Goal: Task Accomplishment & Management: Manage account settings

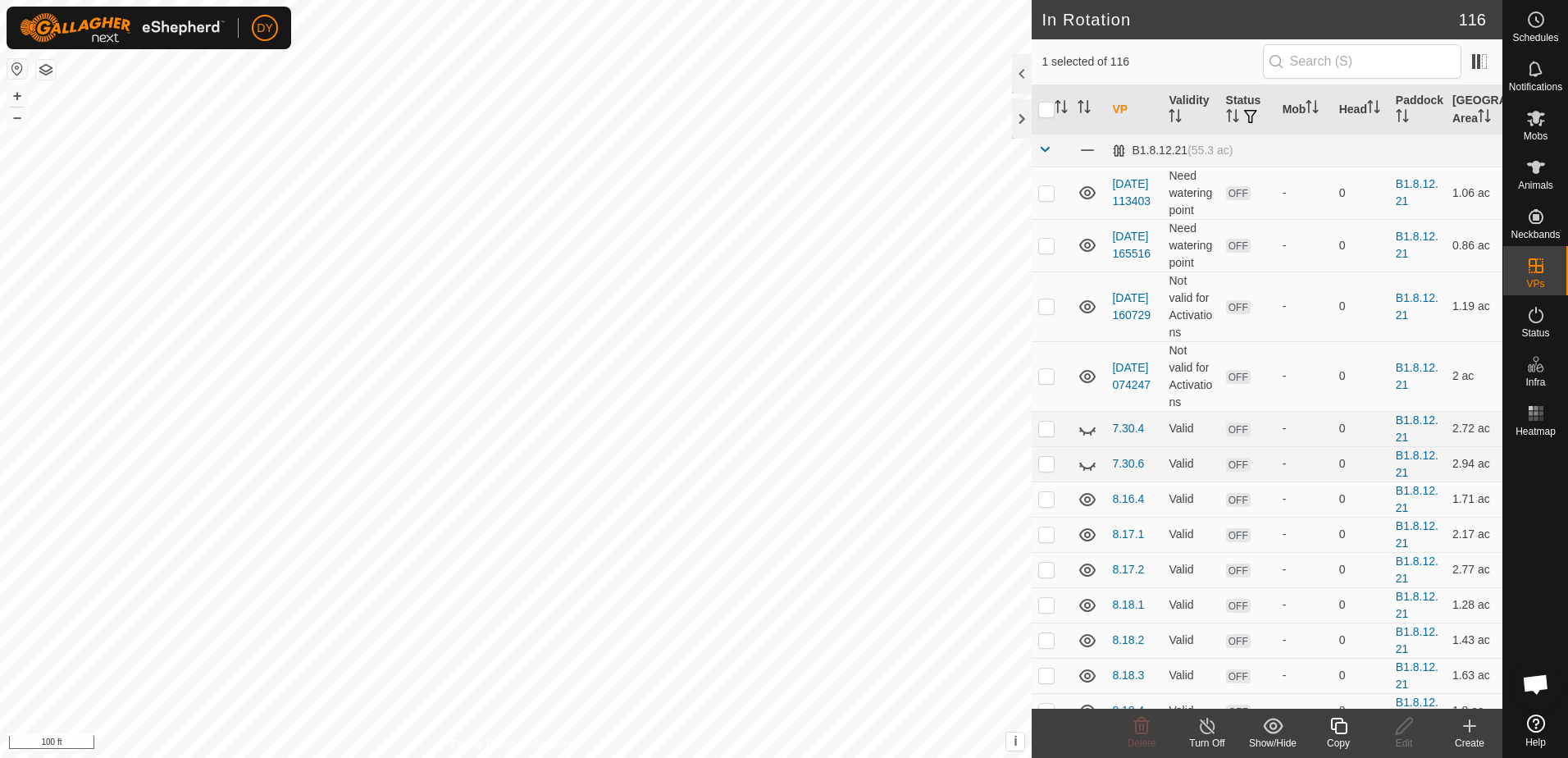
click at [1337, 727] on icon at bounding box center [1338, 725] width 20 height 20
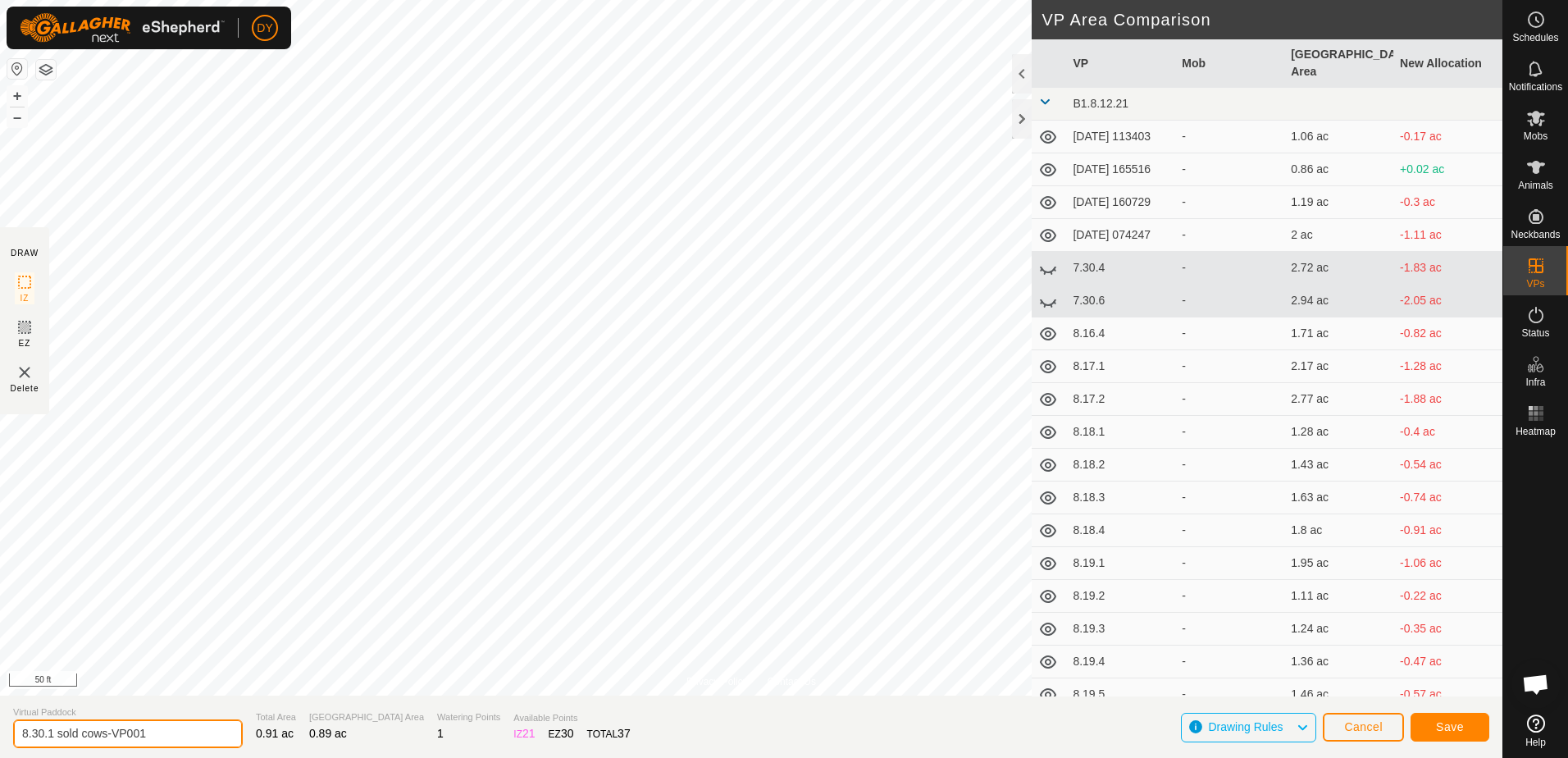
drag, startPoint x: 109, startPoint y: 736, endPoint x: 49, endPoint y: 741, distance: 60.2
click at [49, 741] on input "8.30.1 sold cows-VP001" at bounding box center [127, 734] width 230 height 29
type input "8.30.2 sold cows"
click at [1443, 724] on span "Save" at bounding box center [1450, 727] width 28 height 13
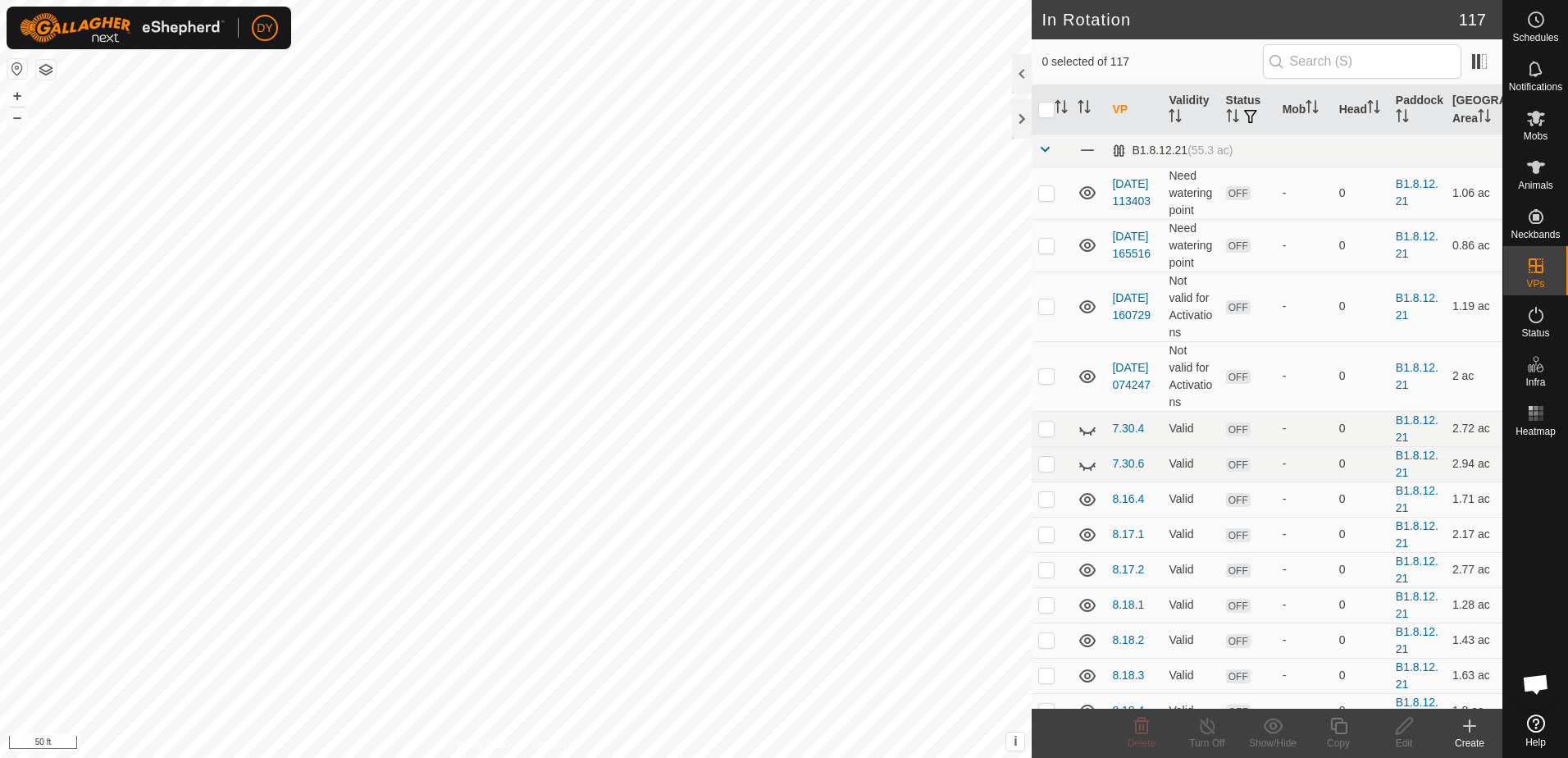
checkbox input "true"
click at [1343, 729] on icon at bounding box center [1338, 725] width 20 height 20
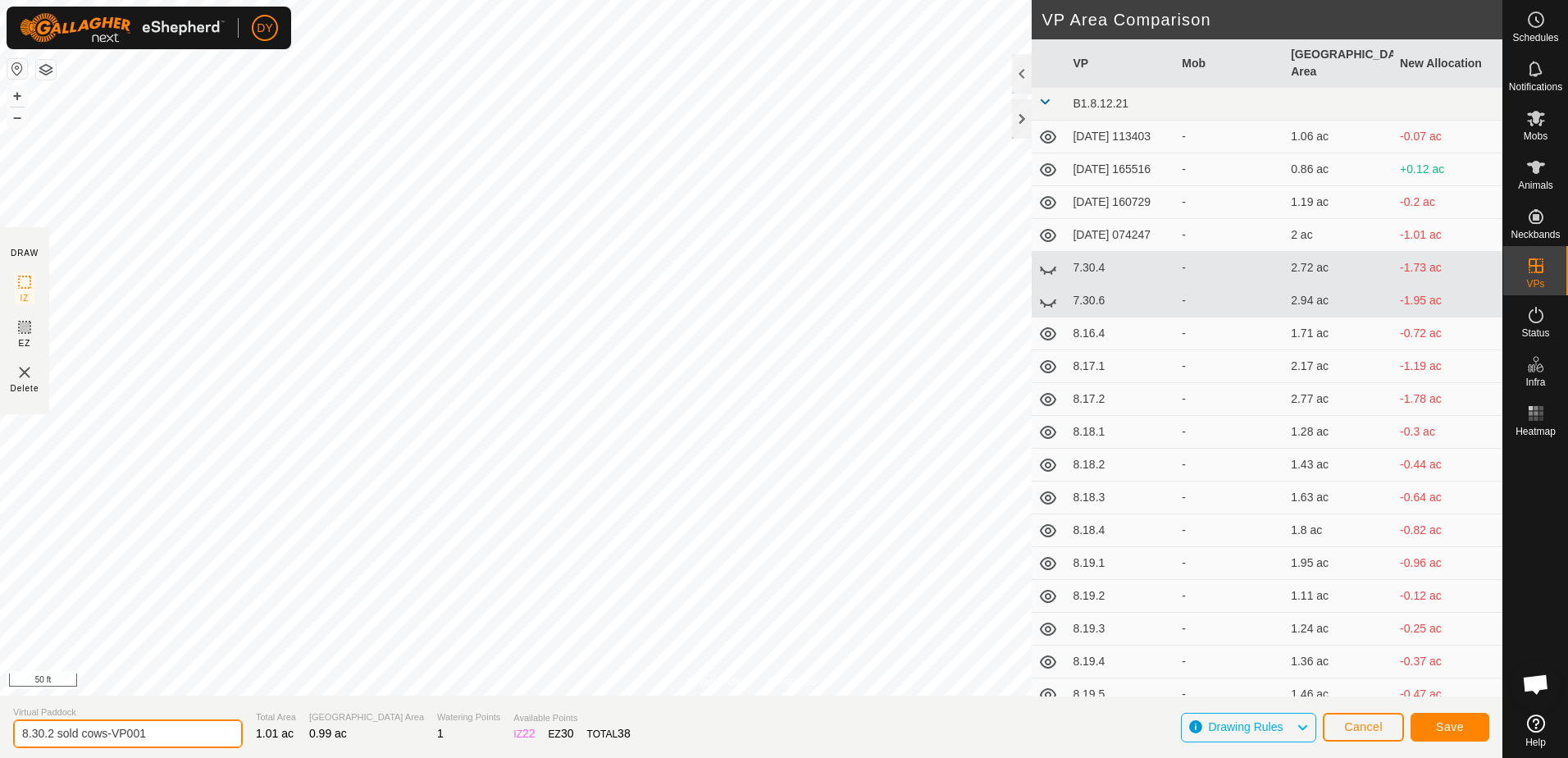
drag, startPoint x: 156, startPoint y: 733, endPoint x: 39, endPoint y: 731, distance: 117.0
click at [39, 731] on input "8.30.2 sold cows-VP001" at bounding box center [127, 734] width 230 height 29
type input "8.31.1"
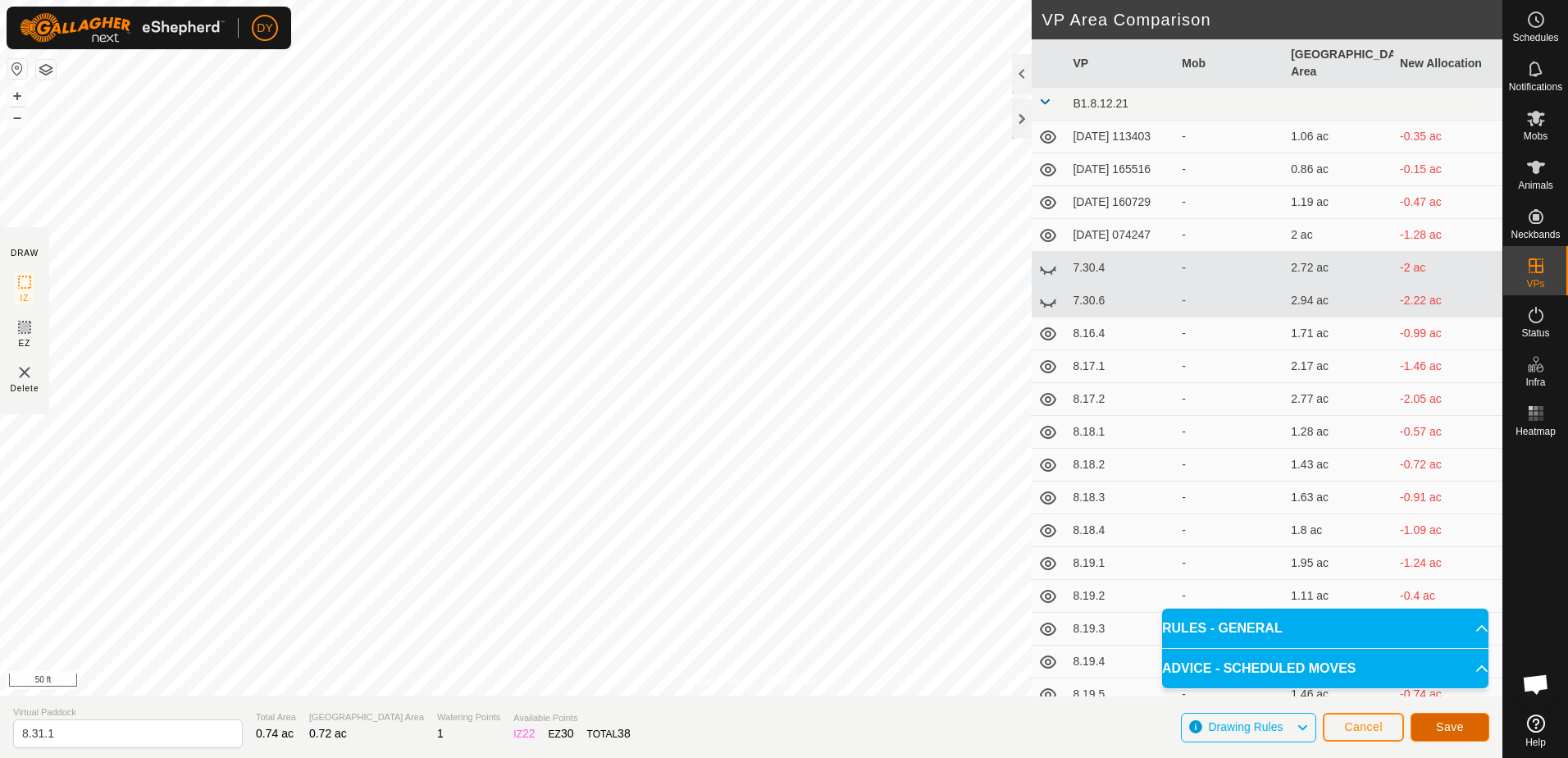
click at [1464, 730] on button "Save" at bounding box center [1449, 727] width 79 height 29
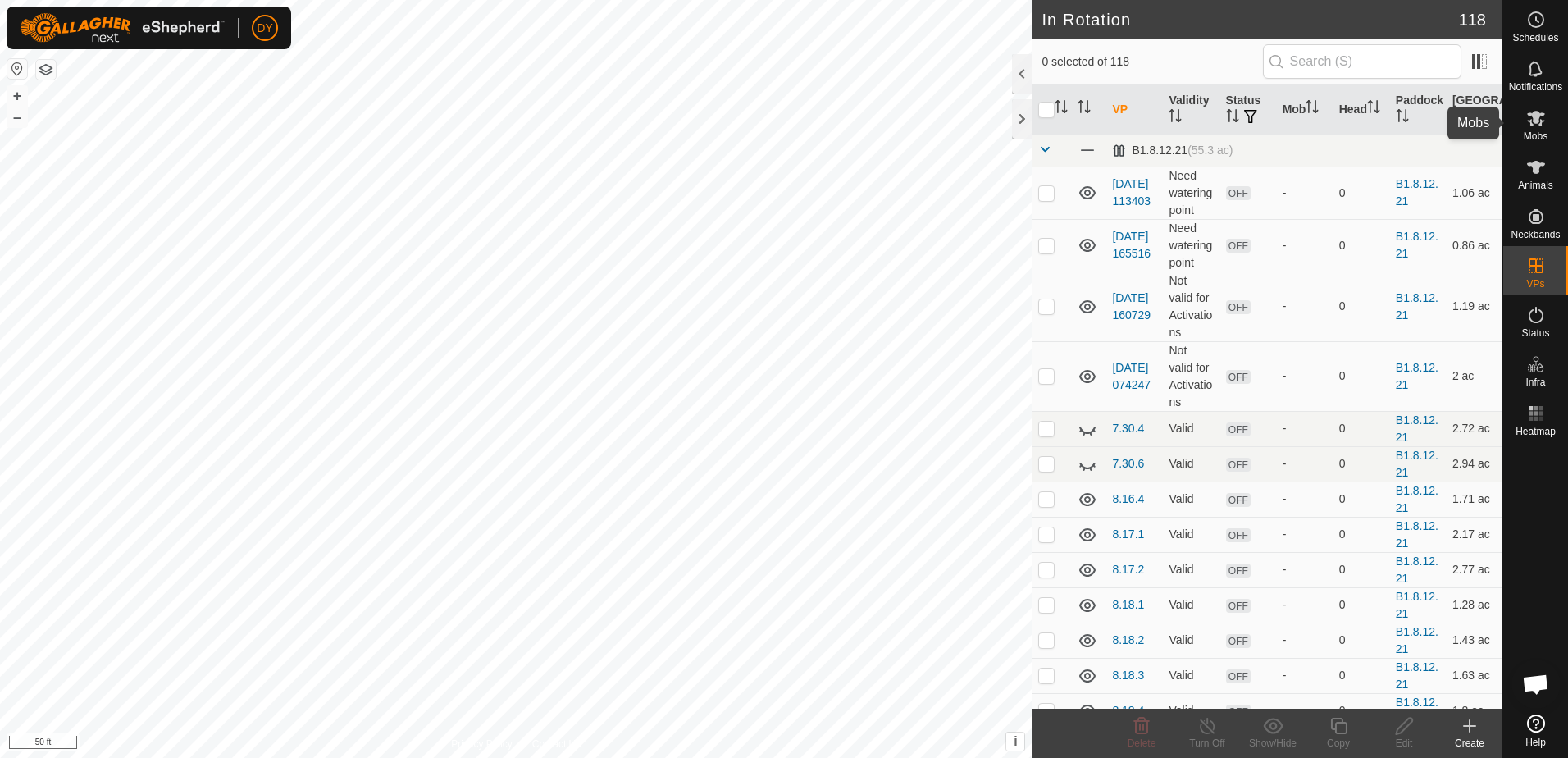
click at [1543, 128] on es-mob-svg-icon at bounding box center [1535, 118] width 30 height 26
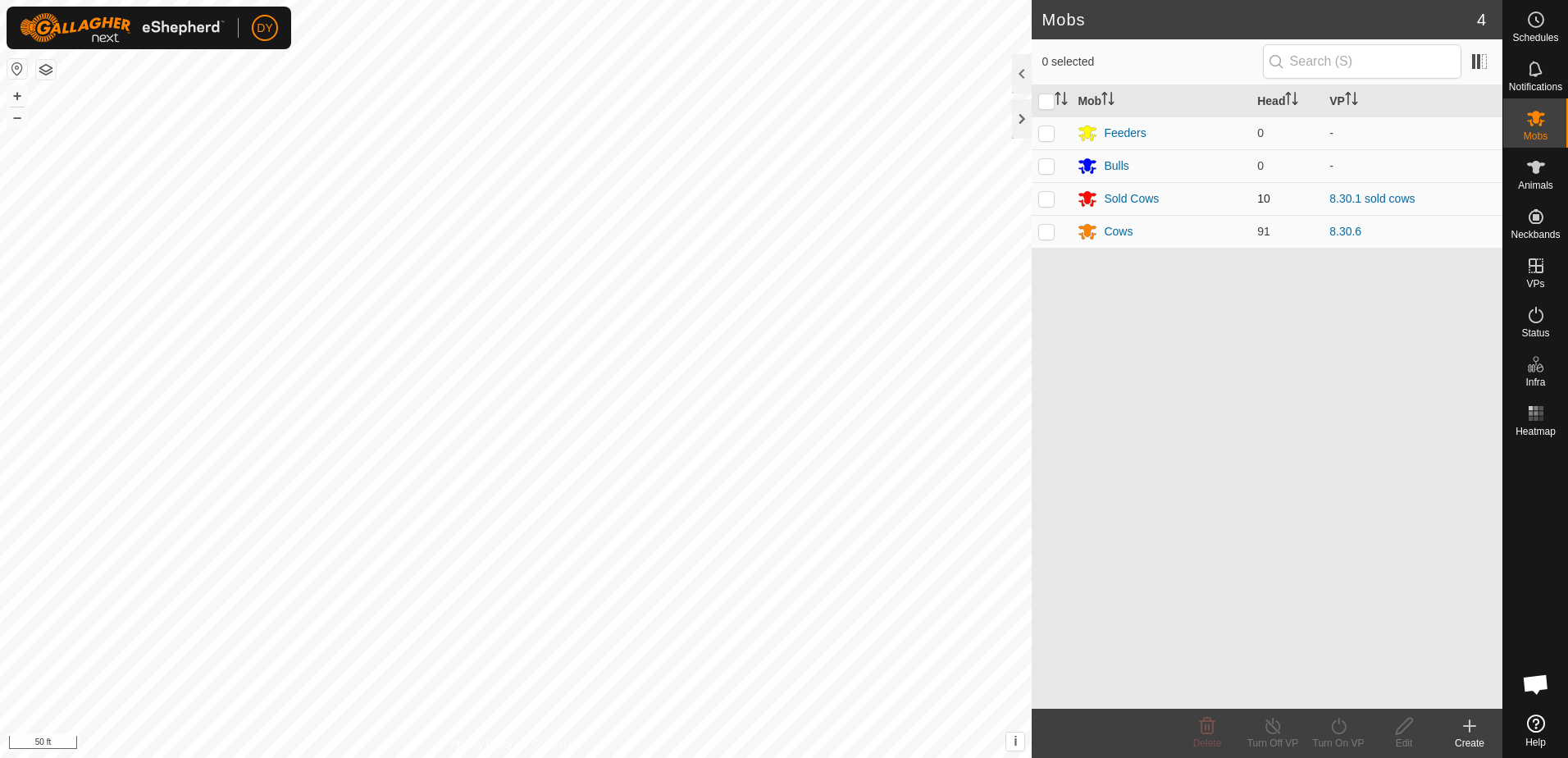
click at [1048, 198] on p-checkbox at bounding box center [1047, 198] width 17 height 13
checkbox input "true"
click at [1336, 727] on icon at bounding box center [1338, 725] width 20 height 20
click at [1324, 686] on link "Now" at bounding box center [1387, 689] width 163 height 33
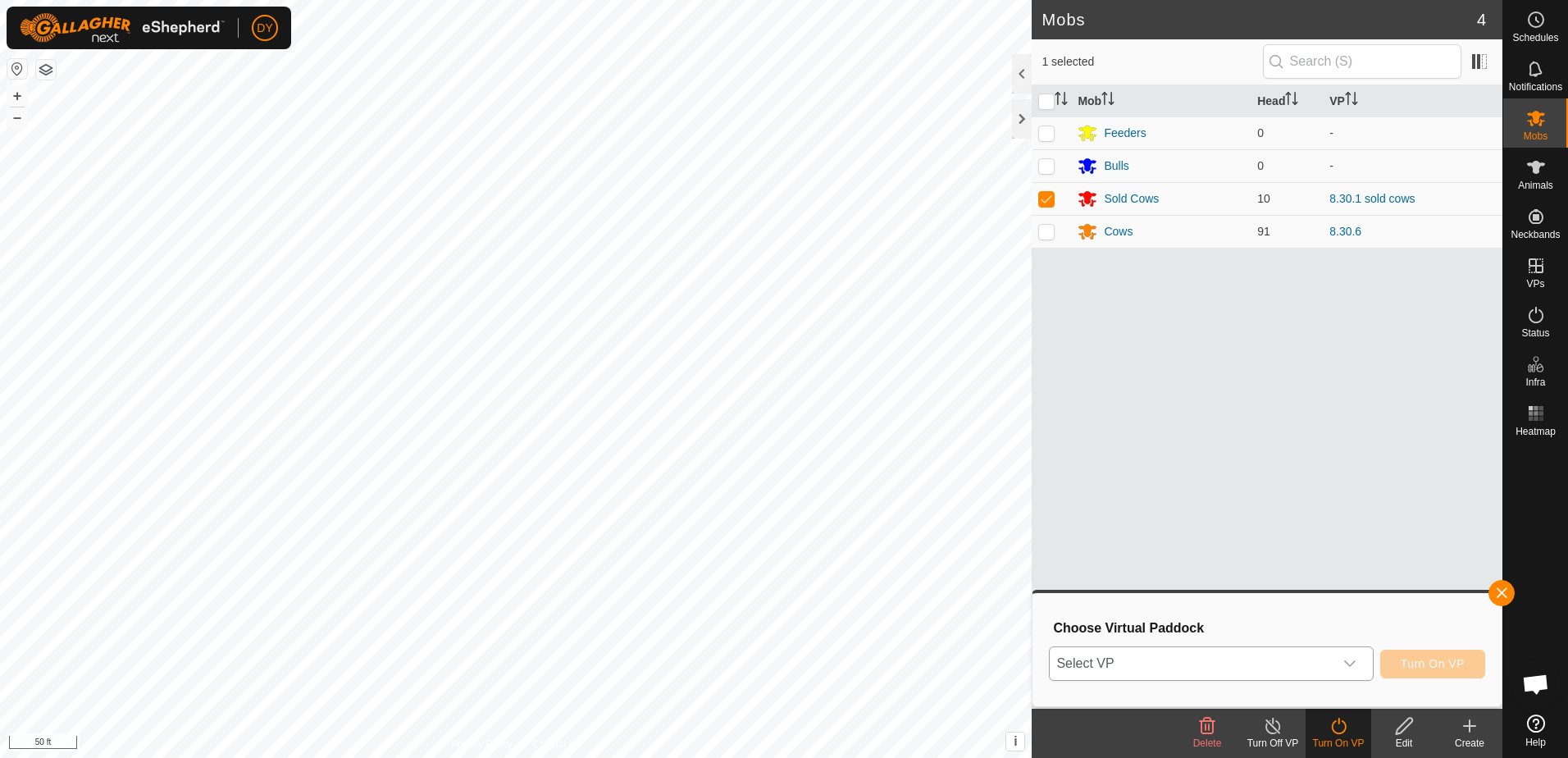
click at [1192, 656] on span "Select VP" at bounding box center [1191, 663] width 283 height 33
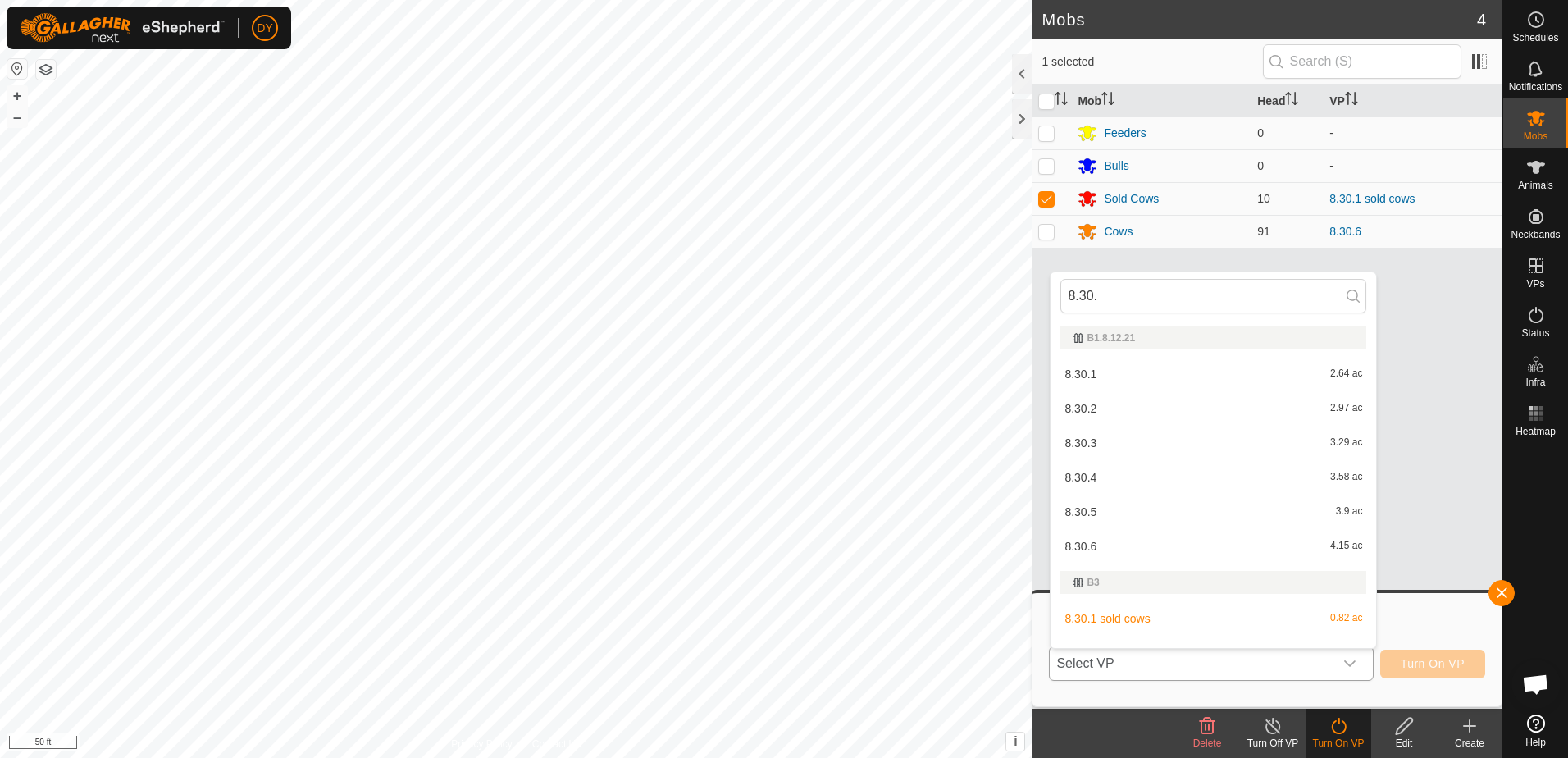
type input "8.30.2"
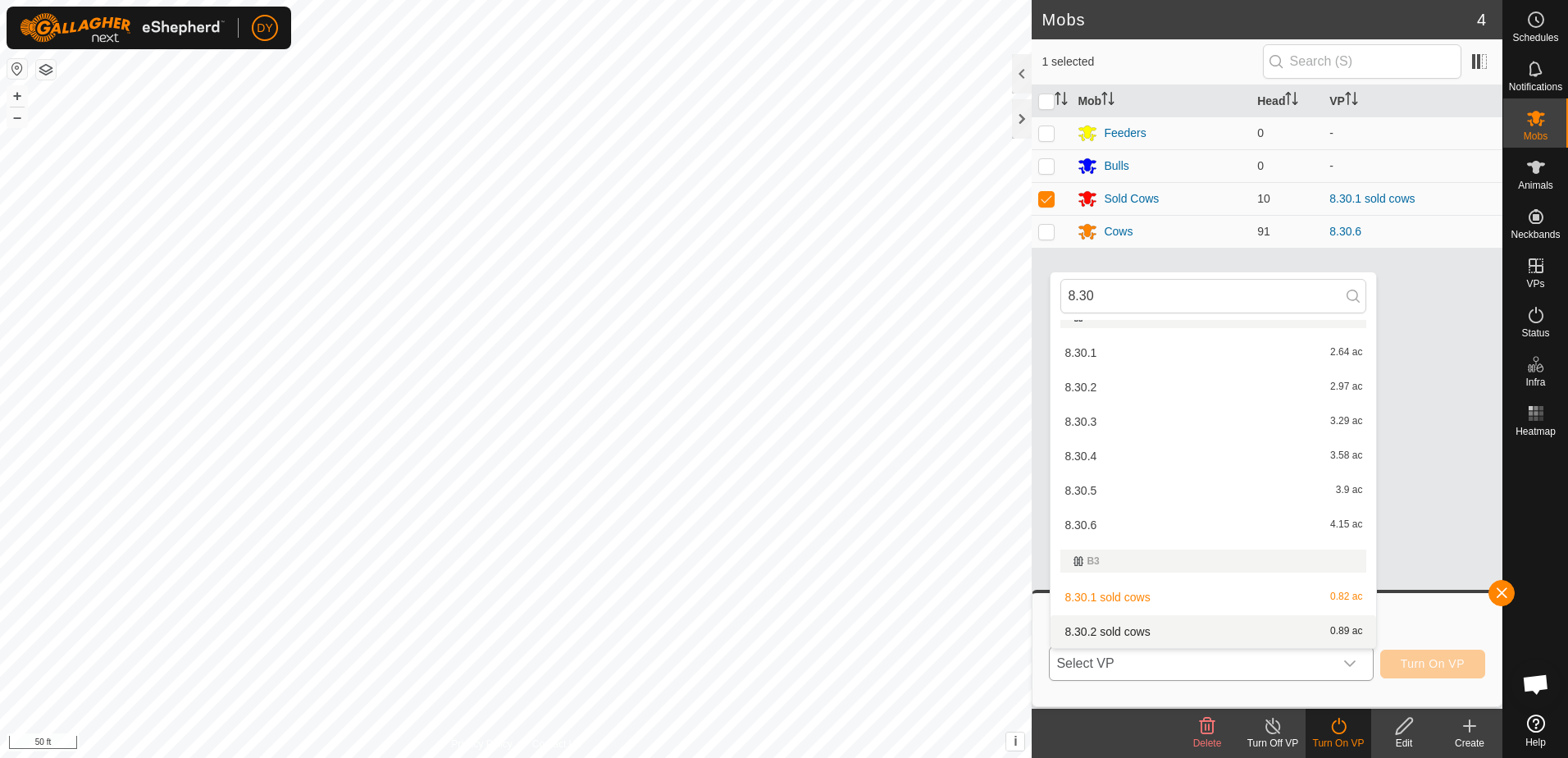
type input "8.30"
click at [1117, 631] on li "8.30.2 sold cows 0.89 ac" at bounding box center [1213, 632] width 325 height 33
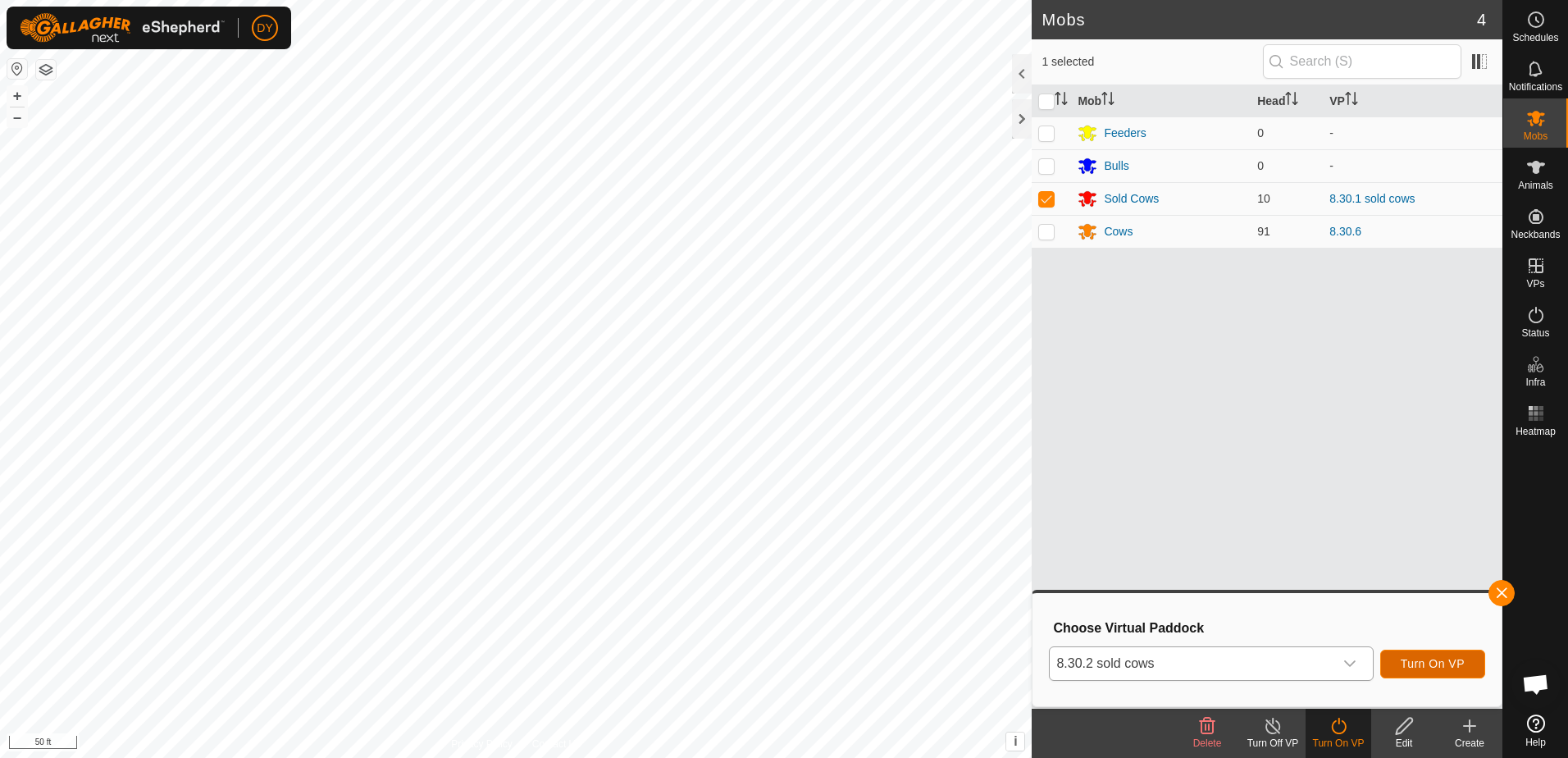
click at [1443, 665] on span "Turn On VP" at bounding box center [1432, 664] width 64 height 13
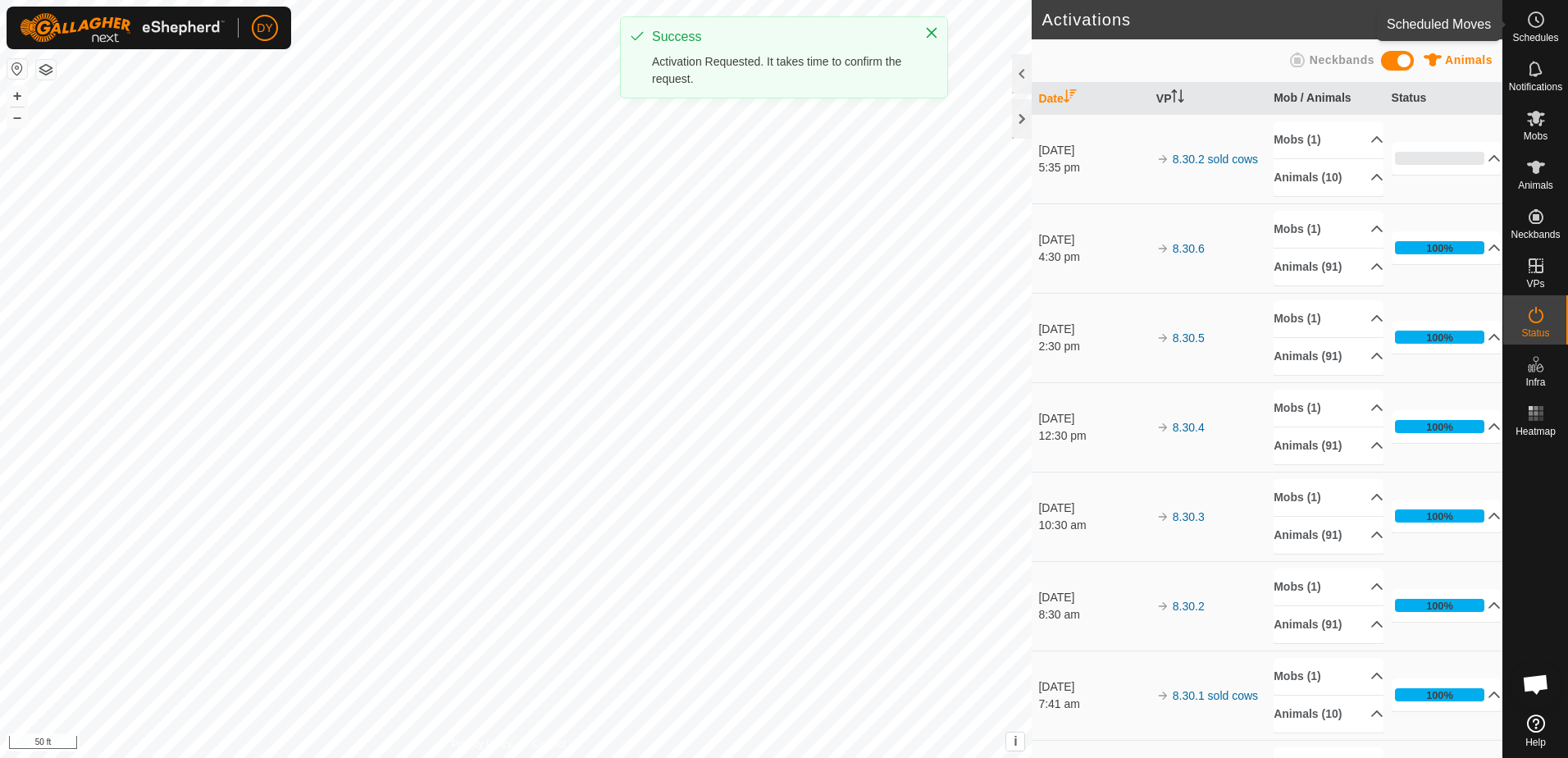
click at [1542, 23] on circle at bounding box center [1535, 20] width 15 height 15
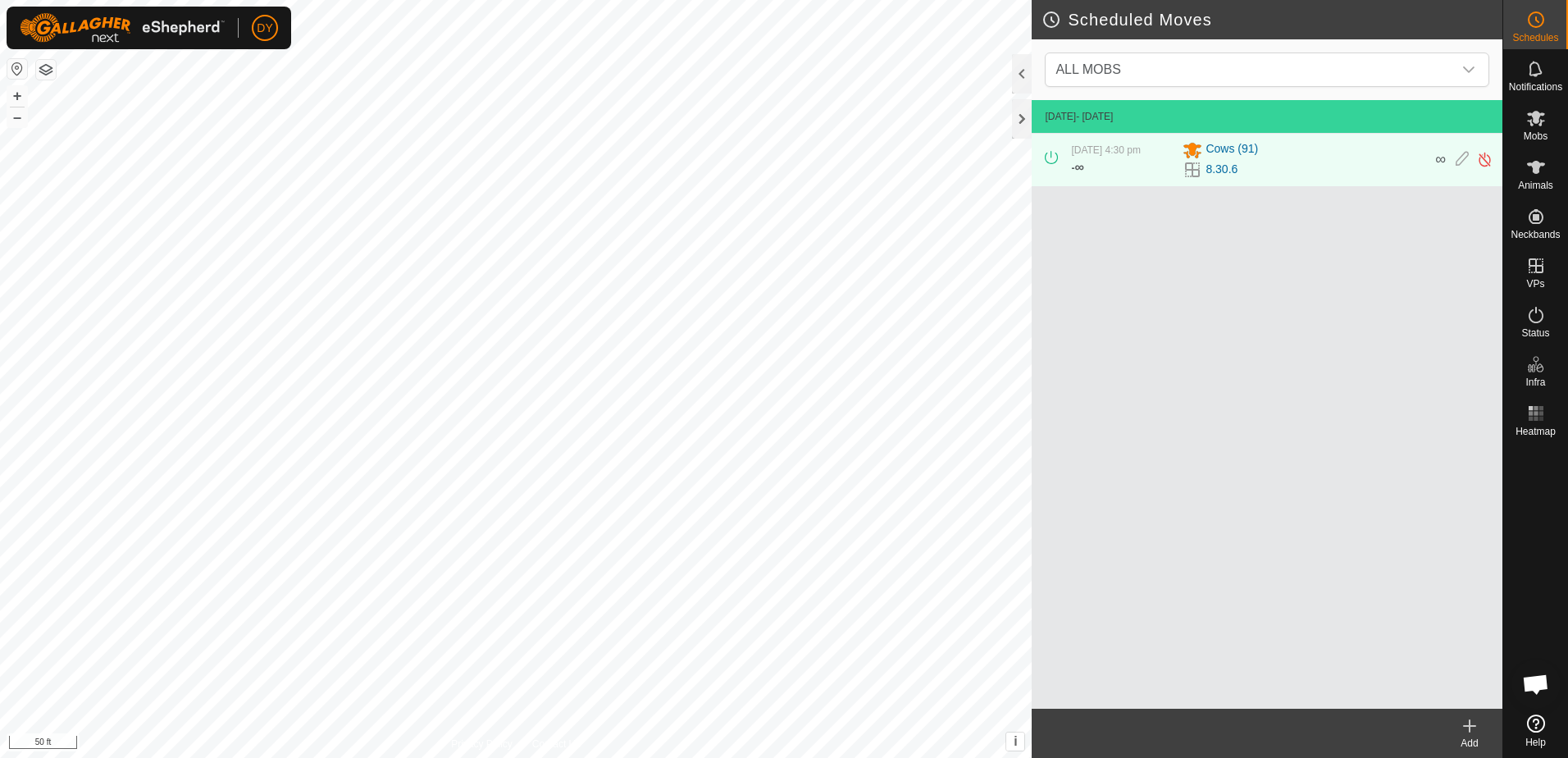
click at [1469, 734] on icon at bounding box center [1469, 725] width 20 height 20
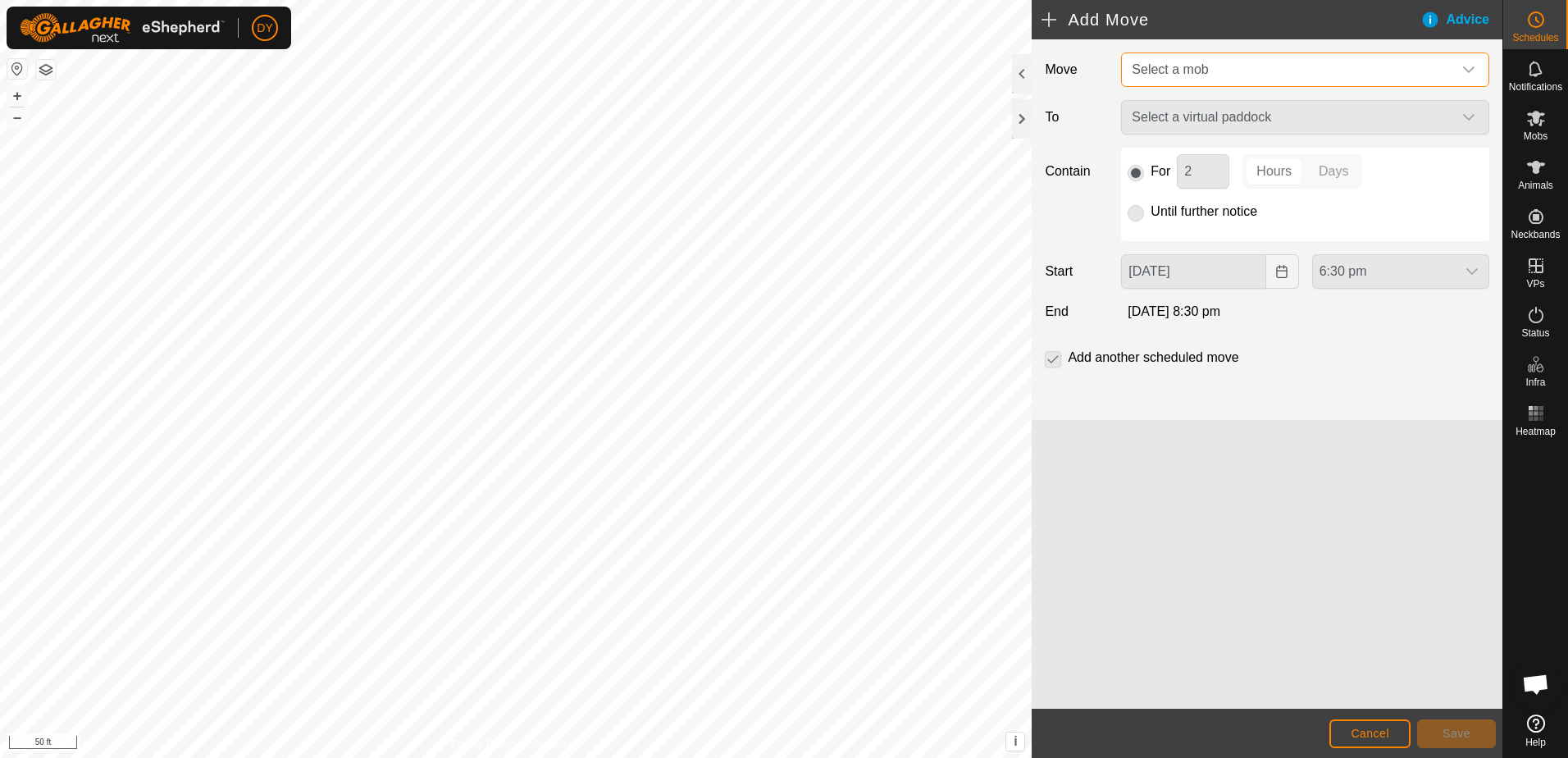
click at [1192, 66] on span "Select a mob" at bounding box center [1169, 69] width 76 height 14
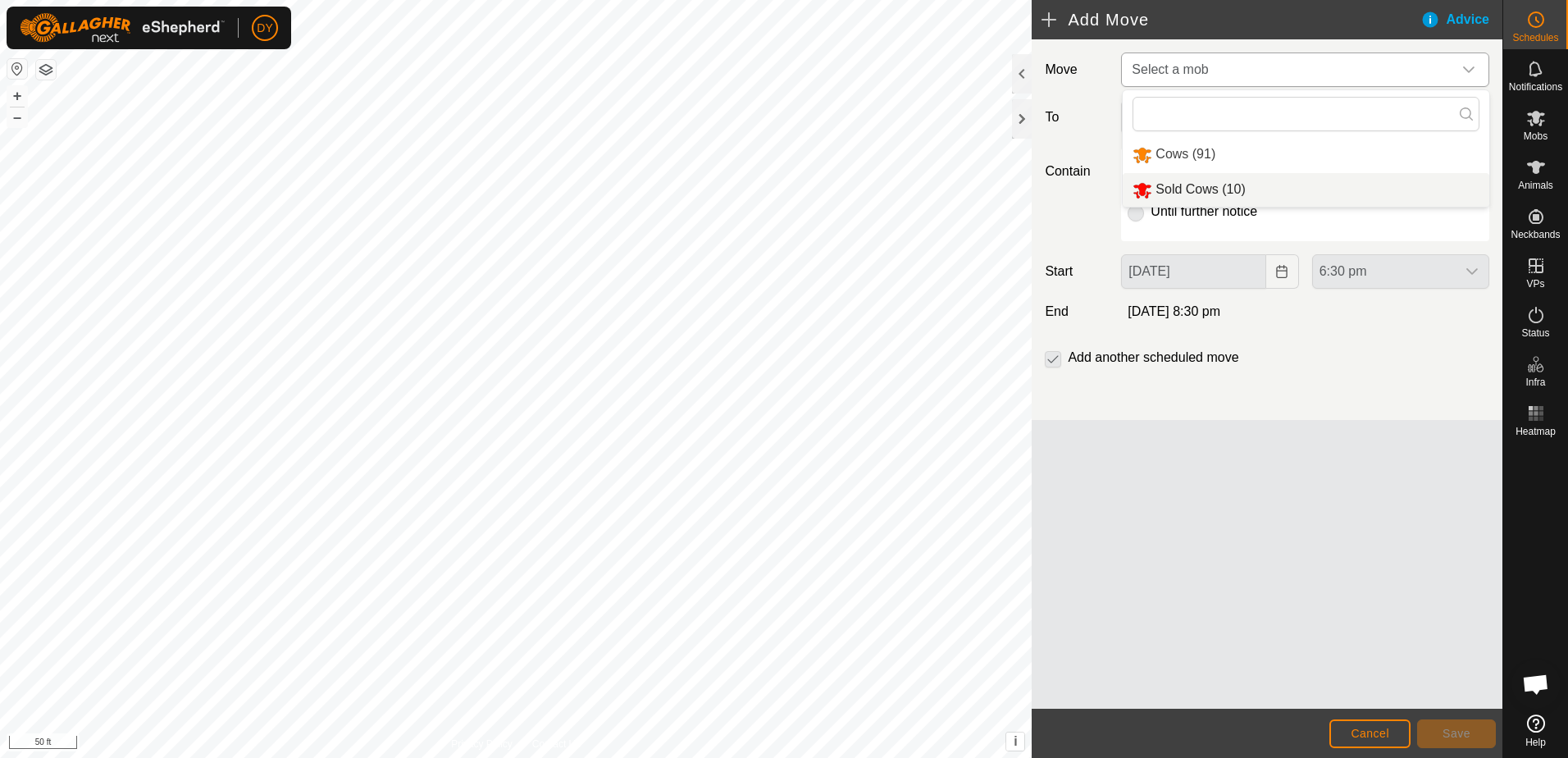
click at [1179, 182] on li "Sold Cows (10)" at bounding box center [1306, 190] width 366 height 33
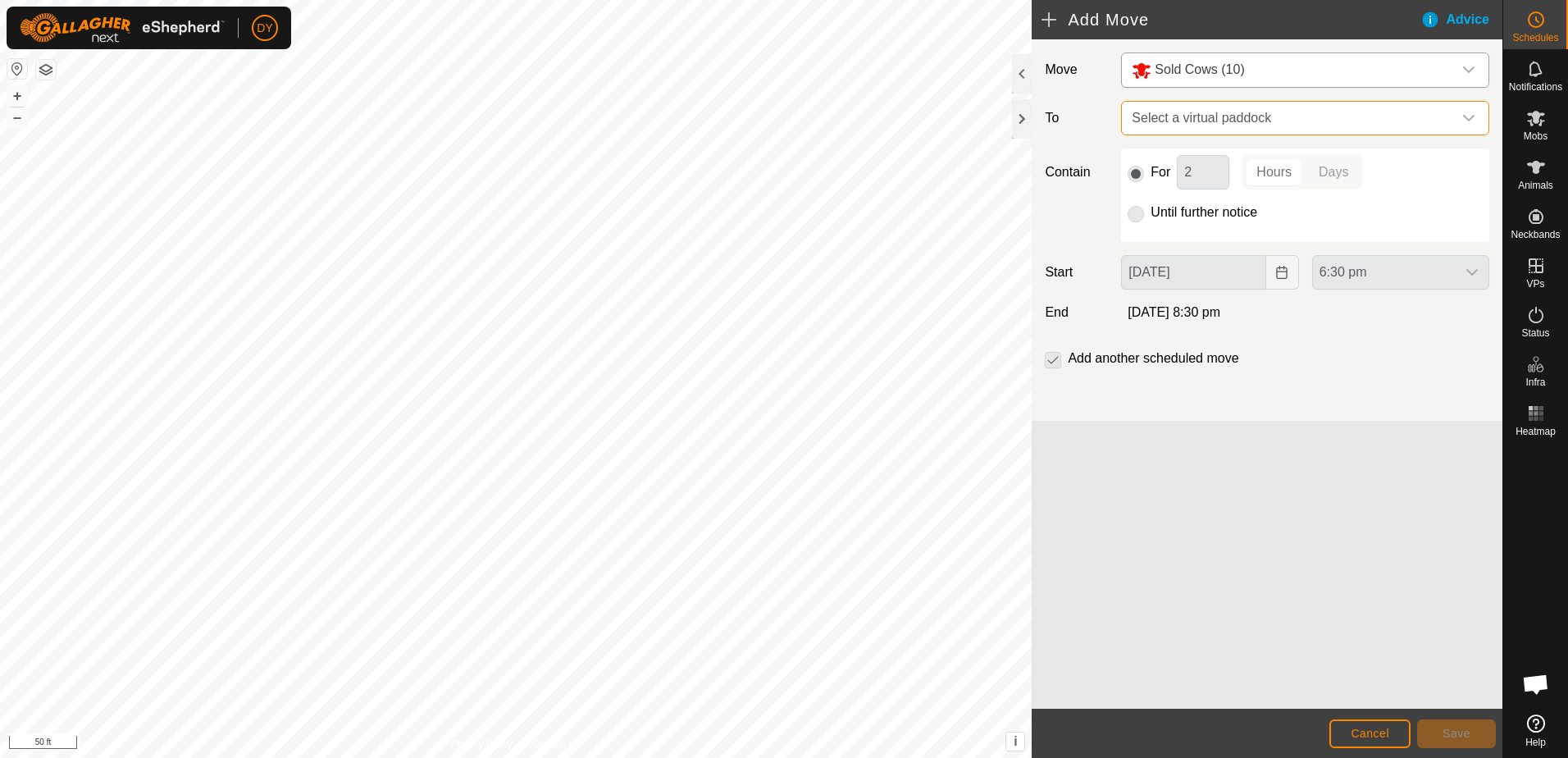
click at [1271, 120] on span "Select a virtual paddock" at bounding box center [1288, 117] width 327 height 33
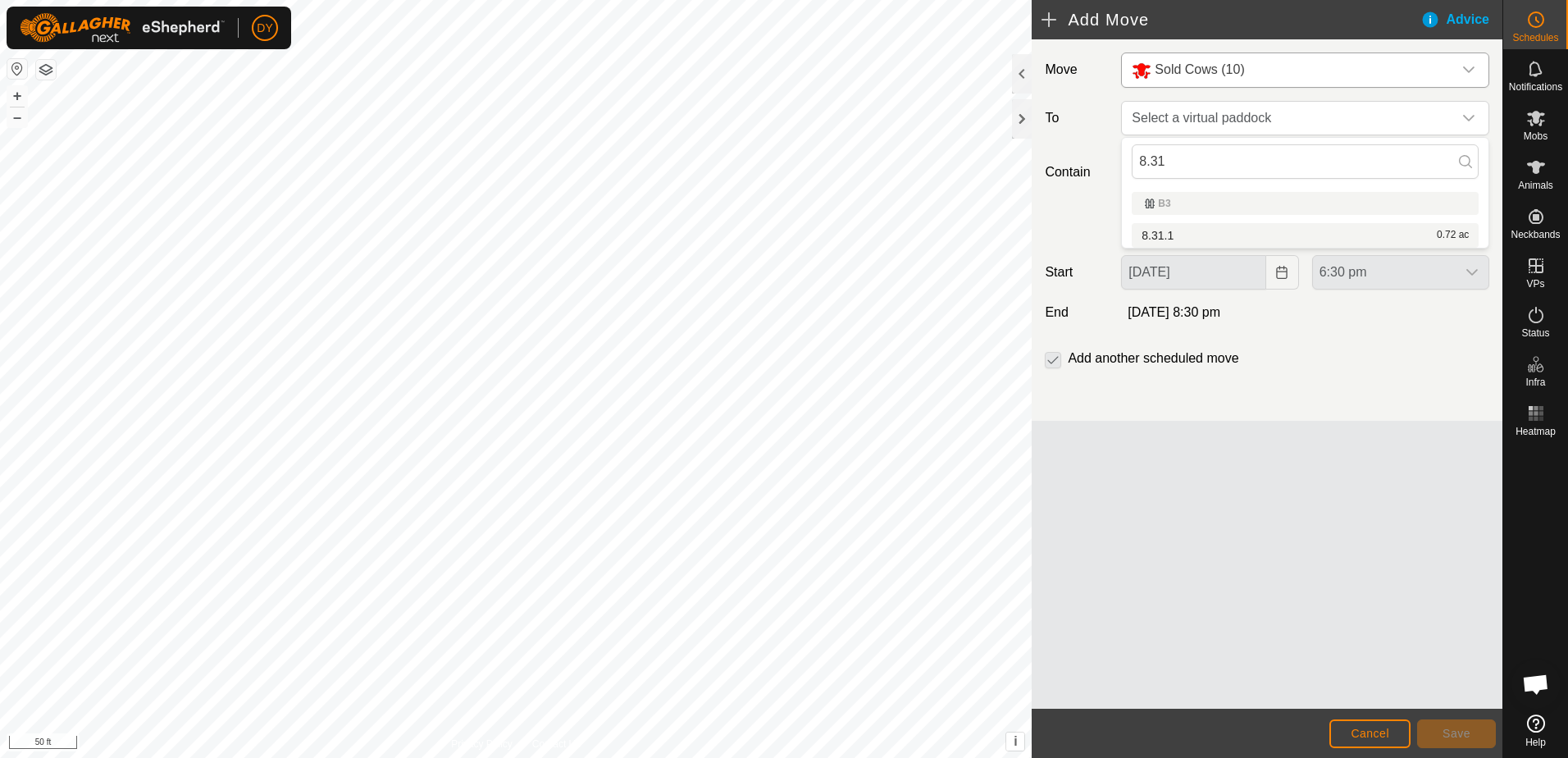
type input "8.31"
click at [1170, 228] on li "8.31.1 0.72 ac" at bounding box center [1304, 235] width 347 height 24
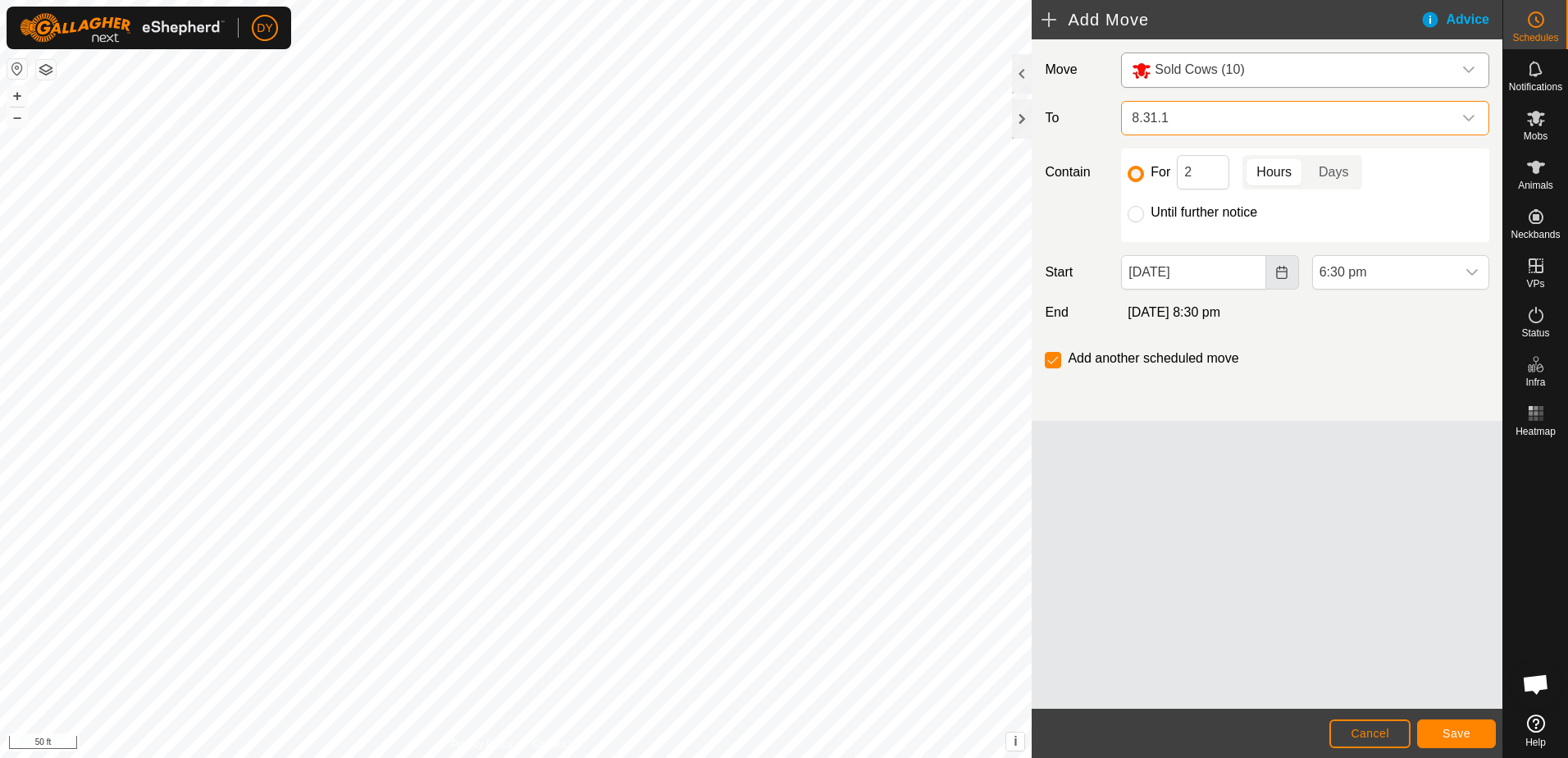
click at [1285, 266] on icon "Choose Date" at bounding box center [1282, 273] width 13 height 13
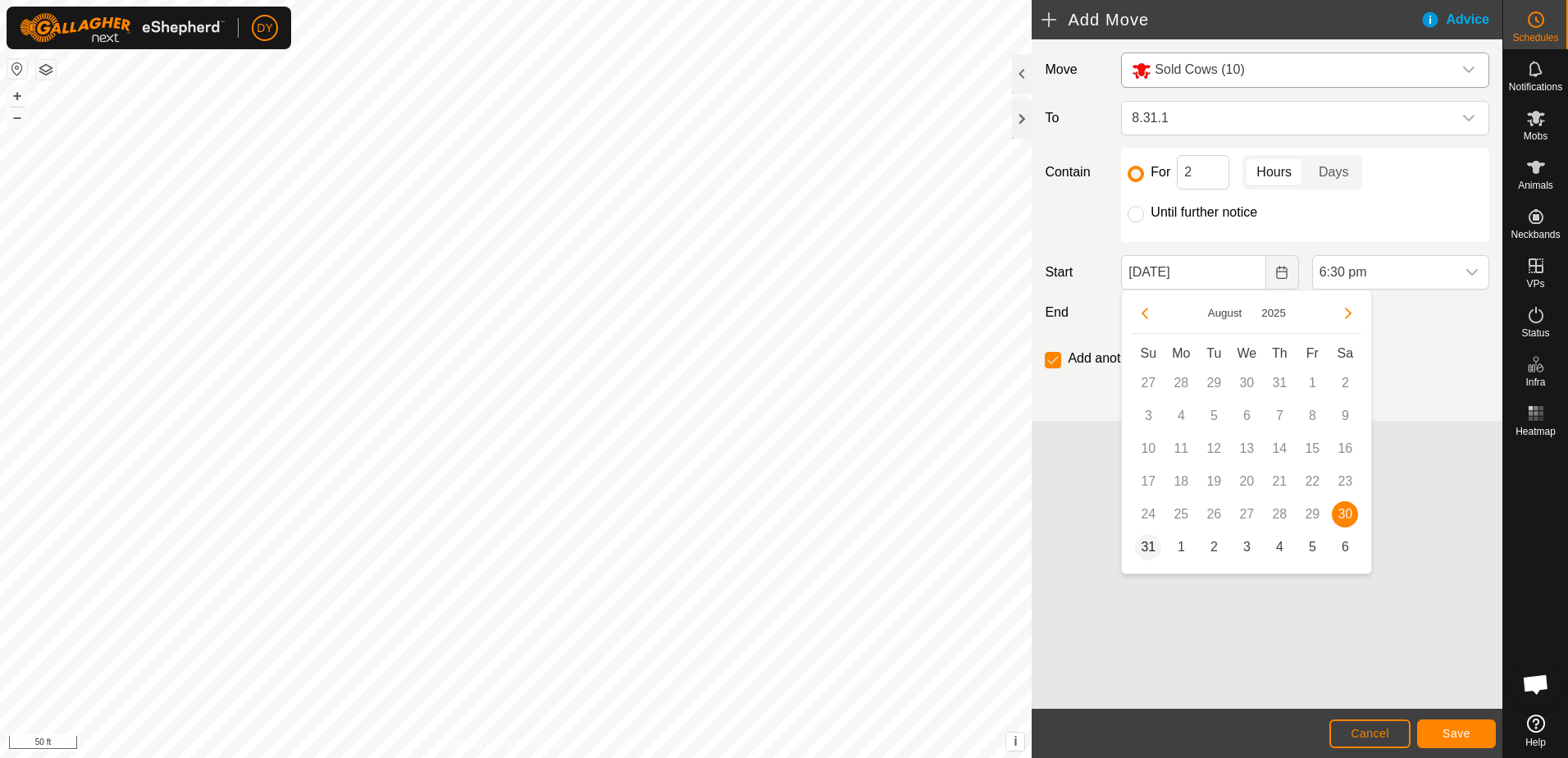
click at [1147, 544] on span "31" at bounding box center [1148, 547] width 26 height 26
type input "[DATE]"
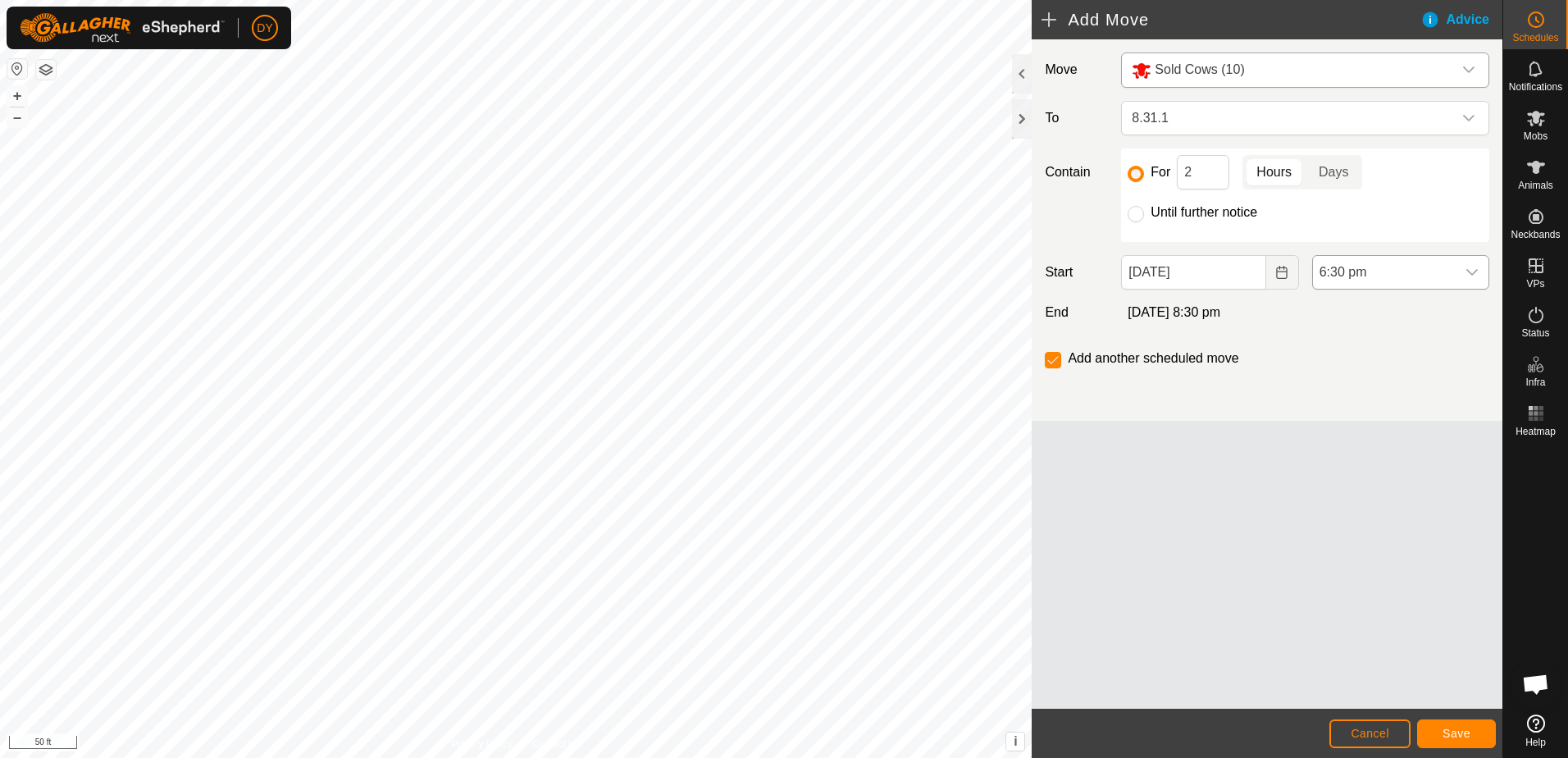
click at [1472, 273] on icon "dropdown trigger" at bounding box center [1471, 273] width 13 height 13
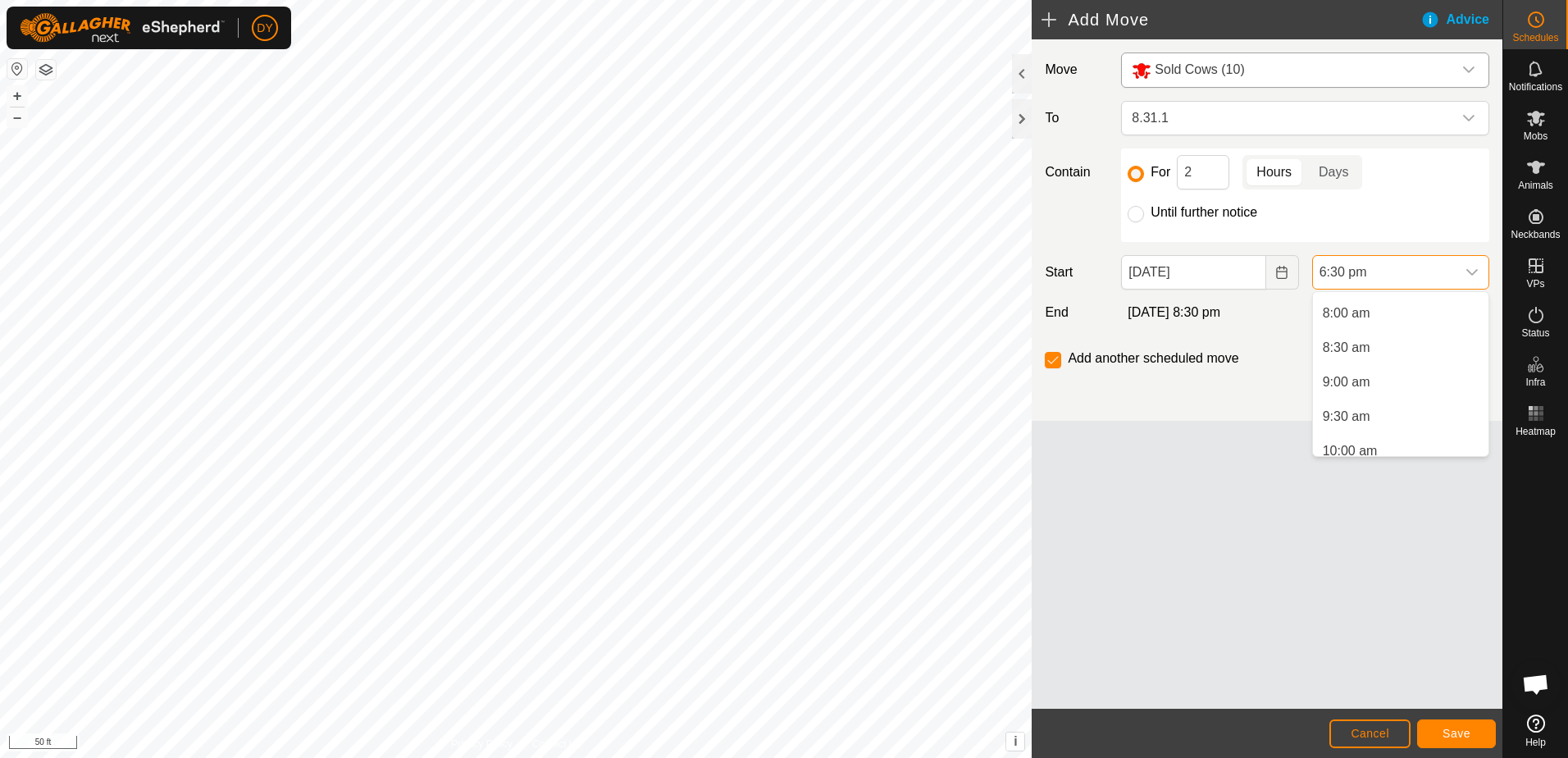
scroll to position [481, 0]
click at [1370, 315] on li "7:00 am" at bounding box center [1400, 310] width 176 height 33
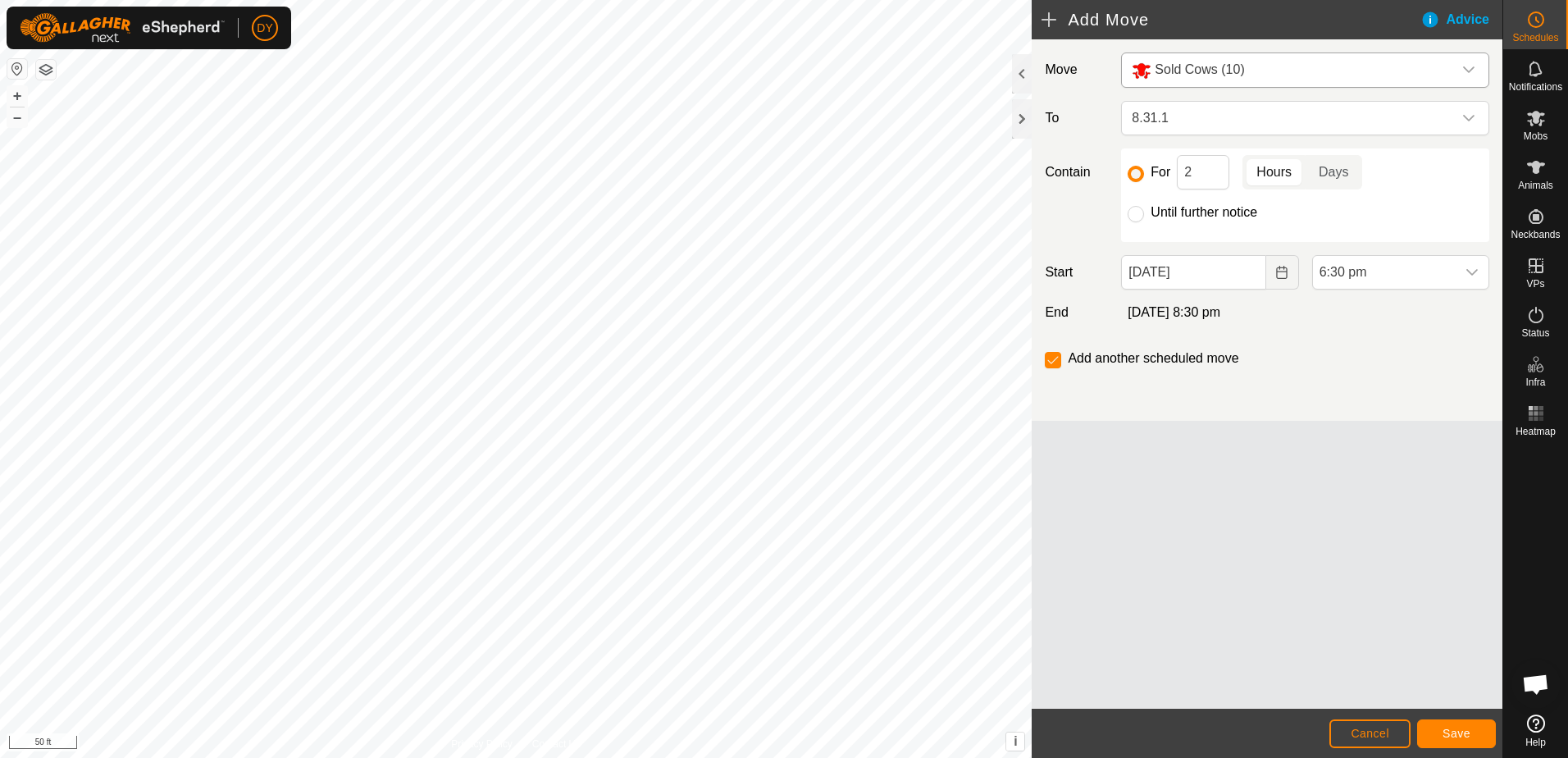
scroll to position [1144, 0]
click at [1129, 217] on input "Until further notice" at bounding box center [1136, 214] width 17 height 17
radio input "true"
checkbox input "false"
click at [1447, 741] on button "Save" at bounding box center [1456, 734] width 79 height 29
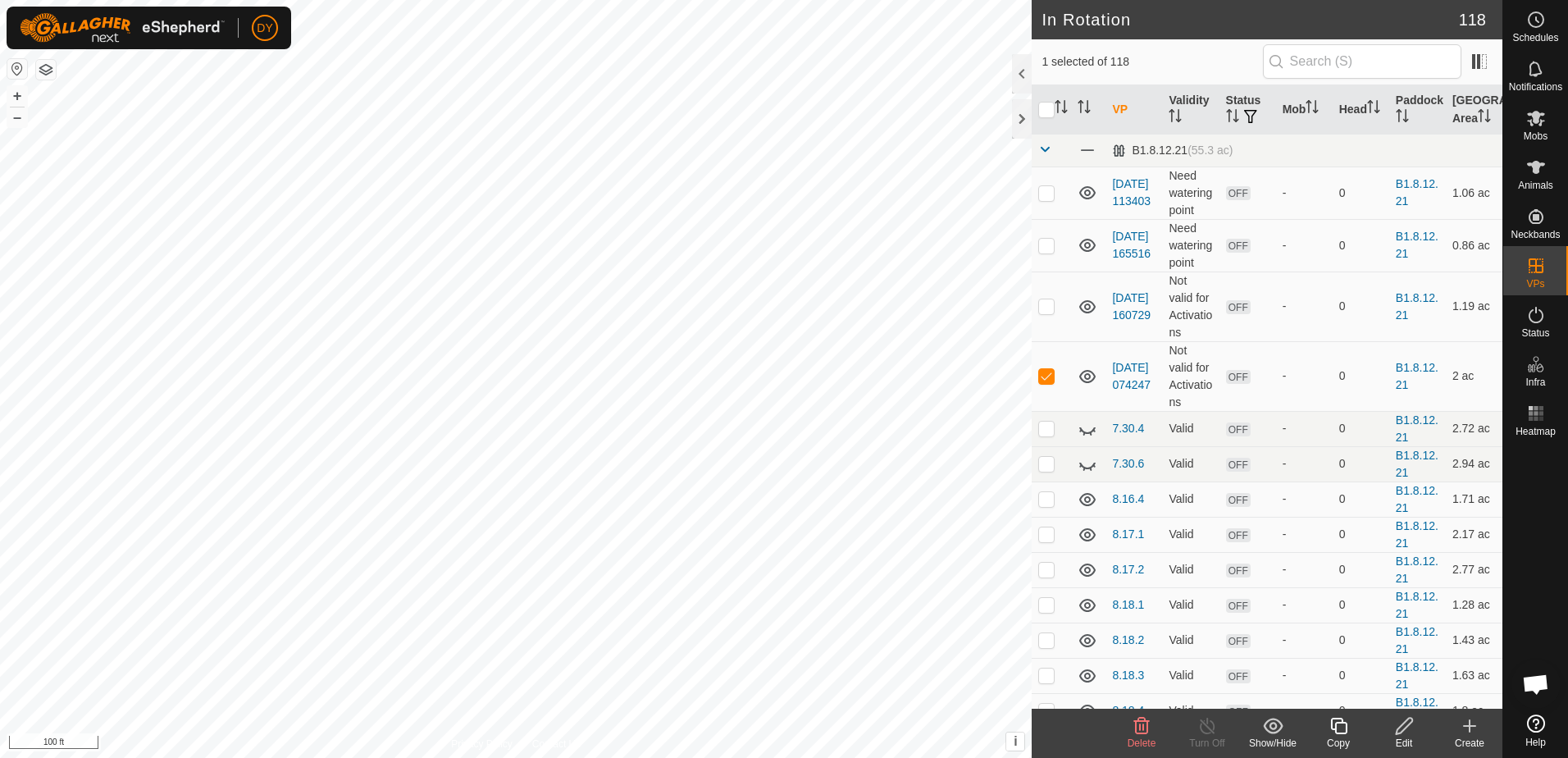
click at [1405, 729] on icon at bounding box center [1404, 725] width 20 height 20
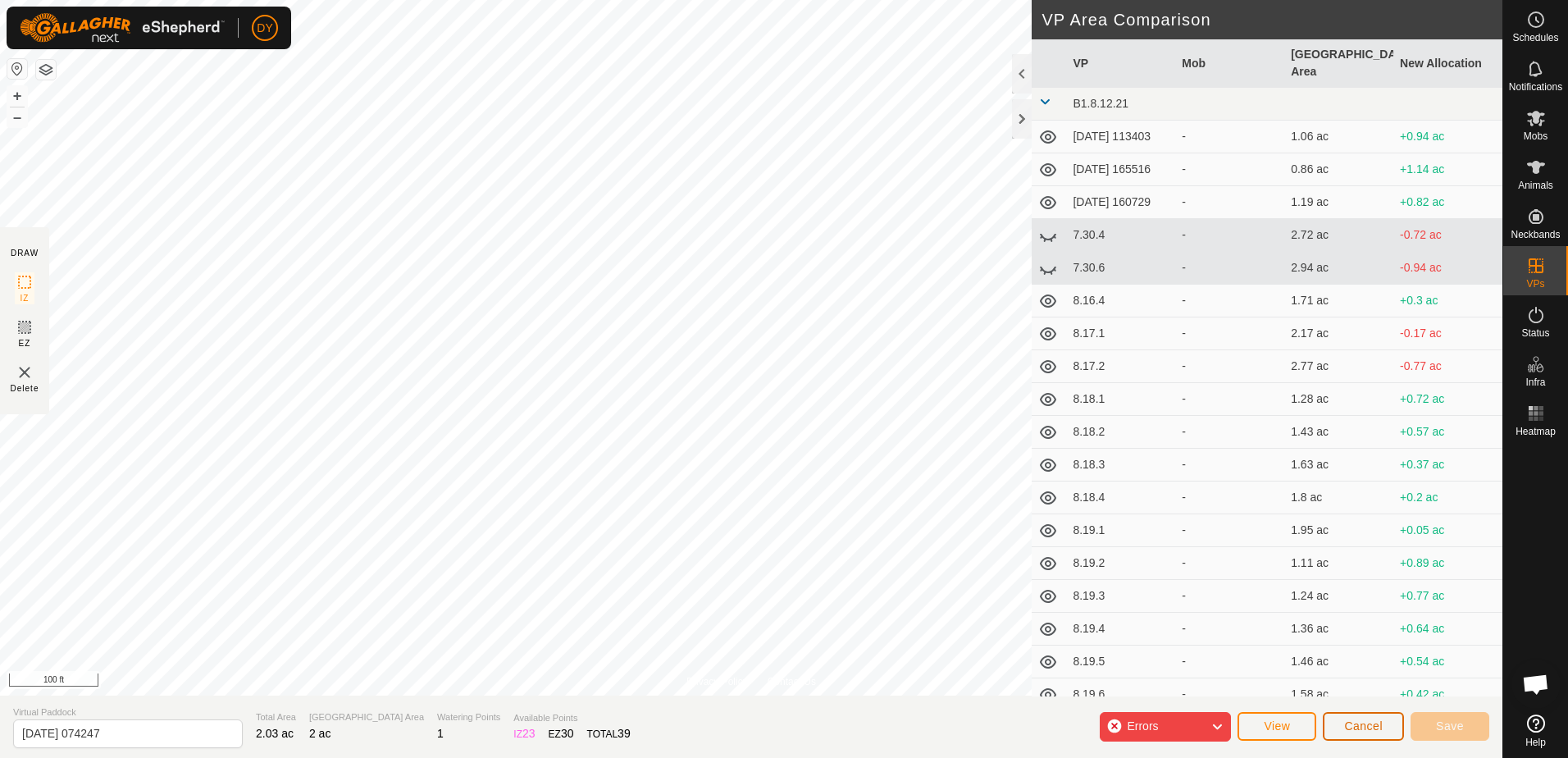
click at [1352, 730] on span "Cancel" at bounding box center [1363, 726] width 38 height 13
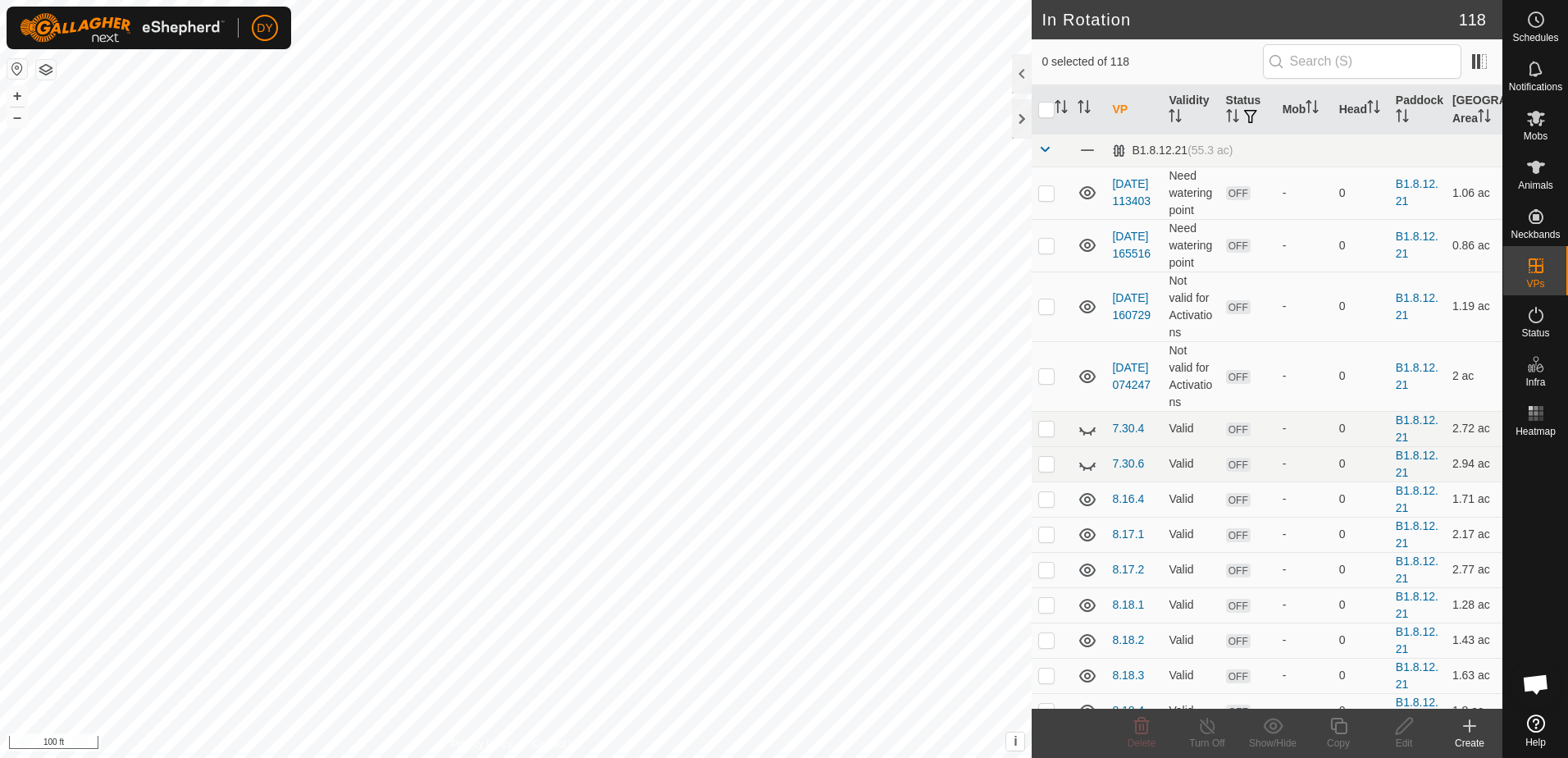
checkbox input "true"
click at [1338, 731] on icon at bounding box center [1338, 725] width 20 height 20
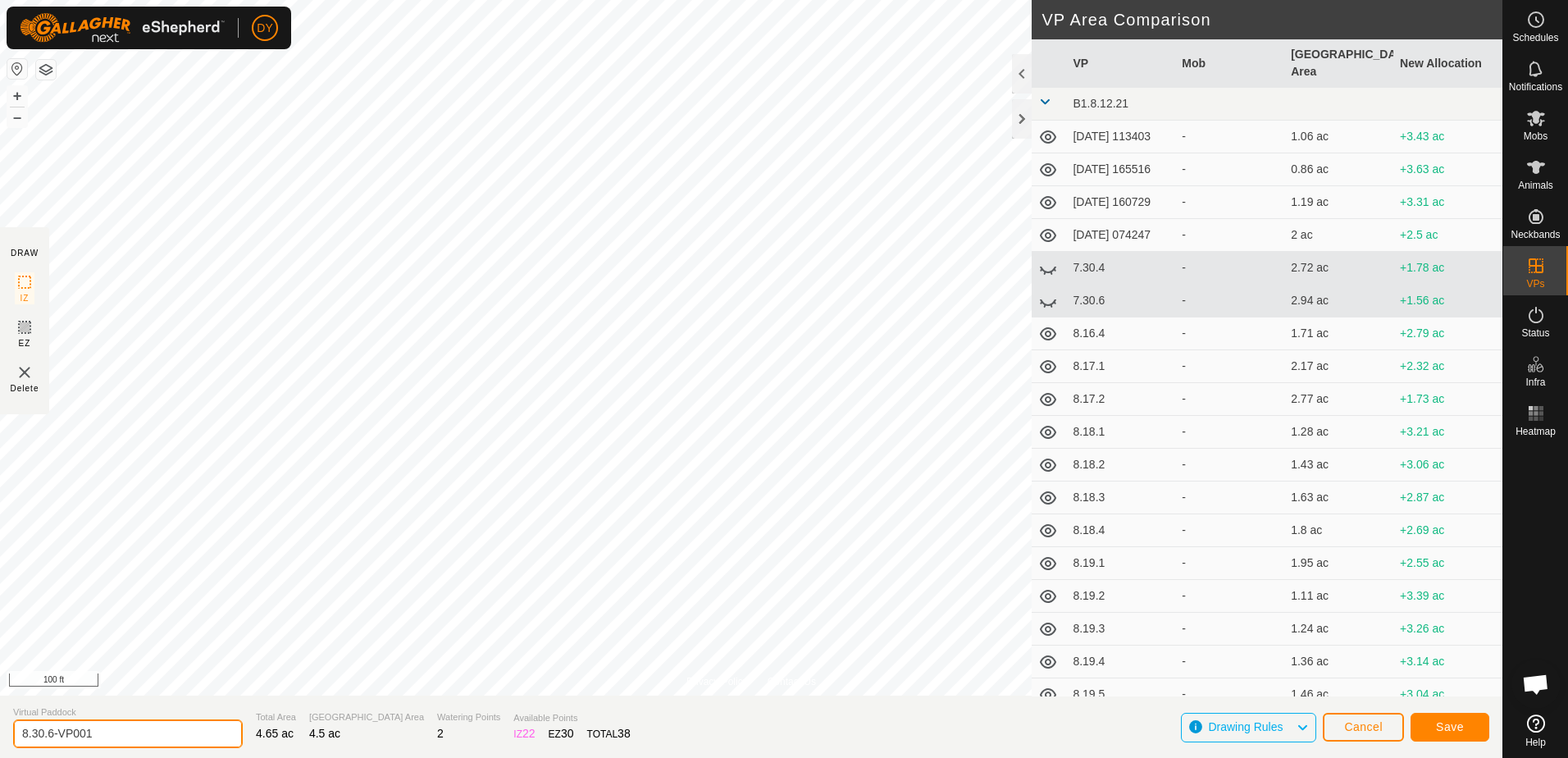
drag, startPoint x: 143, startPoint y: 733, endPoint x: 50, endPoint y: 731, distance: 93.0
click at [50, 731] on input "8.30.6-VP001" at bounding box center [127, 734] width 230 height 29
type input "8.30.7"
click at [1466, 721] on button "Save" at bounding box center [1449, 727] width 79 height 29
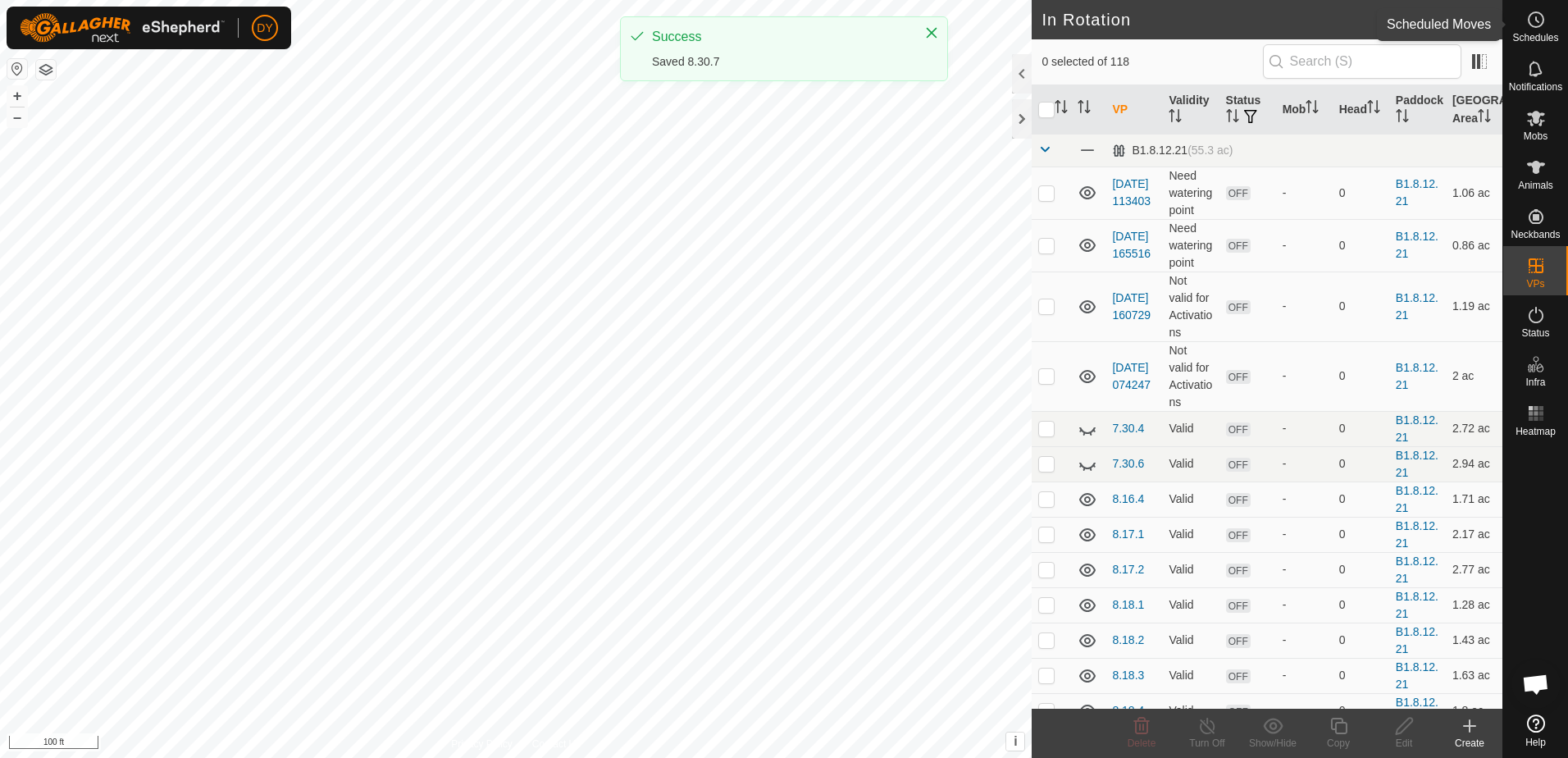
click at [1538, 25] on icon at bounding box center [1535, 20] width 20 height 20
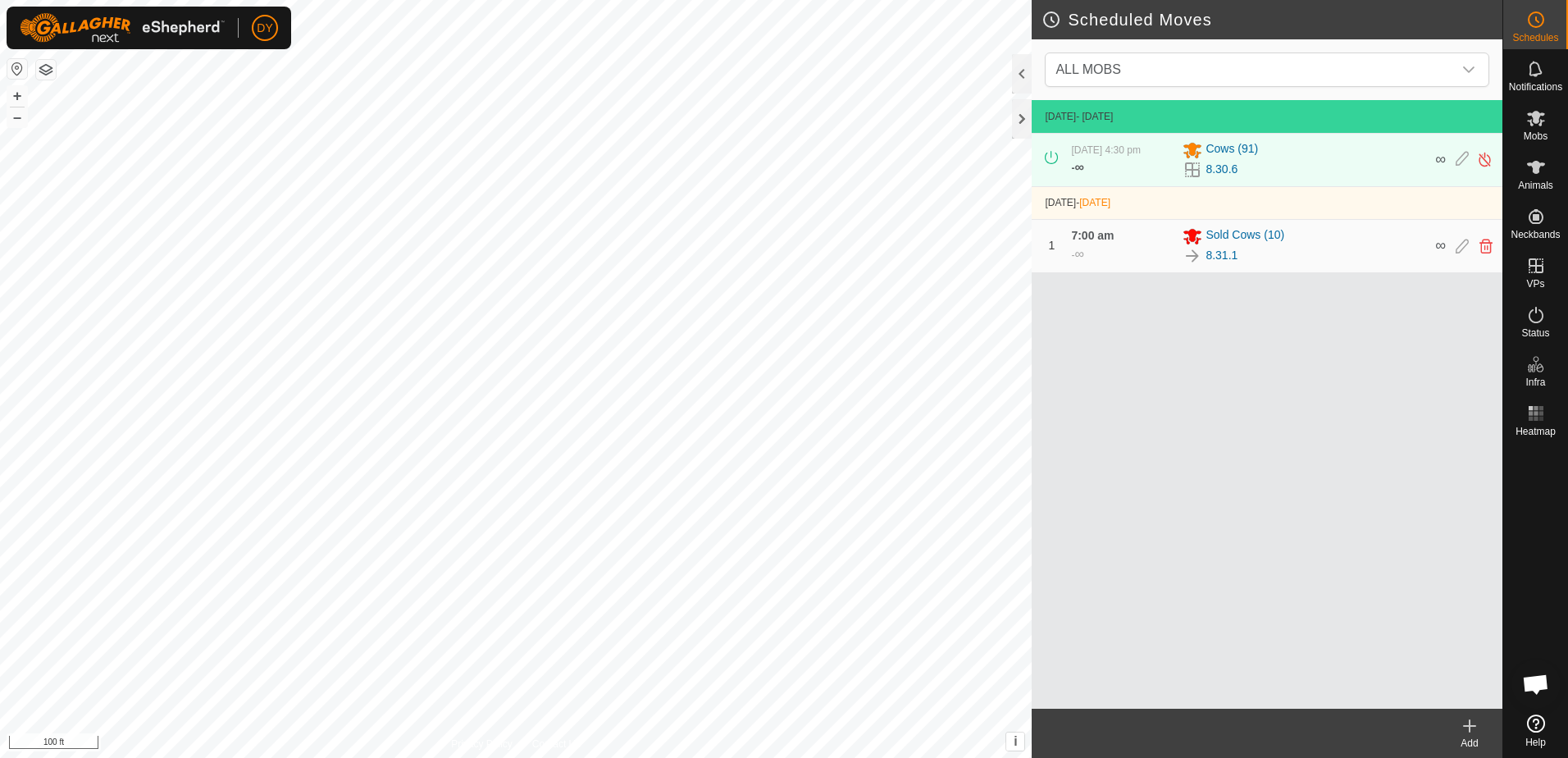
click at [1465, 727] on icon at bounding box center [1469, 725] width 20 height 20
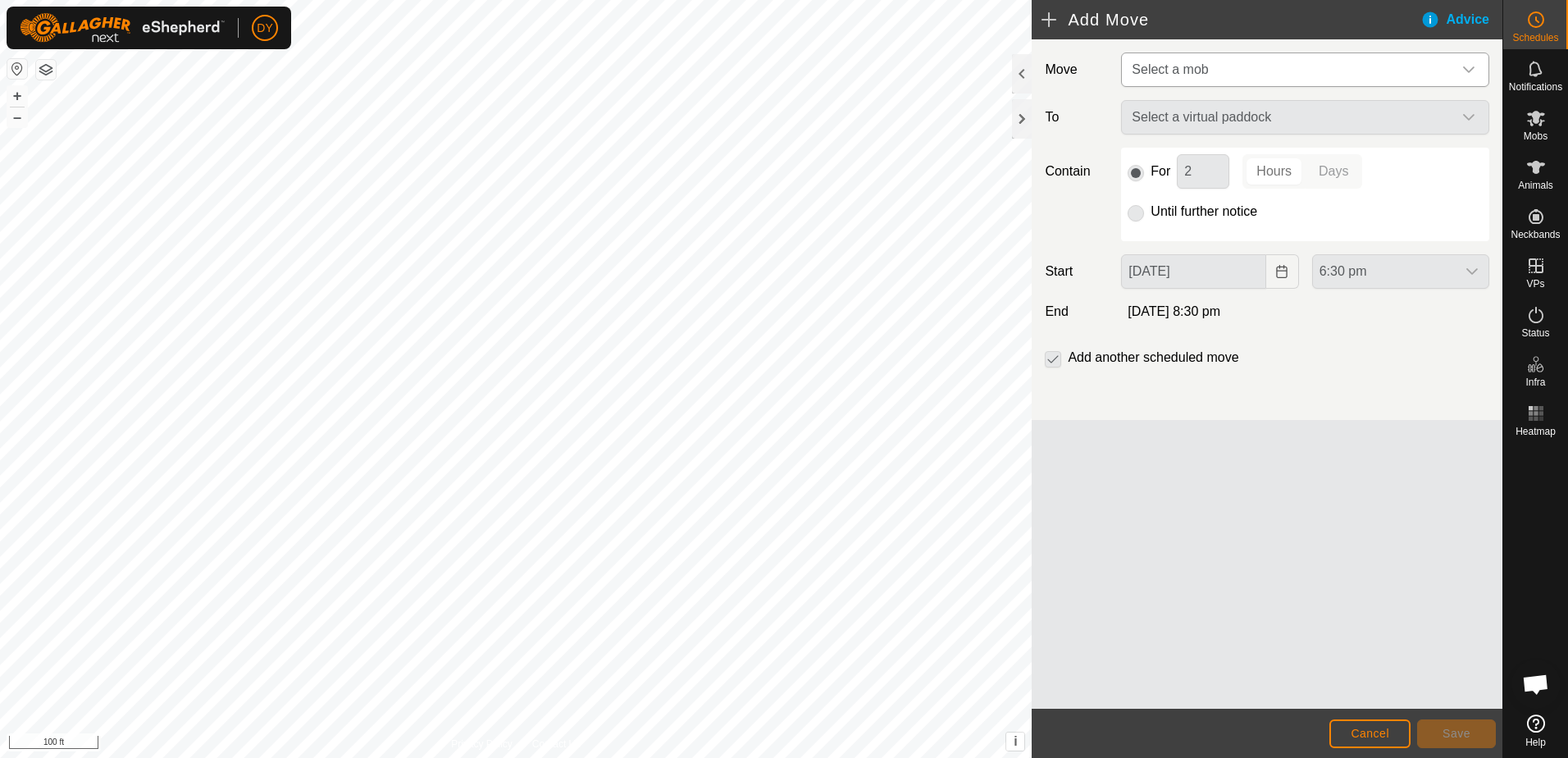
click at [1281, 64] on span "Select a mob" at bounding box center [1288, 69] width 327 height 33
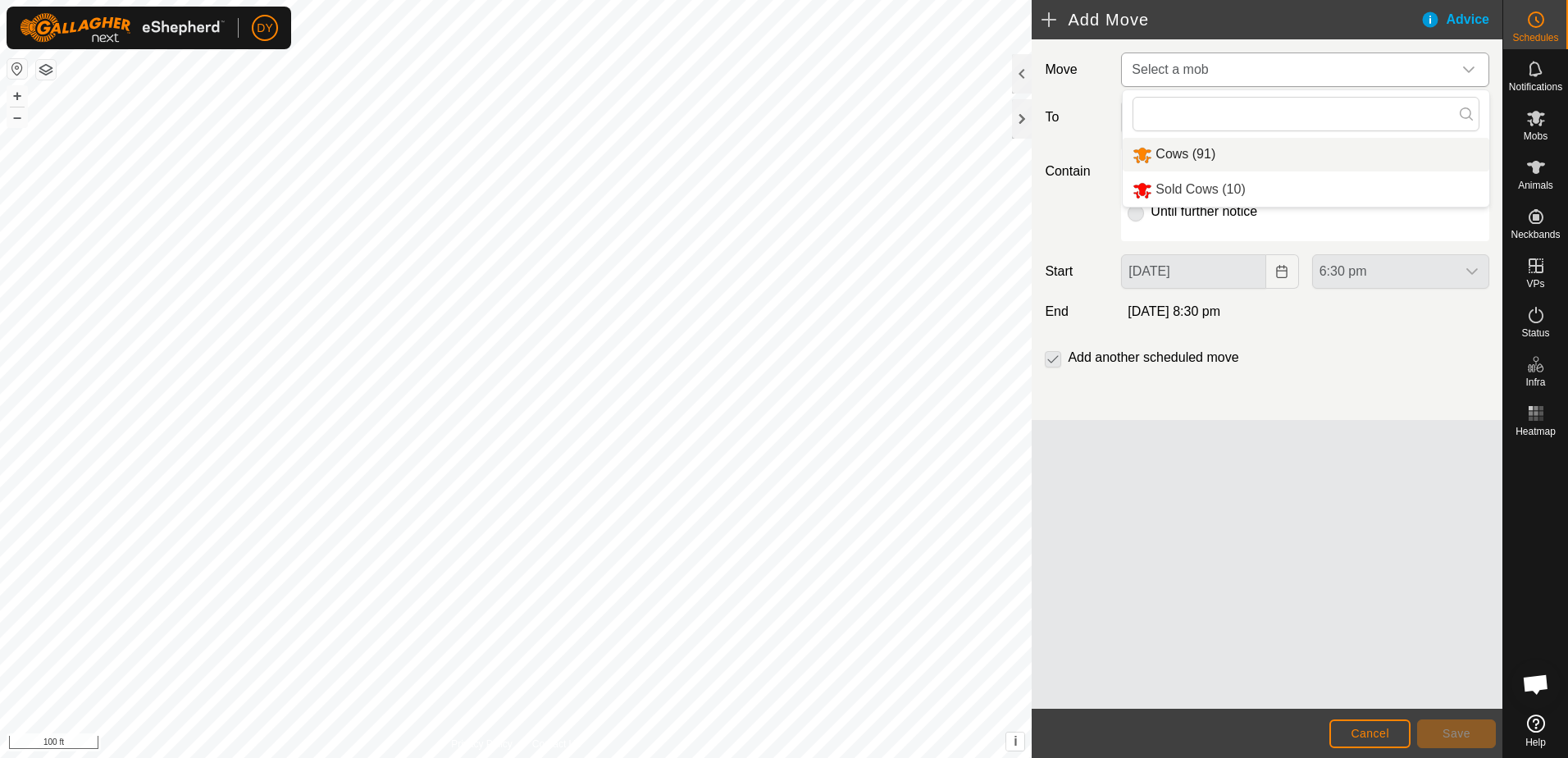
click at [1184, 150] on li "Cows (91)" at bounding box center [1306, 154] width 366 height 33
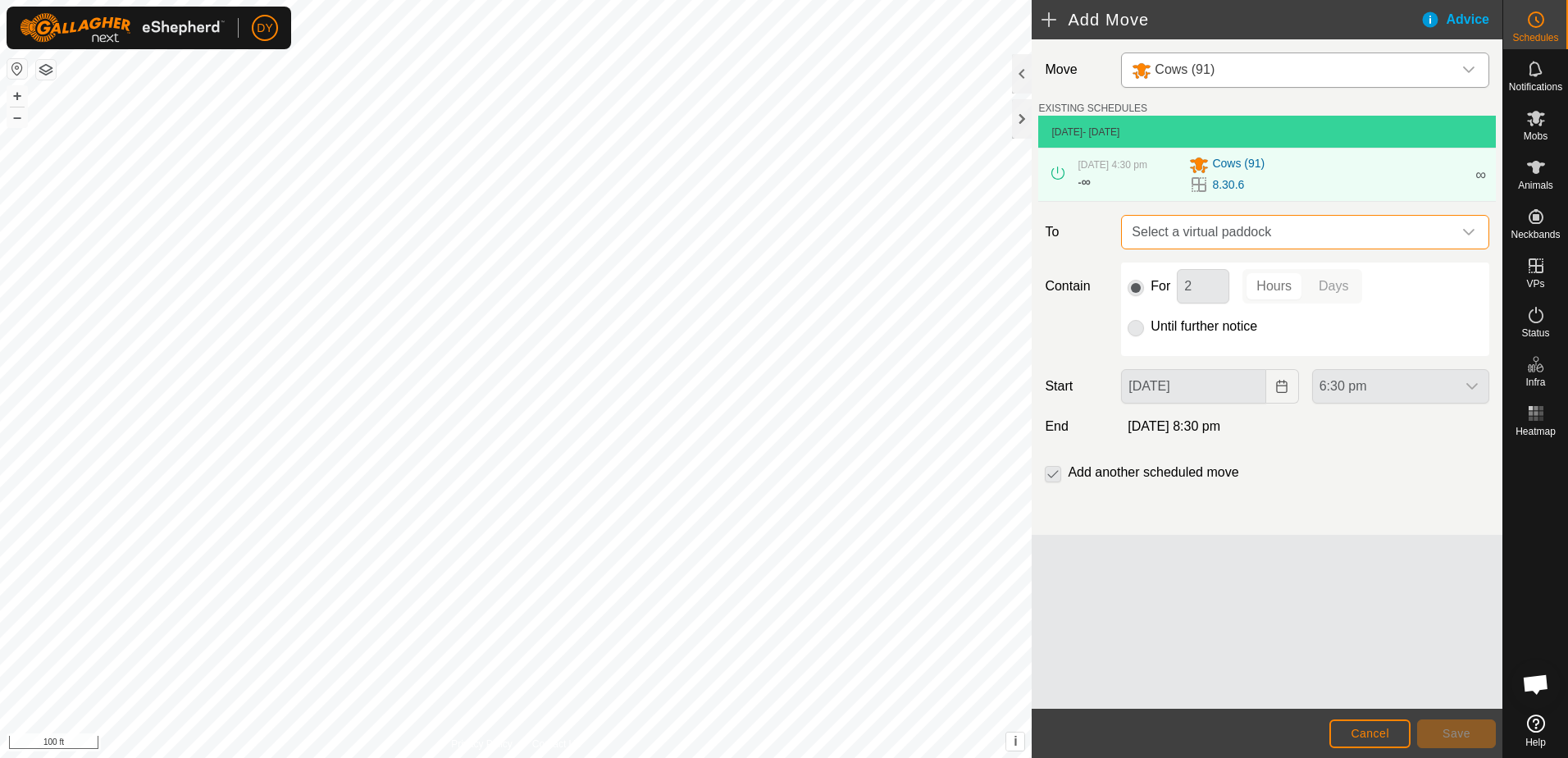
click at [1164, 232] on span "Select a virtual paddock" at bounding box center [1288, 232] width 327 height 33
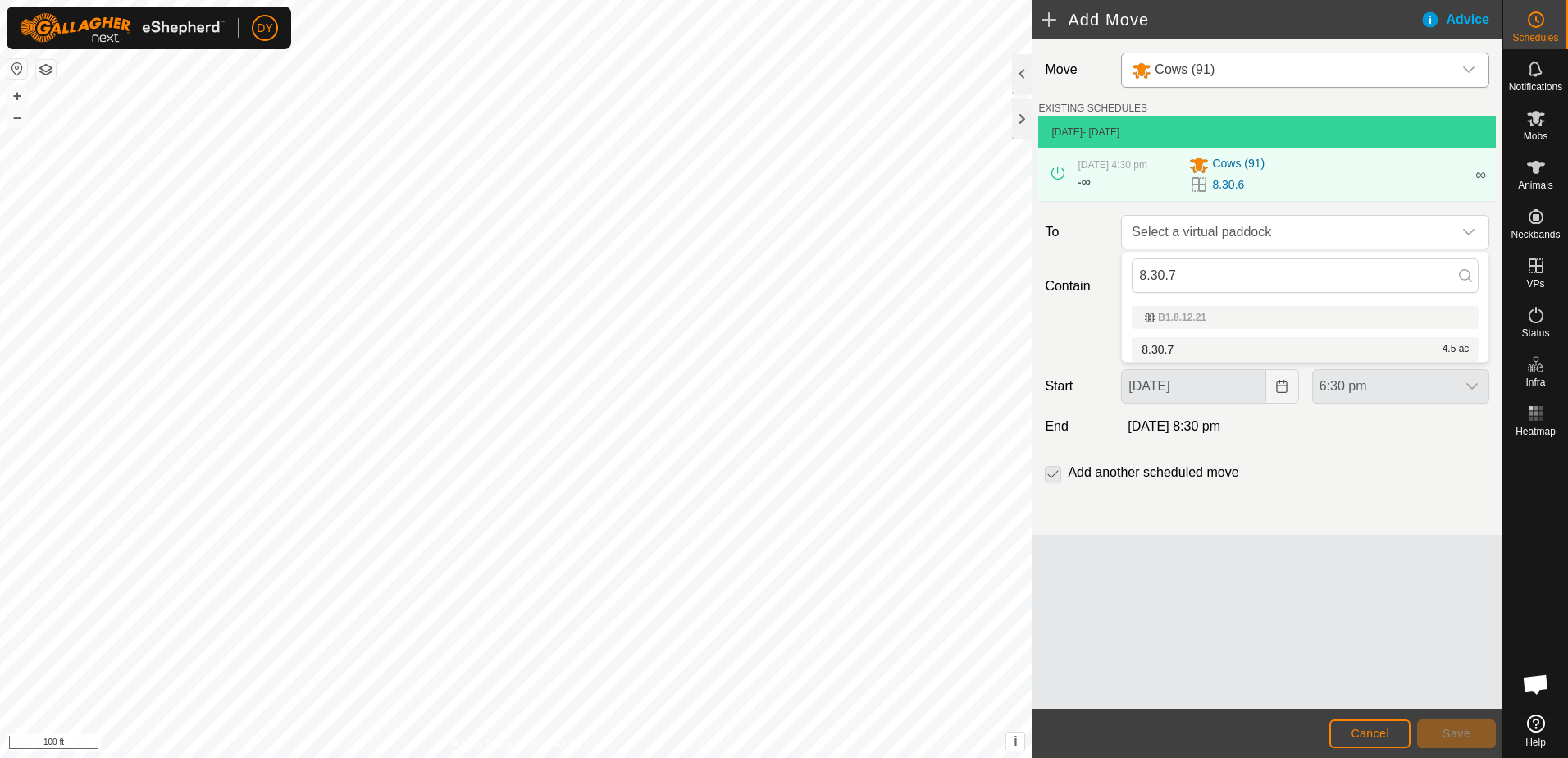
type input "8.30.7"
click at [1161, 344] on li "8.30.7 4.5 ac" at bounding box center [1304, 350] width 347 height 24
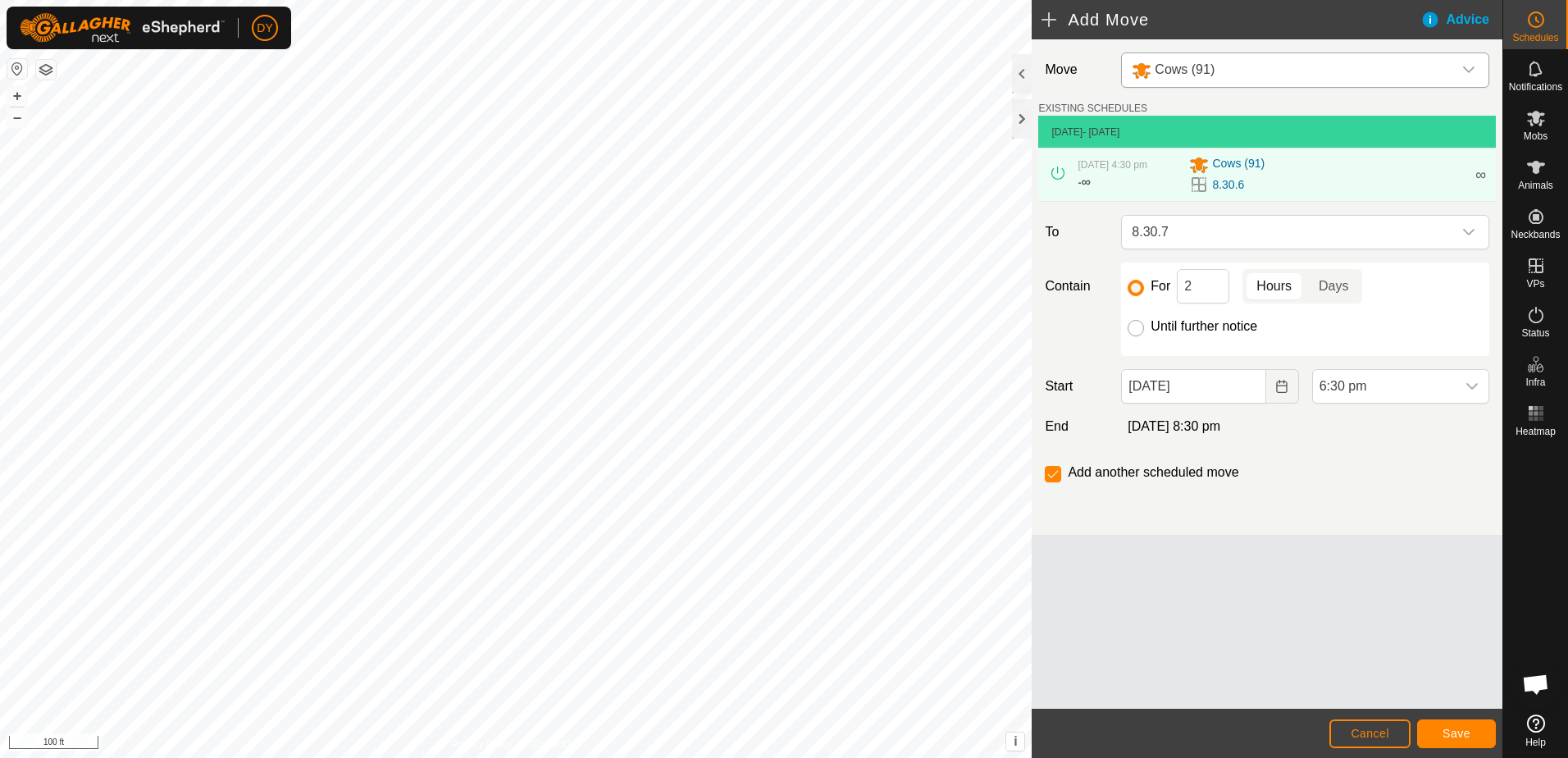
click at [1141, 324] on input "Until further notice" at bounding box center [1136, 328] width 17 height 17
radio input "true"
checkbox input "false"
click at [1439, 733] on button "Save" at bounding box center [1456, 734] width 79 height 29
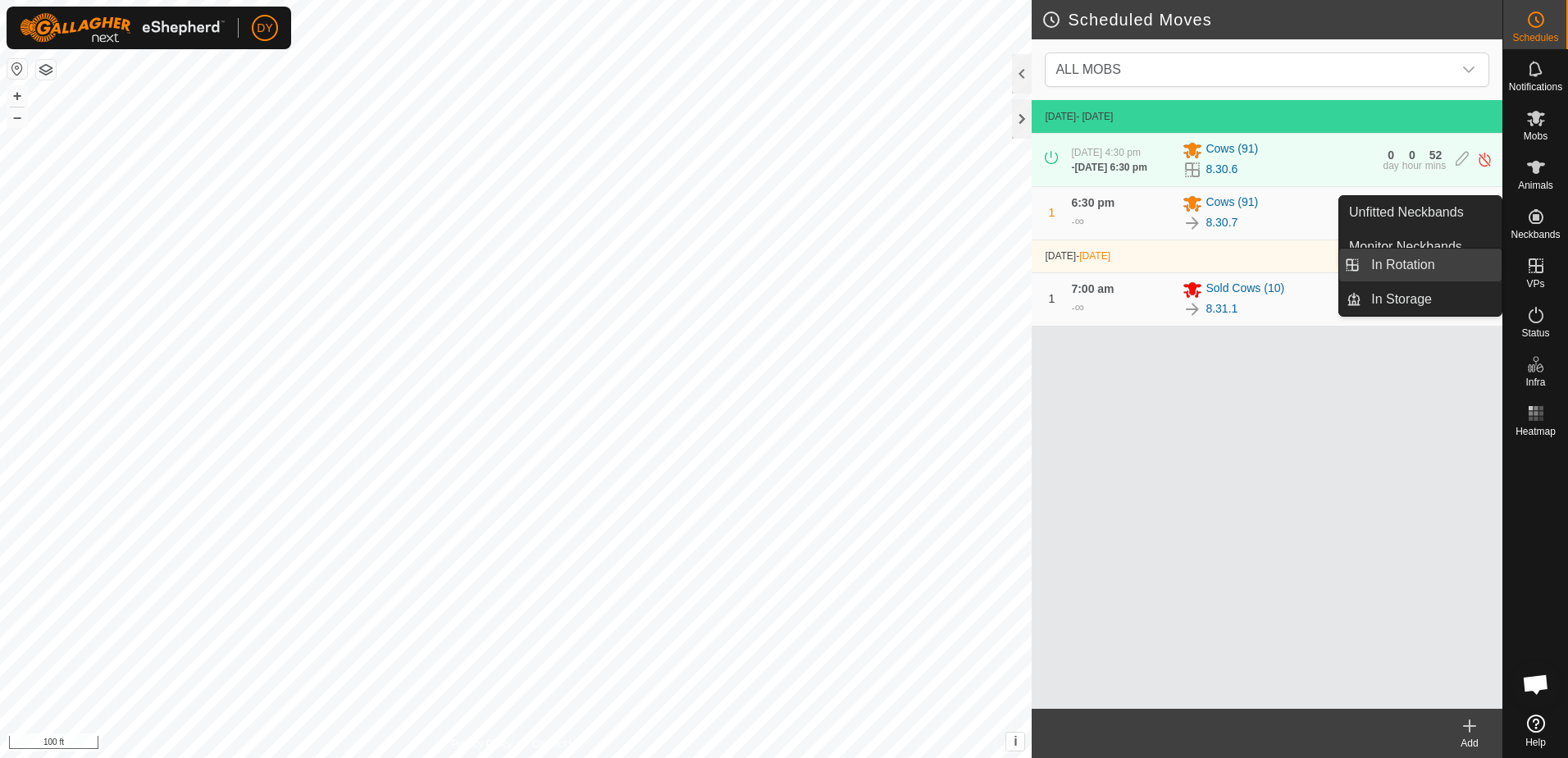
drag, startPoint x: 1421, startPoint y: 261, endPoint x: 1390, endPoint y: 259, distance: 31.1
click at [1421, 261] on link "In Rotation" at bounding box center [1430, 264] width 140 height 33
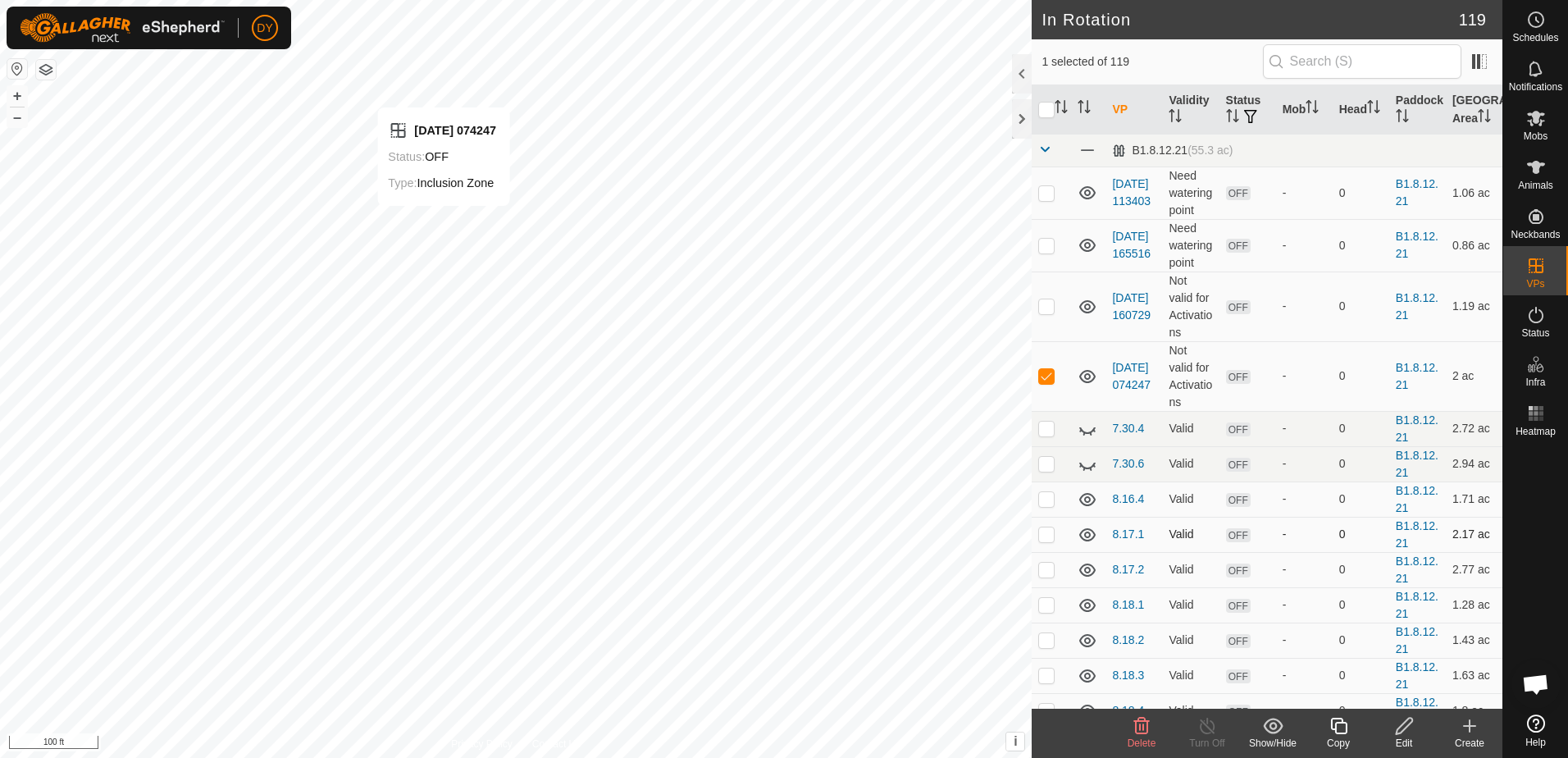
checkbox input "false"
checkbox input "true"
click at [1343, 727] on icon at bounding box center [1338, 725] width 20 height 20
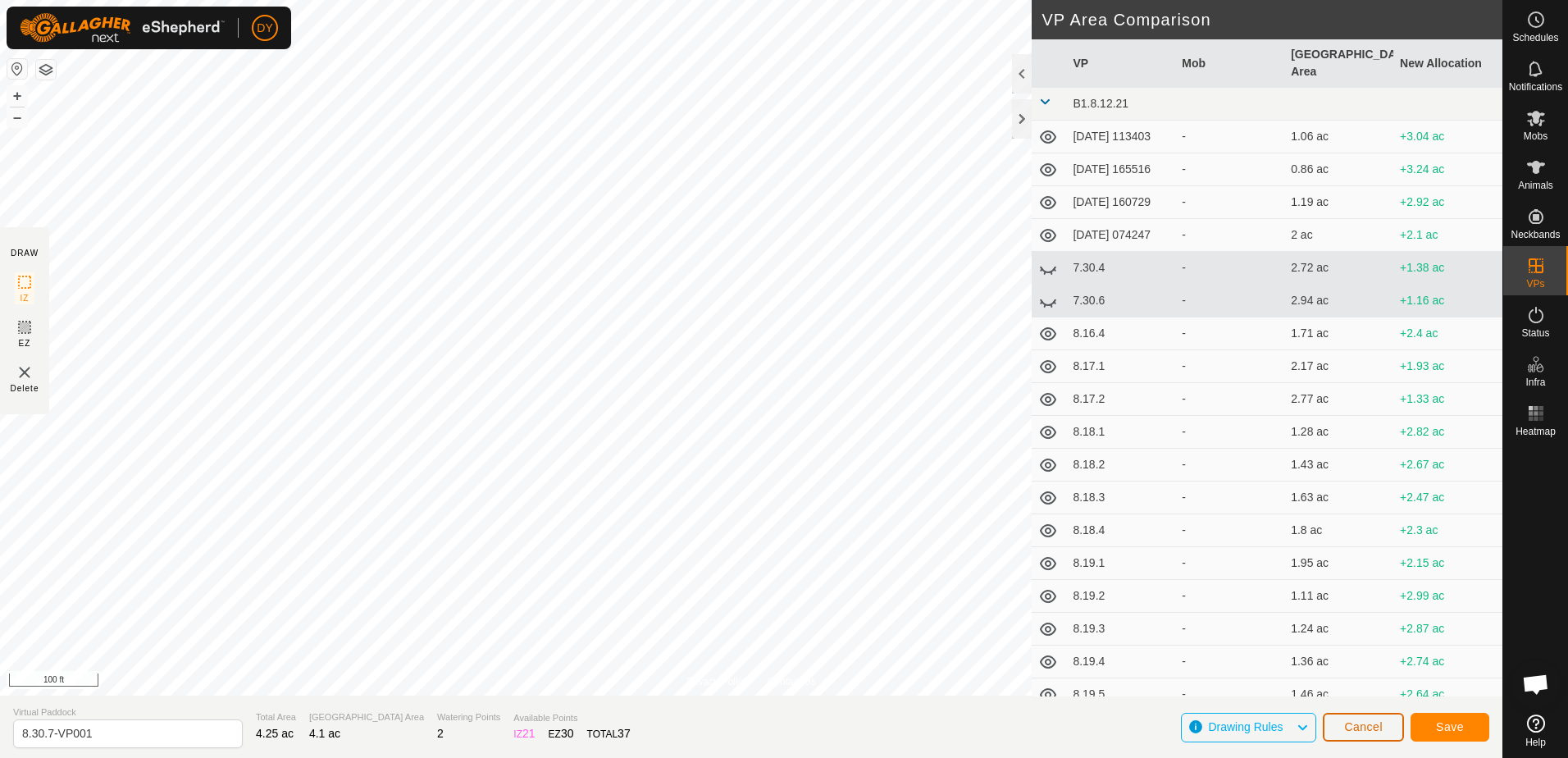
click at [1337, 725] on button "Cancel" at bounding box center [1363, 727] width 81 height 29
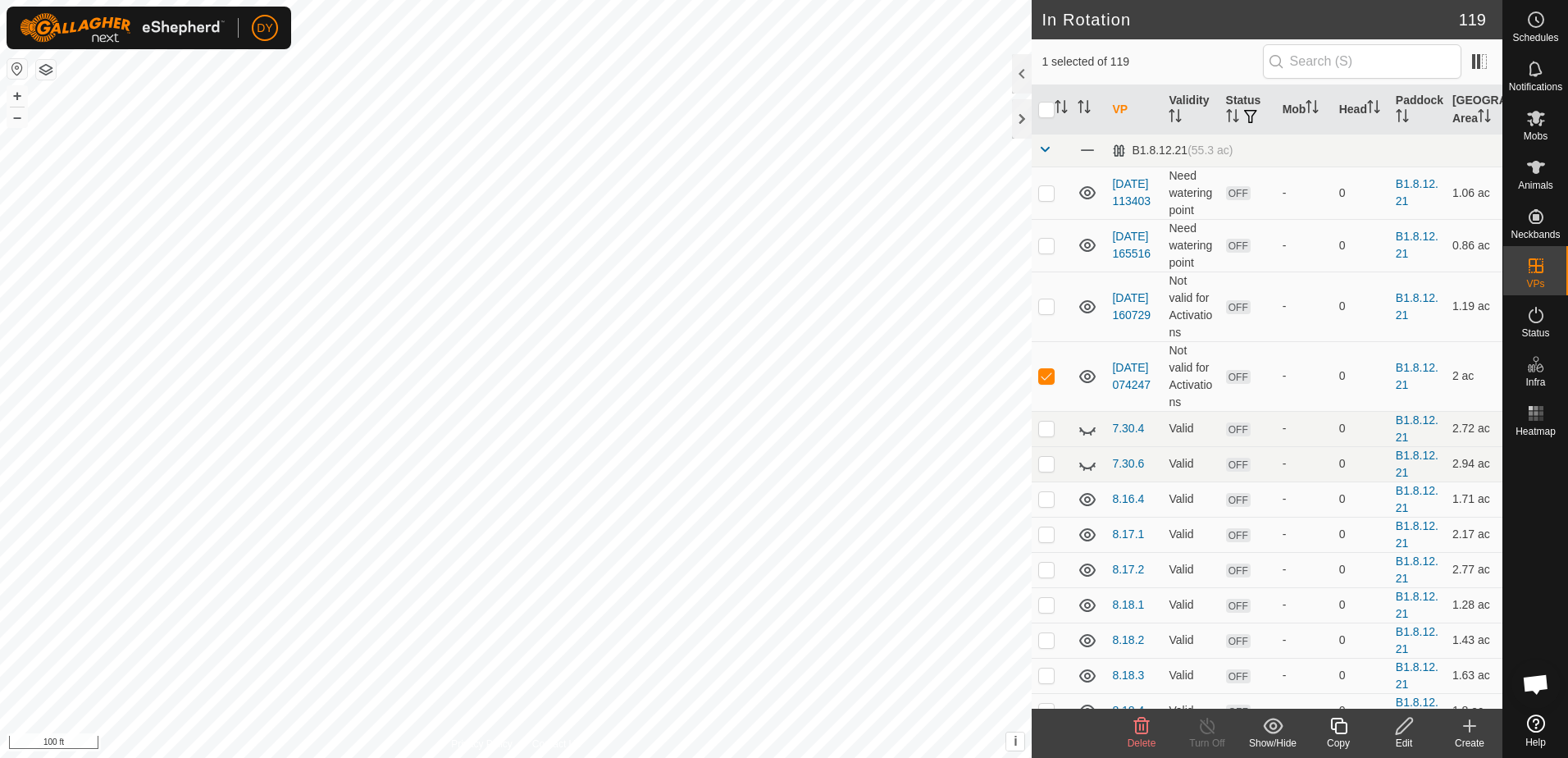
checkbox input "false"
checkbox input "true"
click at [1343, 729] on icon at bounding box center [1338, 725] width 20 height 20
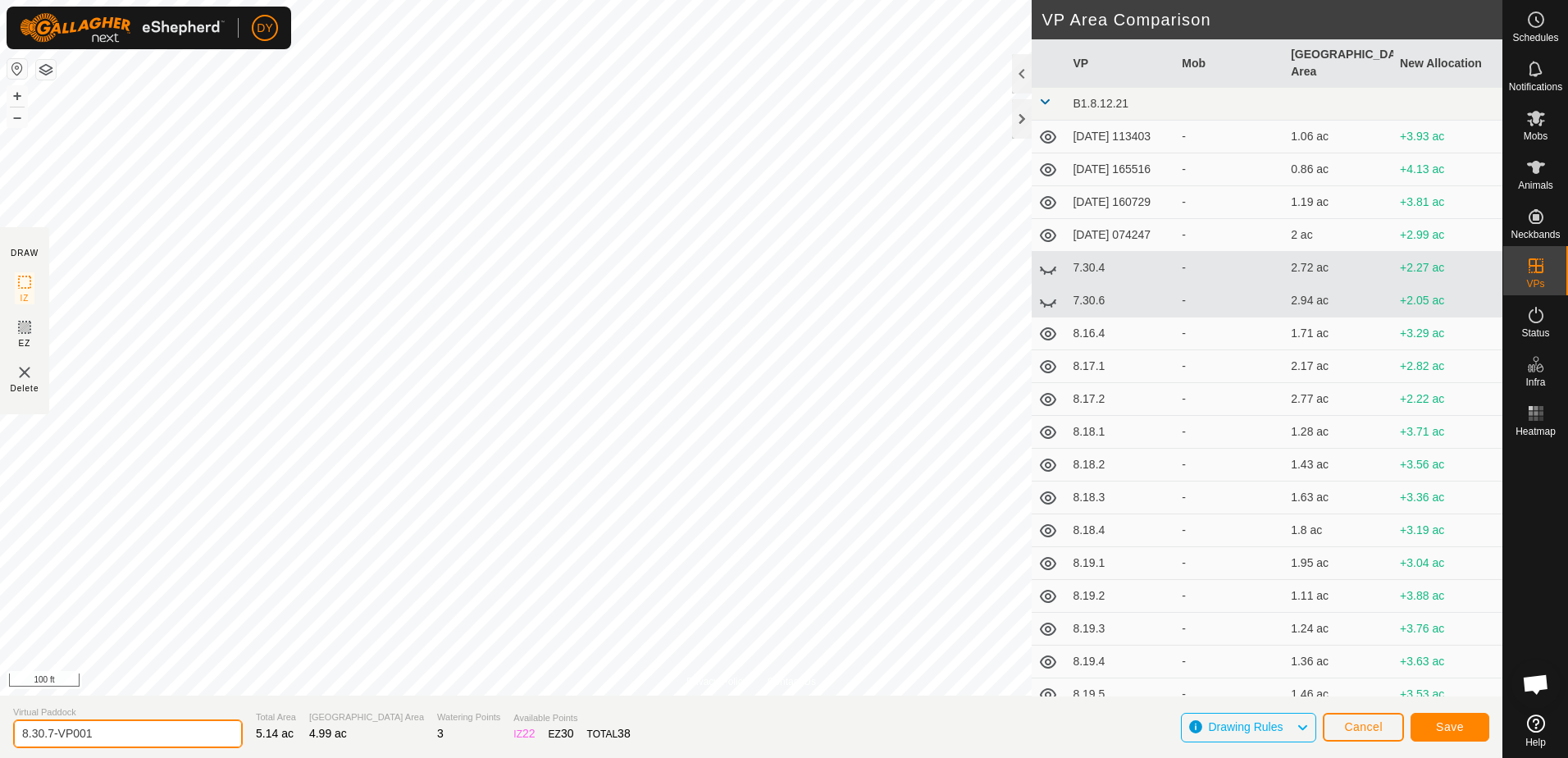
drag, startPoint x: 109, startPoint y: 737, endPoint x: 37, endPoint y: 737, distance: 72.0
click at [37, 737] on input "8.30.7-VP001" at bounding box center [127, 734] width 230 height 29
type input "[TECHNICAL_ID]"
click at [1460, 727] on span "Save" at bounding box center [1450, 727] width 28 height 13
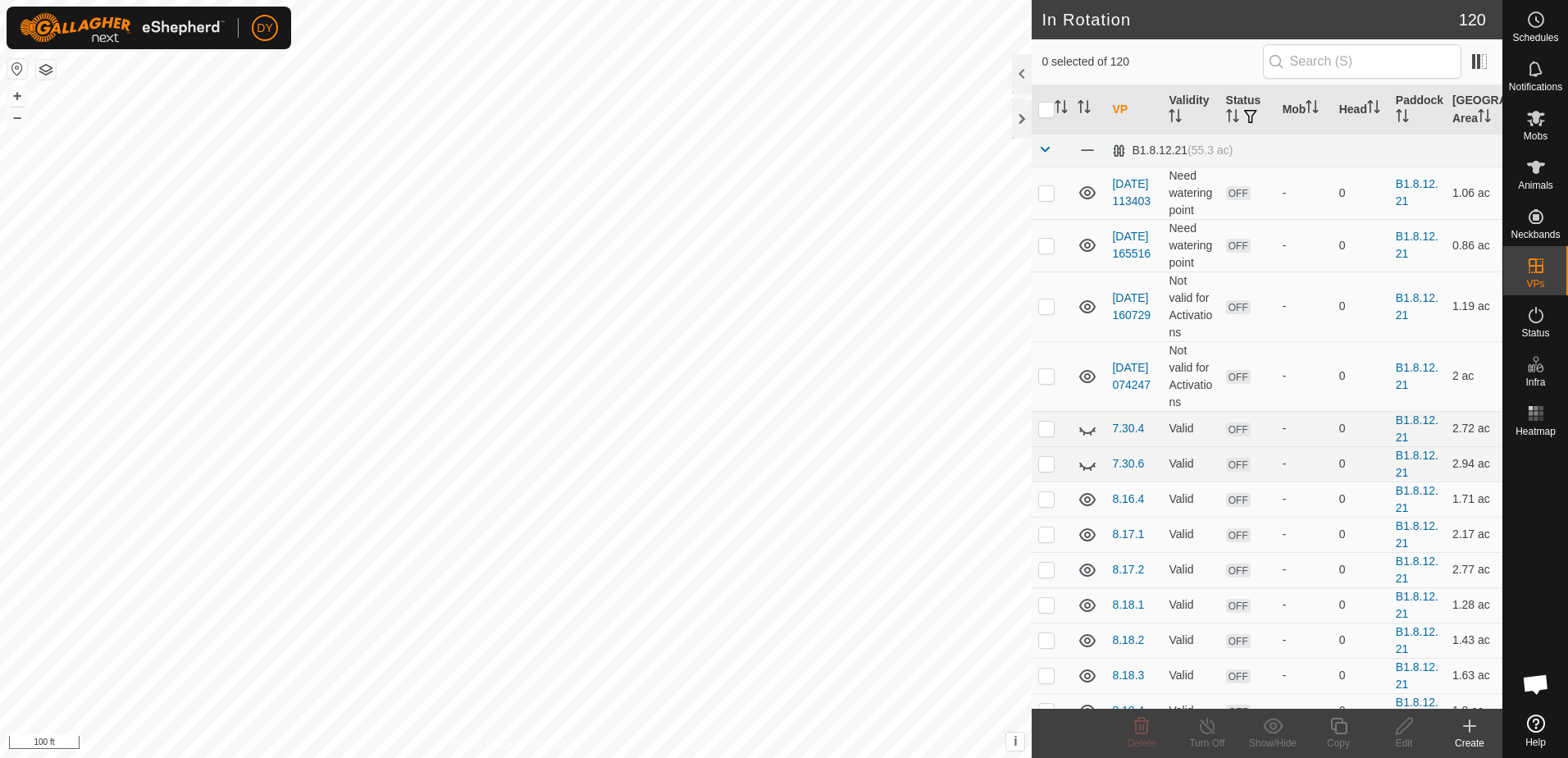
checkbox input "true"
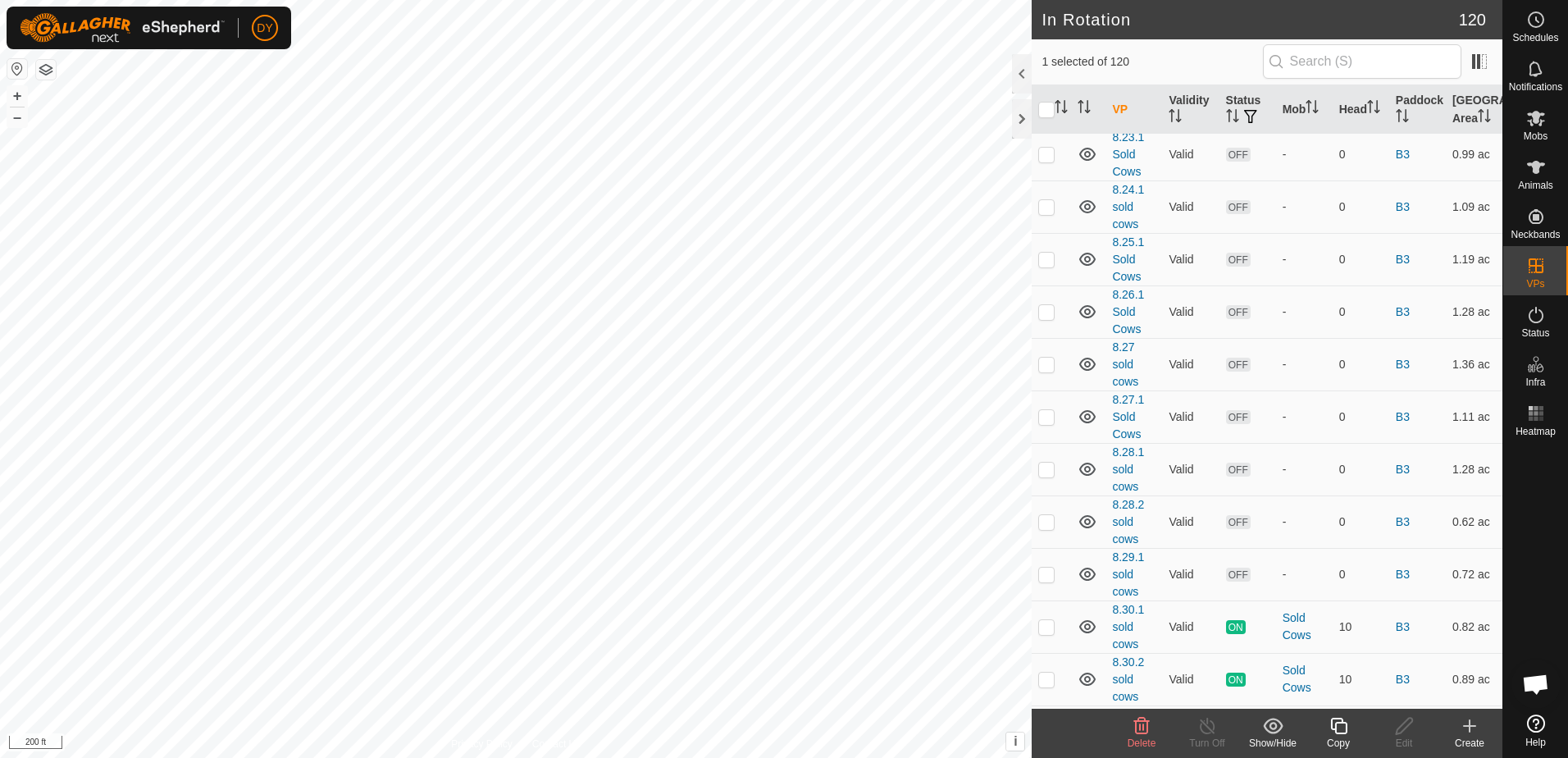
scroll to position [4412, 0]
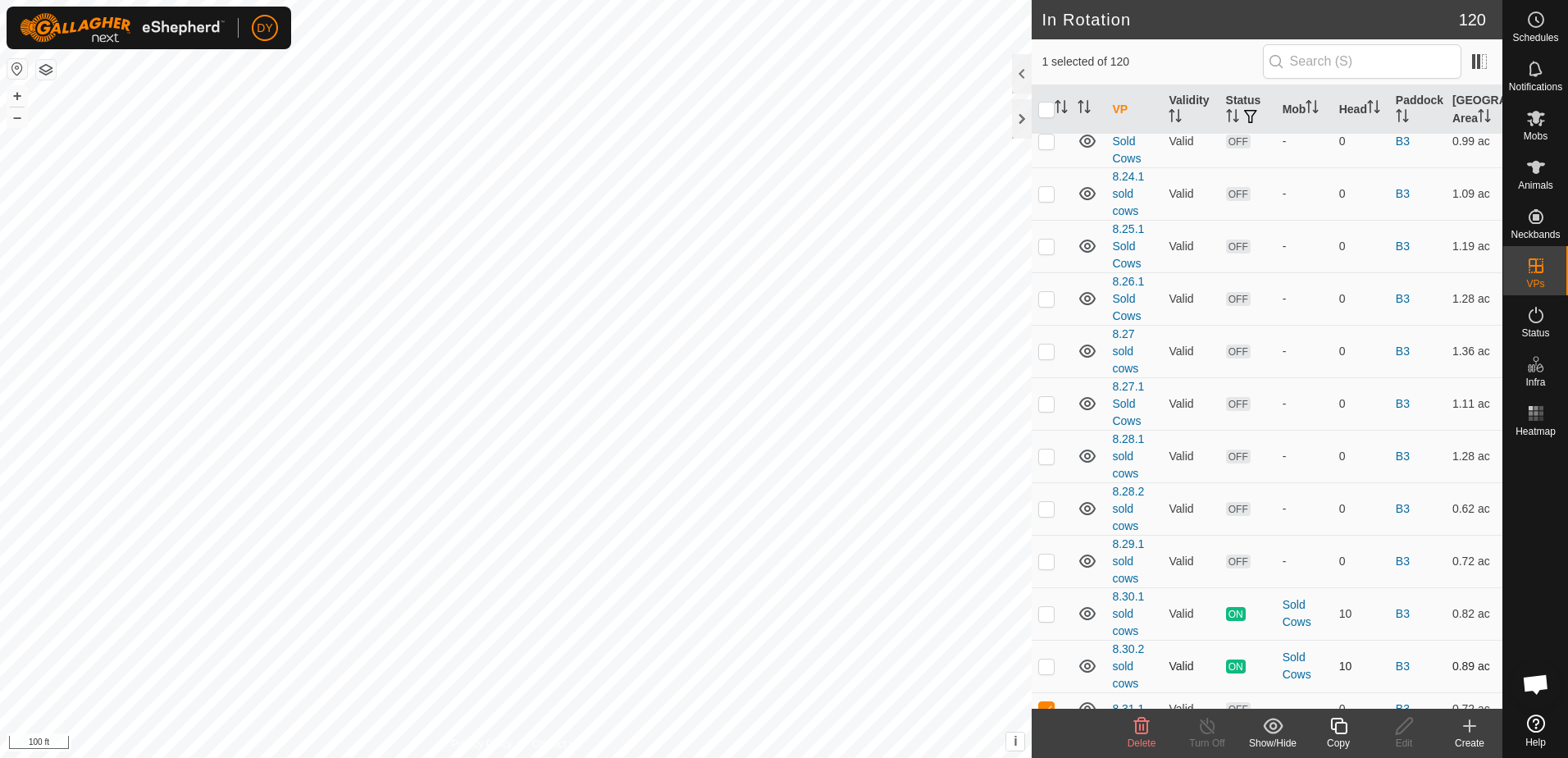
checkbox input "true"
checkbox input "false"
checkbox input "true"
click at [1341, 726] on icon at bounding box center [1338, 725] width 20 height 20
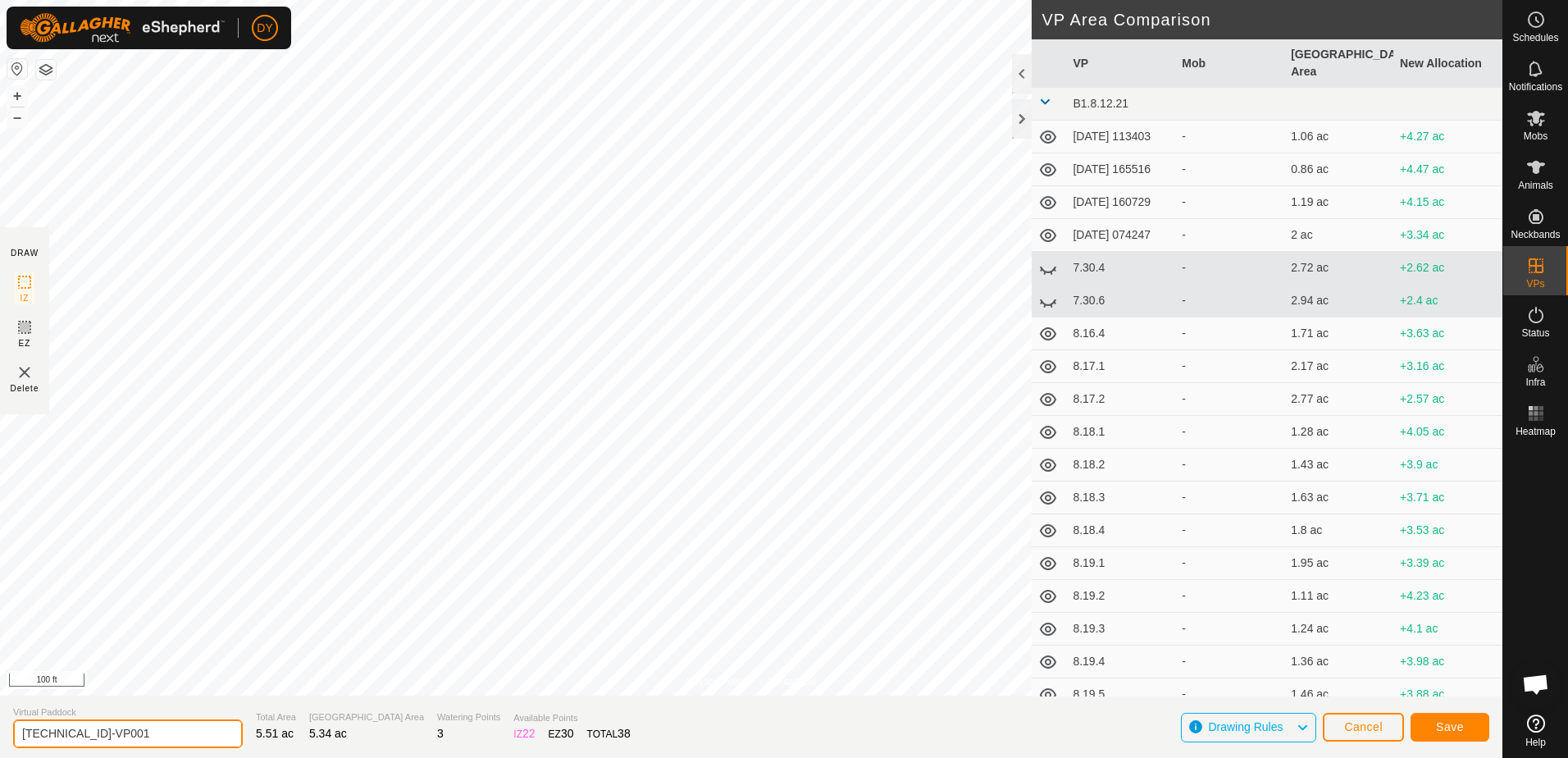
drag, startPoint x: 122, startPoint y: 736, endPoint x: 47, endPoint y: 735, distance: 75.0
click at [47, 735] on input "[TECHNICAL_ID]-VP001" at bounding box center [127, 734] width 230 height 29
type input "8.31.2"
click at [1452, 729] on span "Save" at bounding box center [1450, 727] width 28 height 13
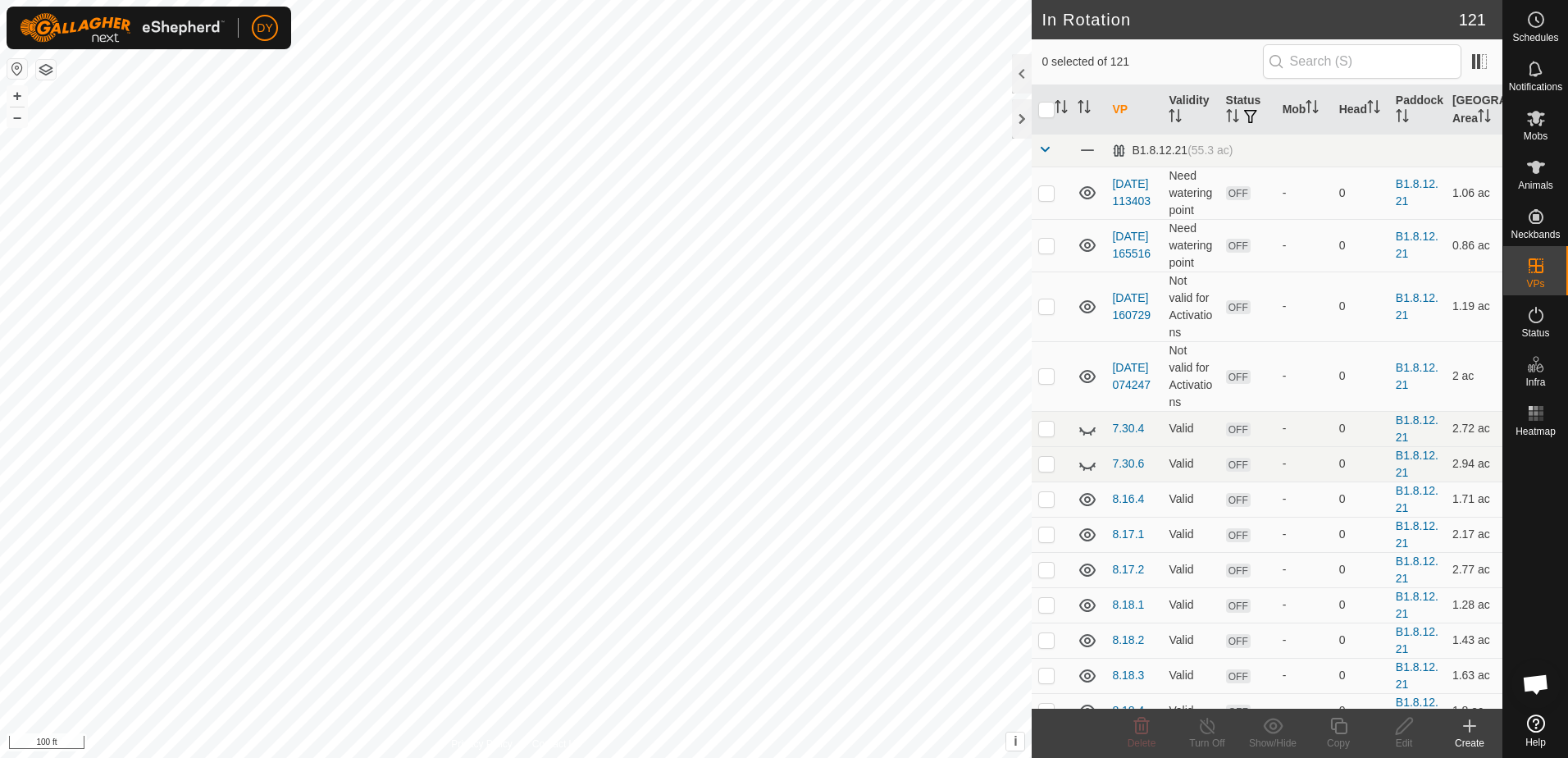
checkbox input "true"
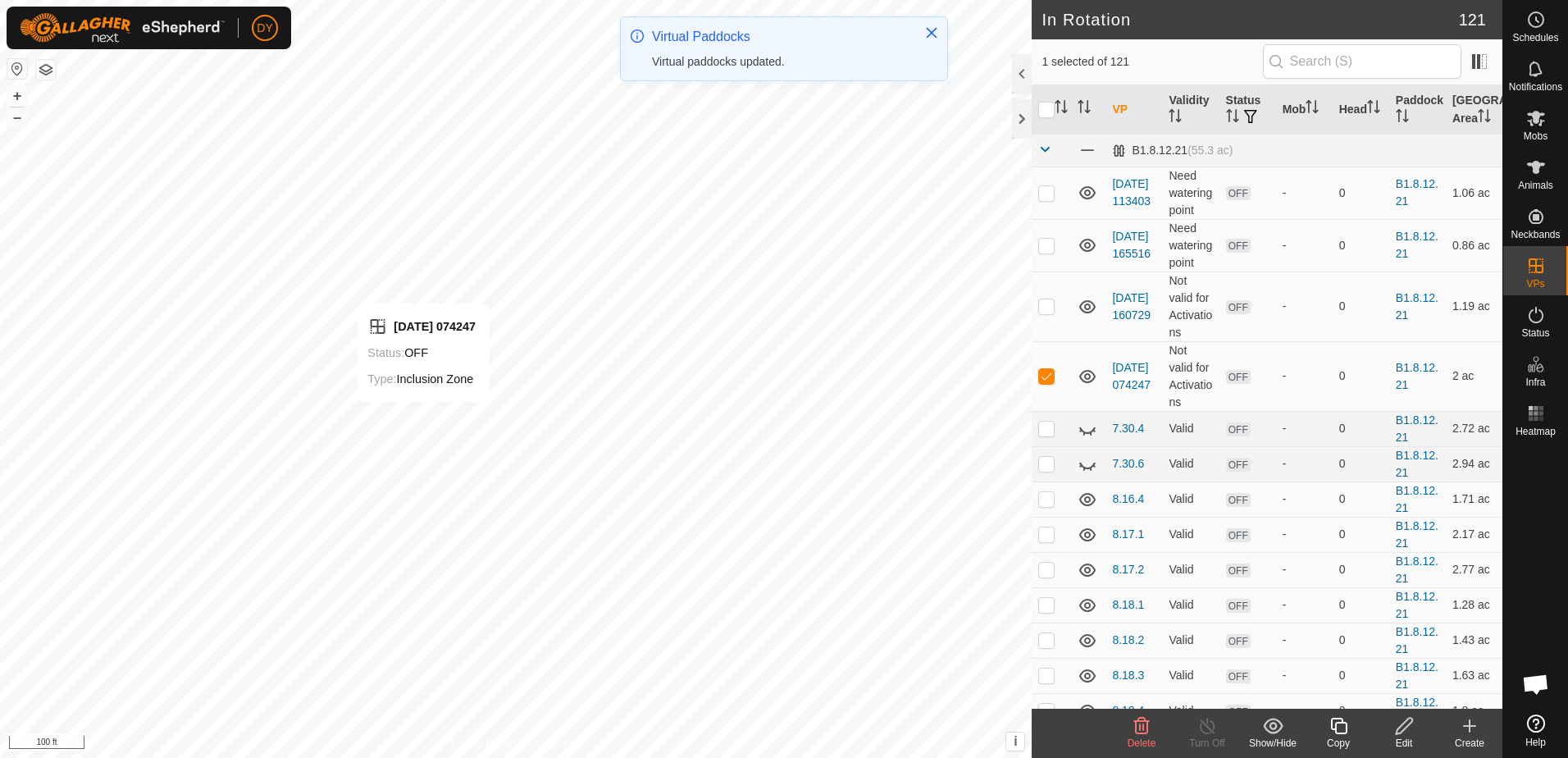
checkbox input "false"
checkbox input "true"
click at [1342, 727] on icon at bounding box center [1338, 725] width 20 height 20
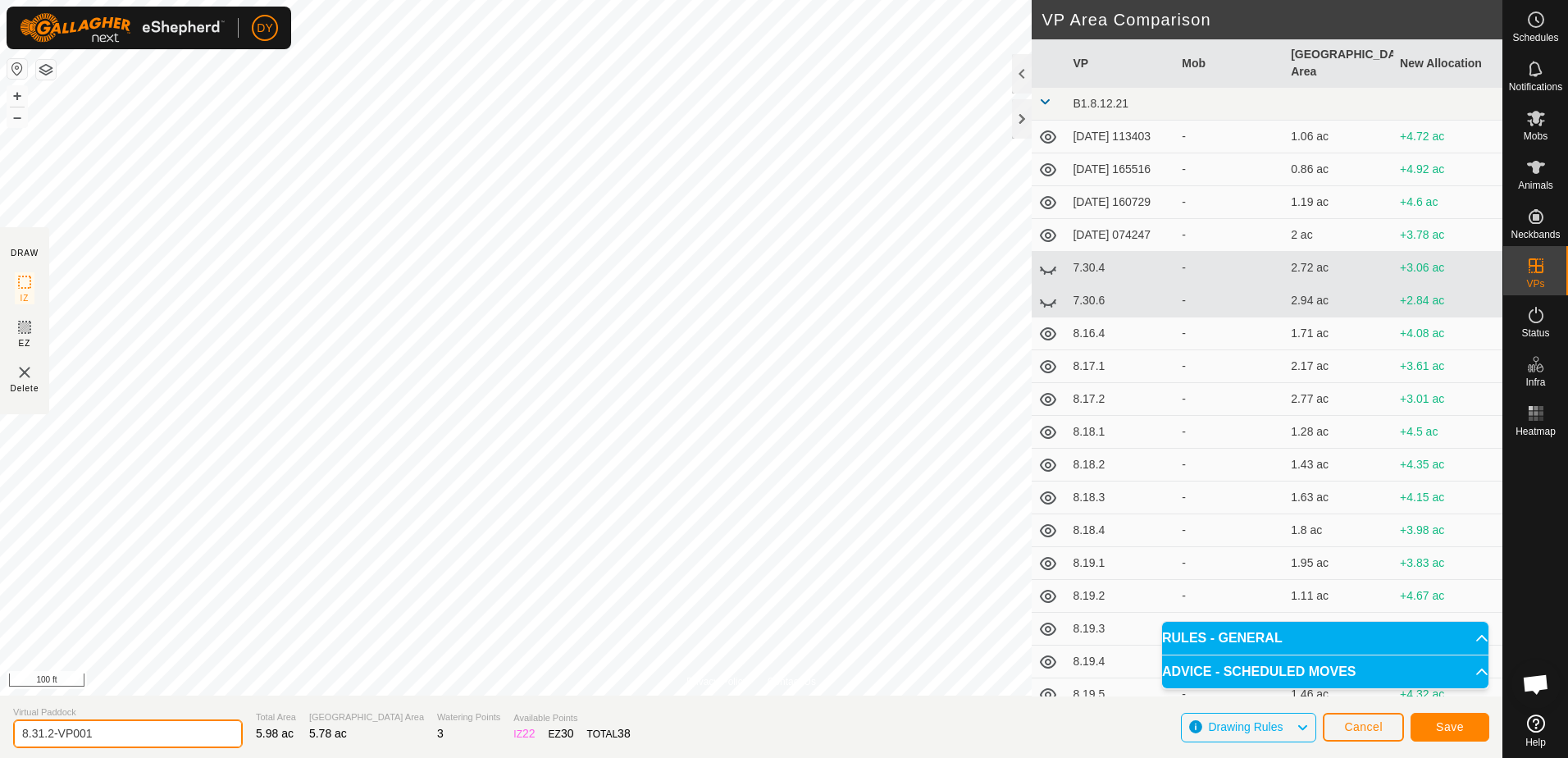
drag, startPoint x: 138, startPoint y: 731, endPoint x: 59, endPoint y: 731, distance: 79.0
click at [55, 731] on input "8.31.2-VP001" at bounding box center [127, 734] width 230 height 29
type input "8.31.3"
click at [1462, 729] on span "Save" at bounding box center [1450, 727] width 28 height 13
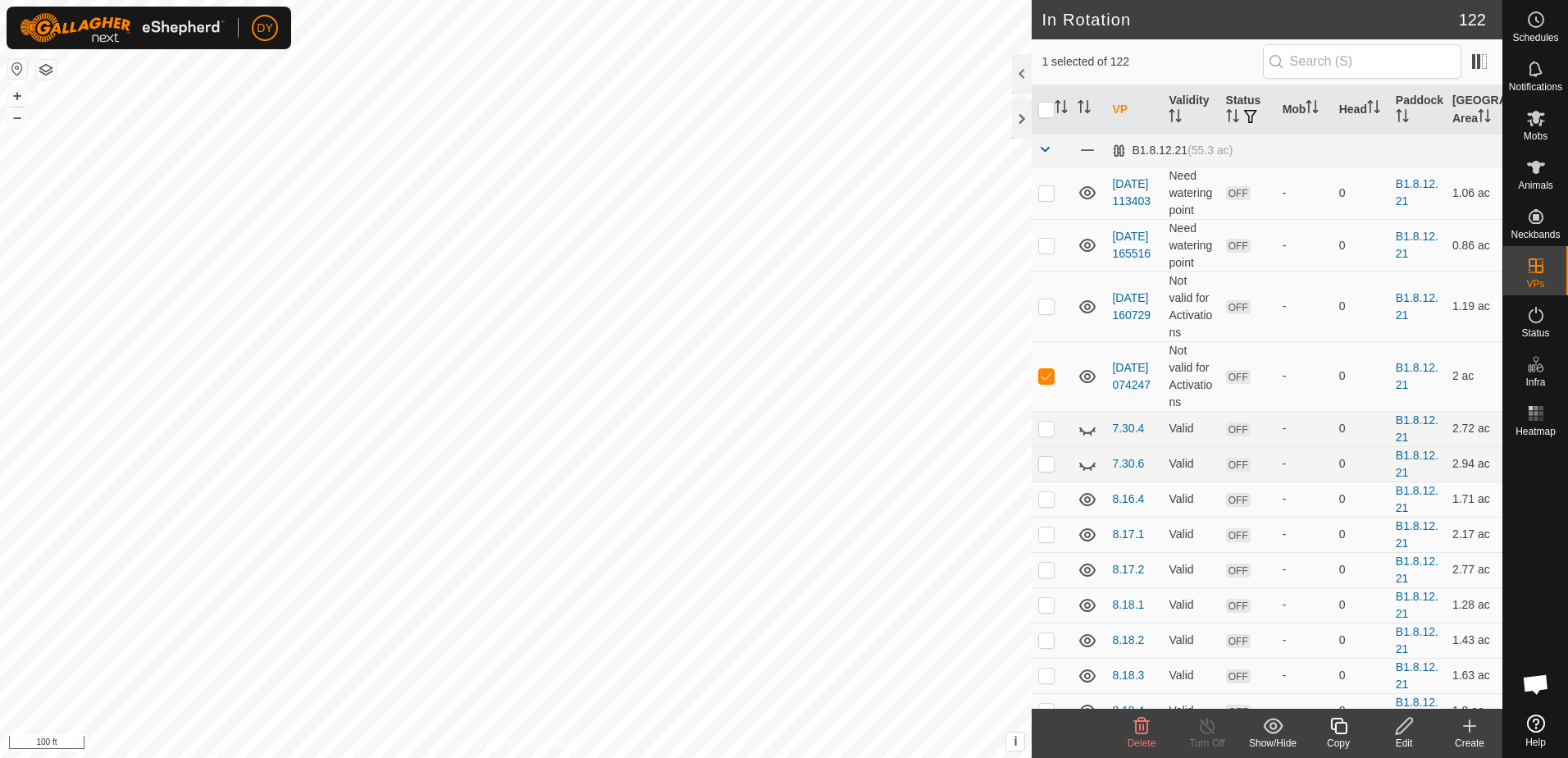
click at [1143, 729] on icon at bounding box center [1141, 726] width 16 height 17
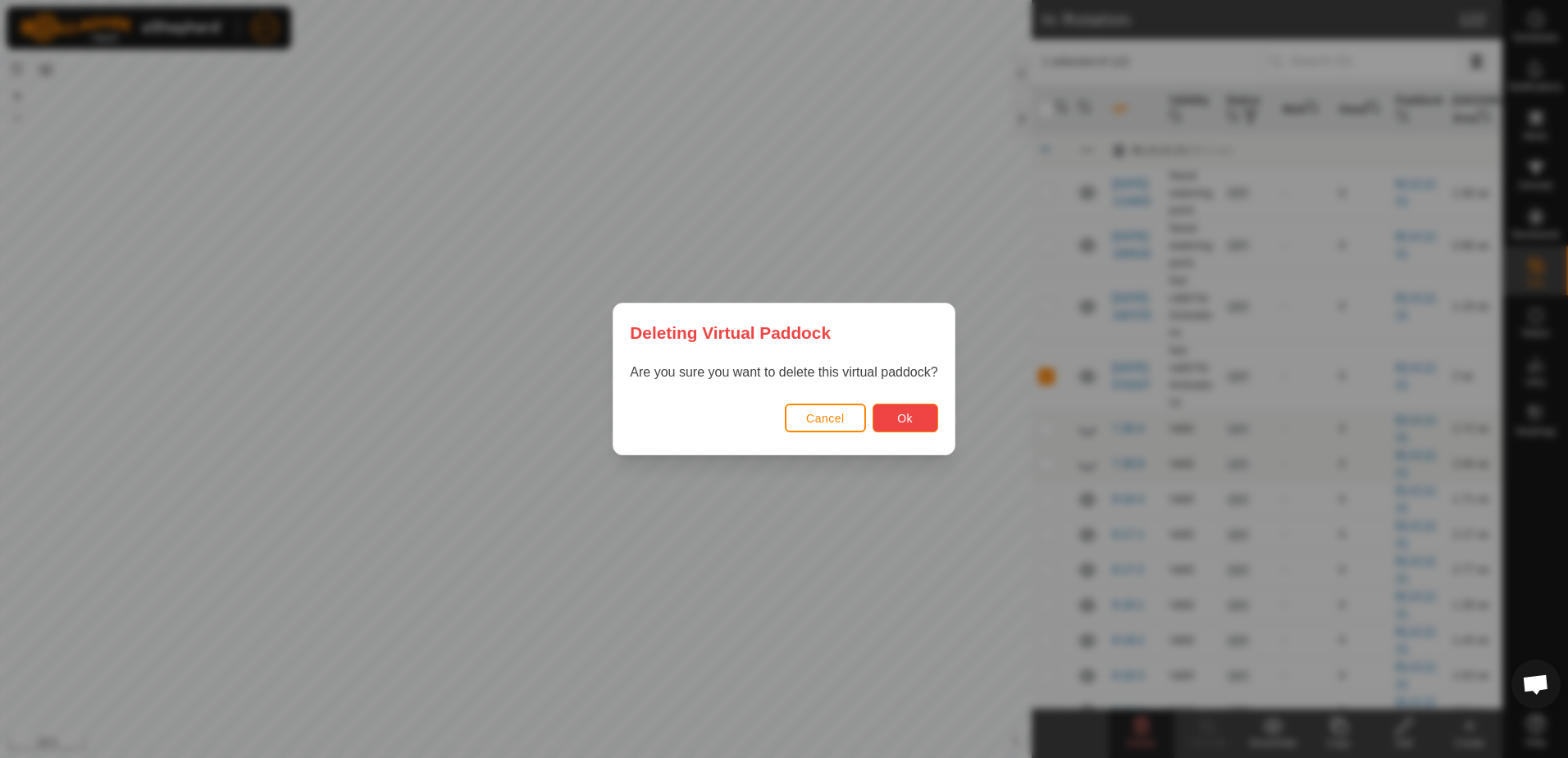
click at [890, 410] on button "Ok" at bounding box center [905, 418] width 66 height 29
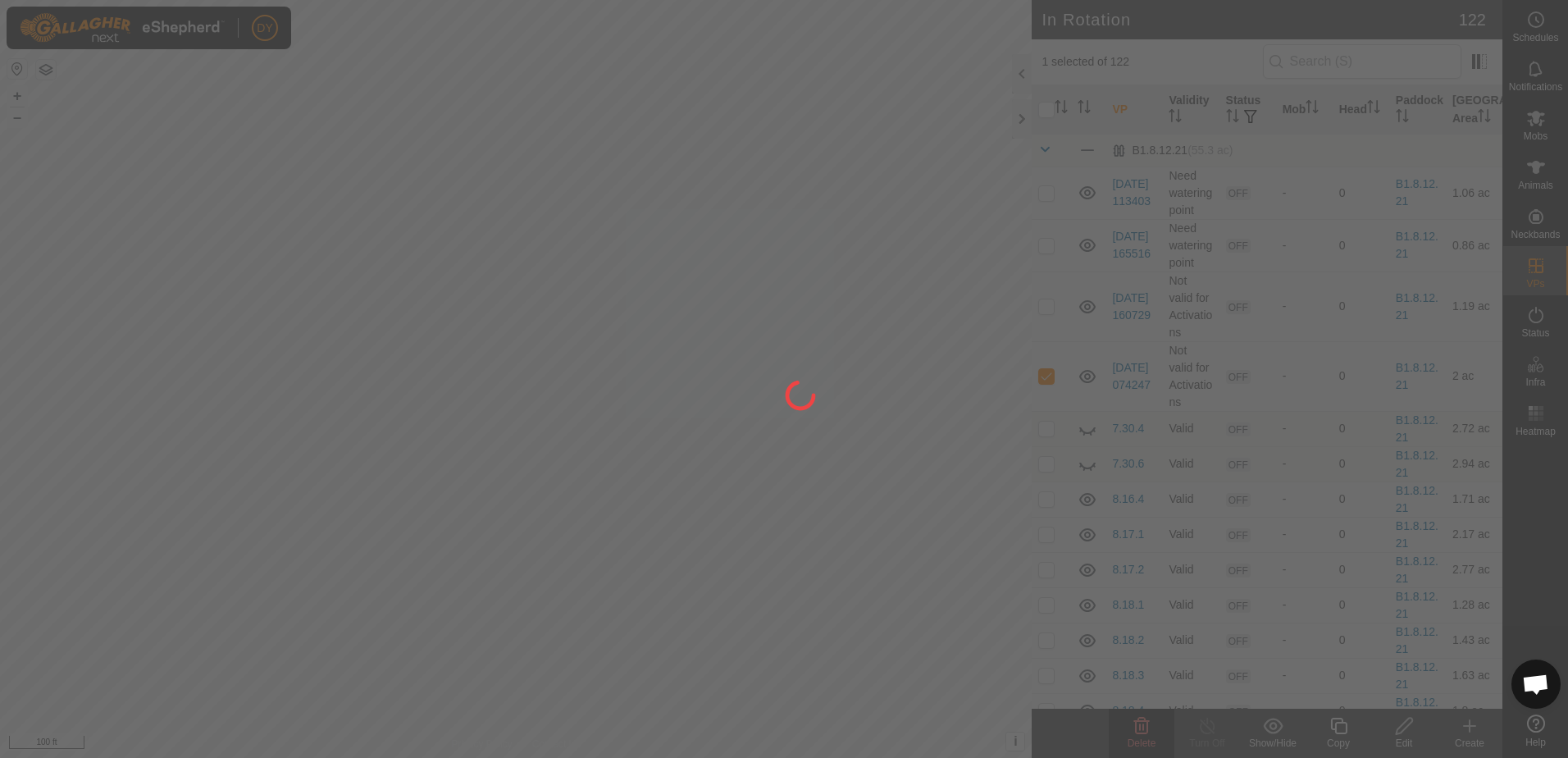
checkbox input "false"
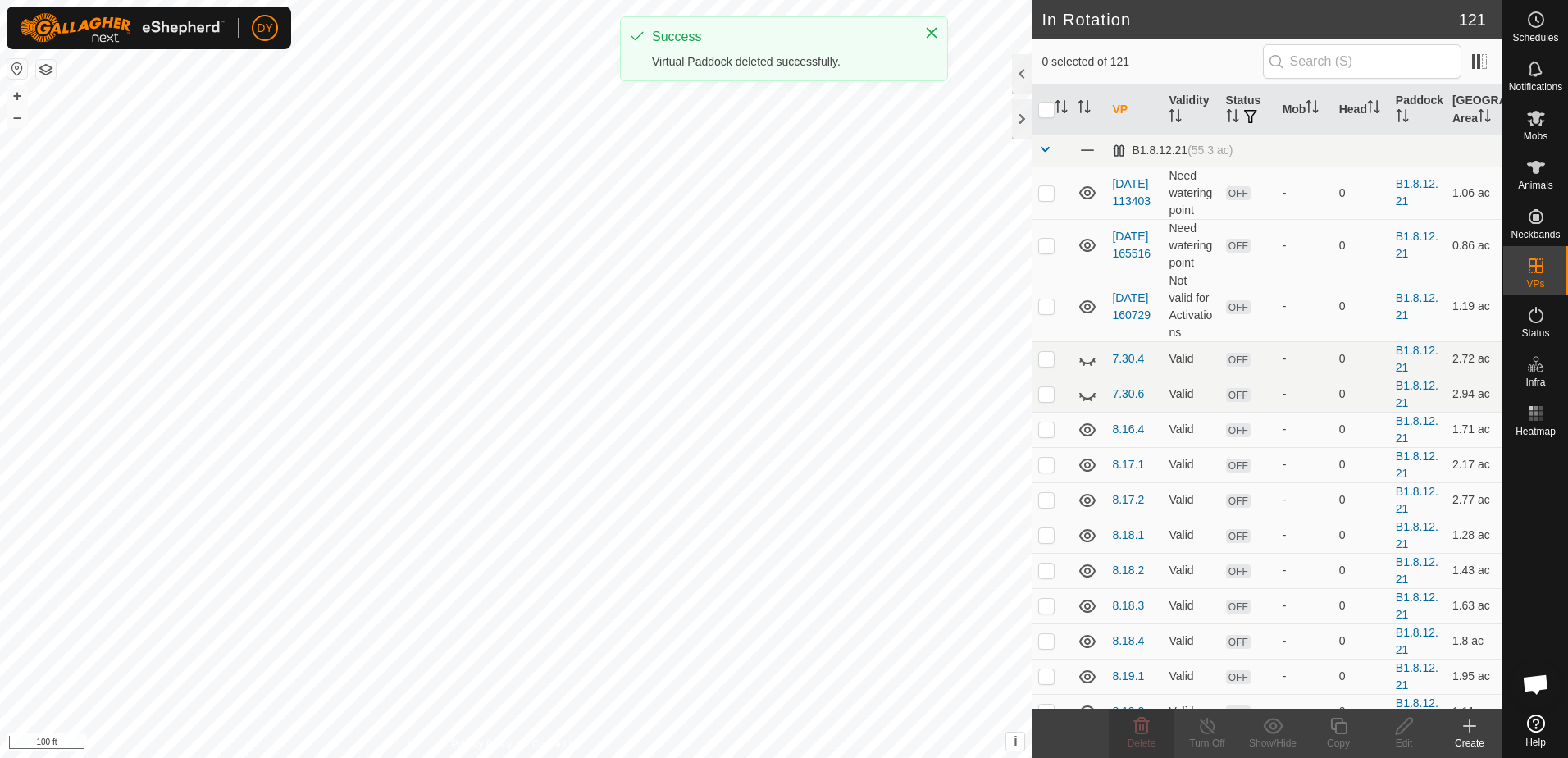
checkbox input "true"
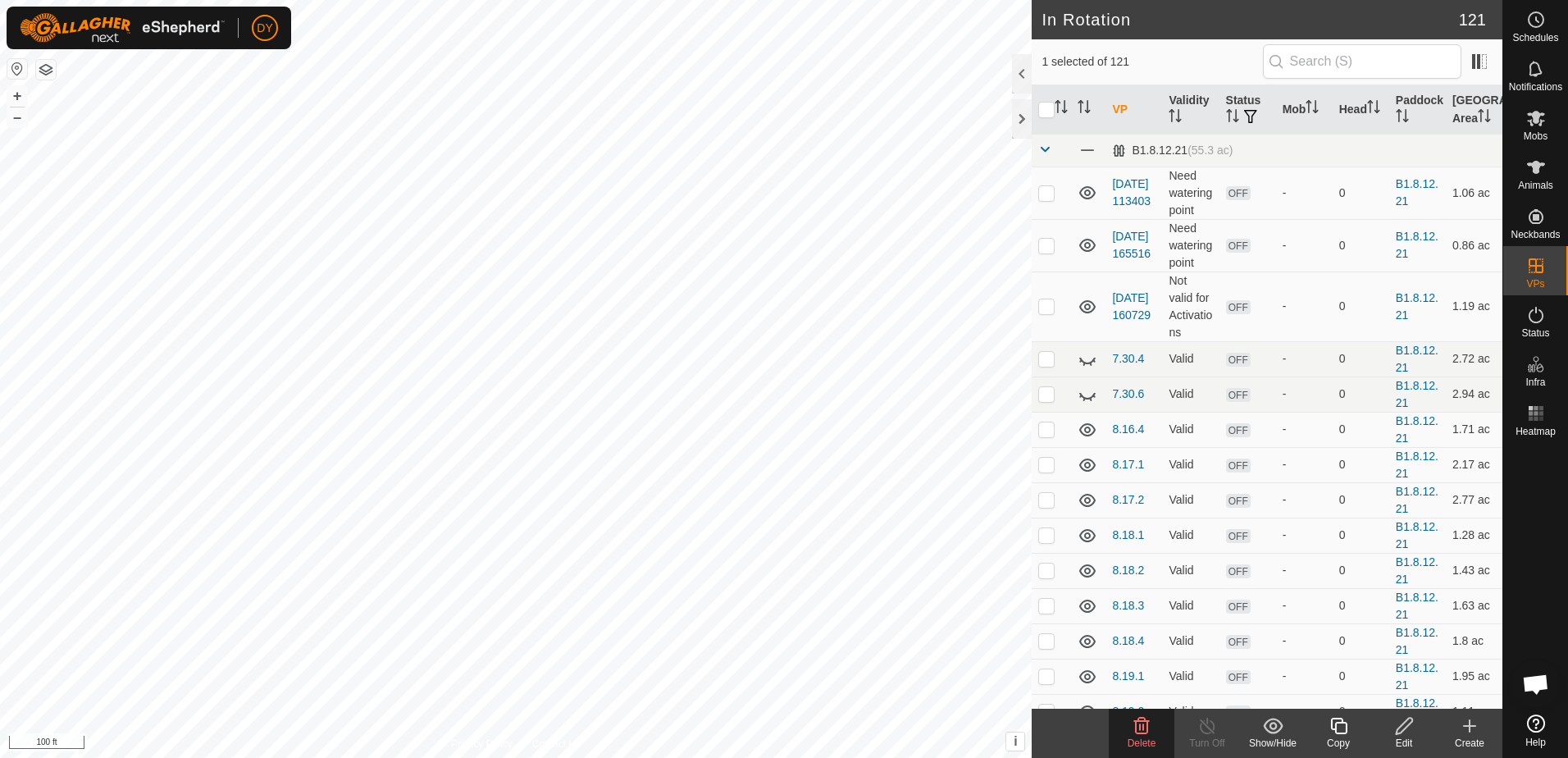
click at [1343, 727] on icon at bounding box center [1338, 725] width 20 height 20
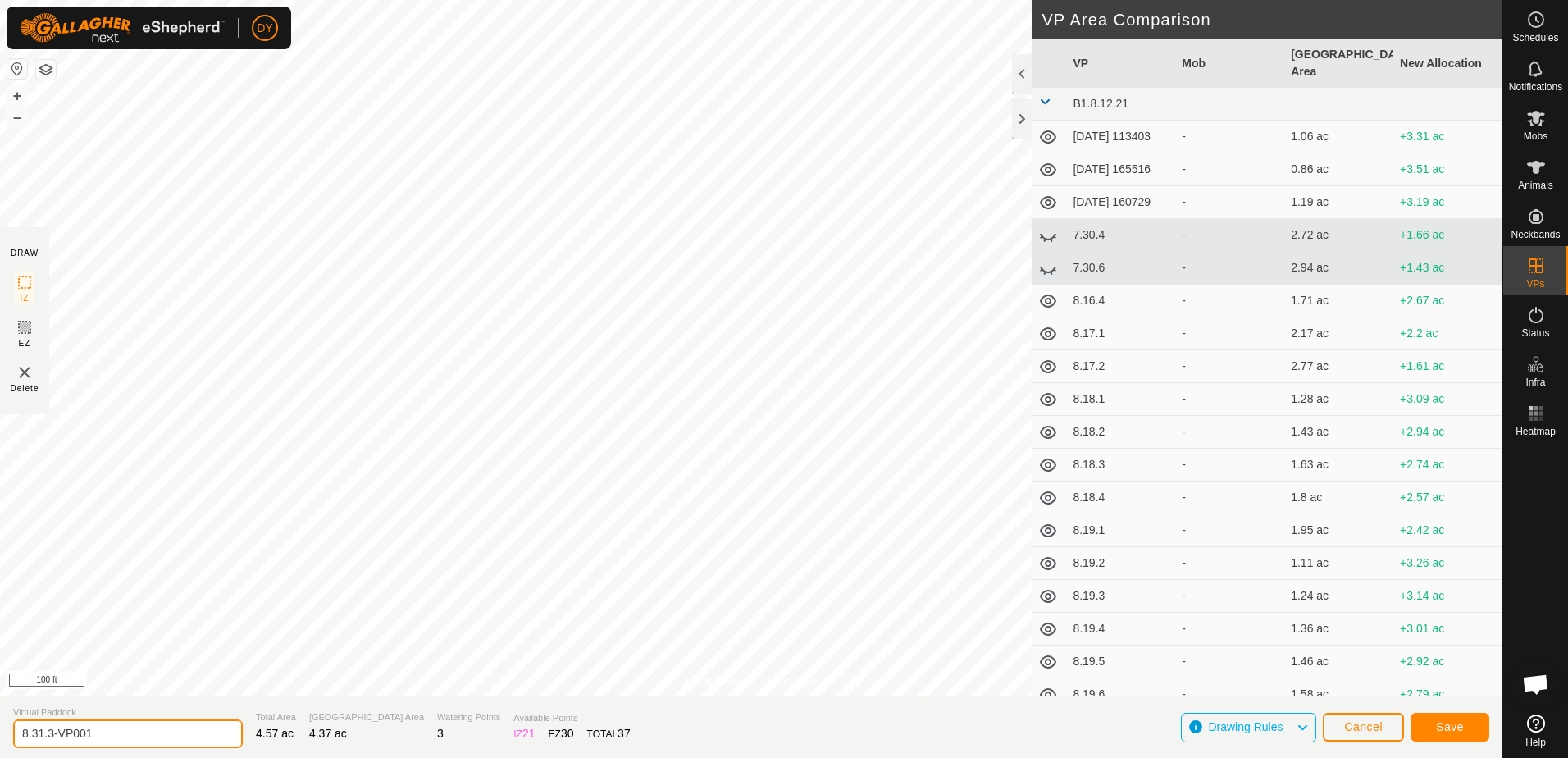
drag, startPoint x: 160, startPoint y: 738, endPoint x: 49, endPoint y: 735, distance: 111.0
click at [49, 735] on input "8.31.3-VP001" at bounding box center [127, 734] width 230 height 29
type input "8.31.4"
click at [1467, 733] on button "Save" at bounding box center [1449, 727] width 79 height 29
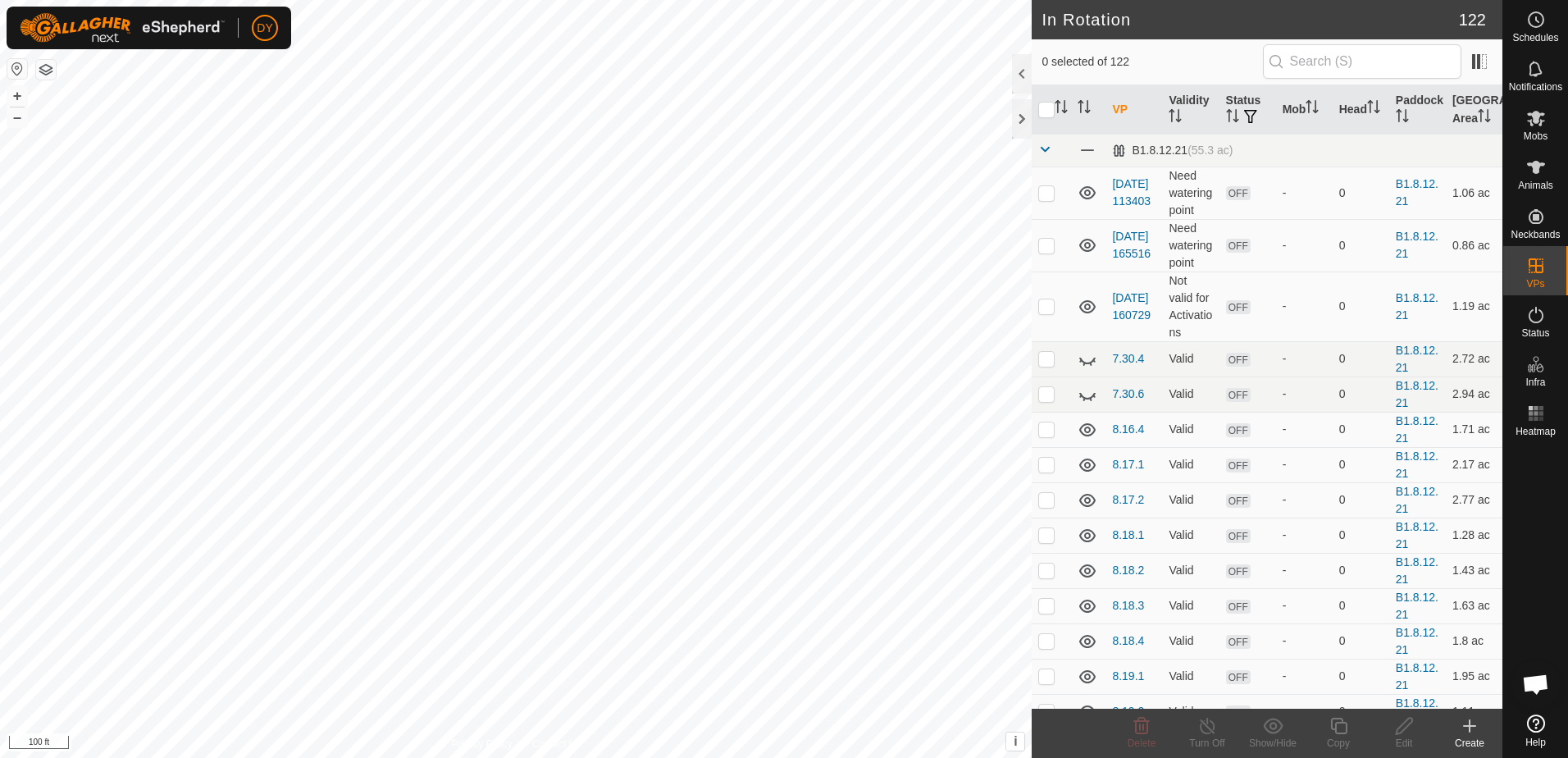
checkbox input "true"
click at [1334, 729] on icon at bounding box center [1338, 726] width 17 height 17
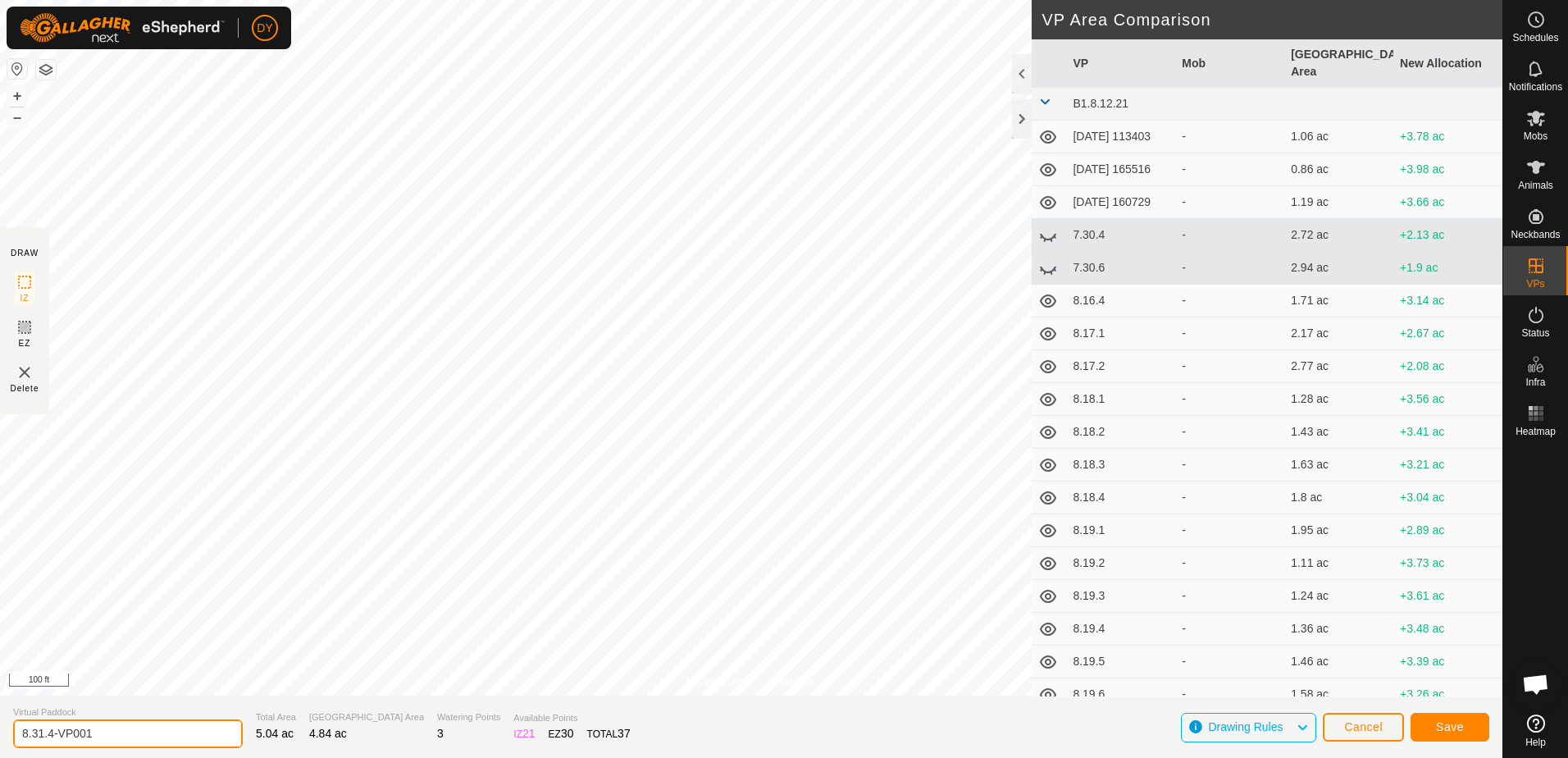
drag, startPoint x: 158, startPoint y: 732, endPoint x: 48, endPoint y: 737, distance: 110.1
click at [48, 737] on input "8.31.4-VP001" at bounding box center [127, 734] width 230 height 29
type input "8.31.5"
click at [1432, 725] on button "Save" at bounding box center [1449, 727] width 79 height 29
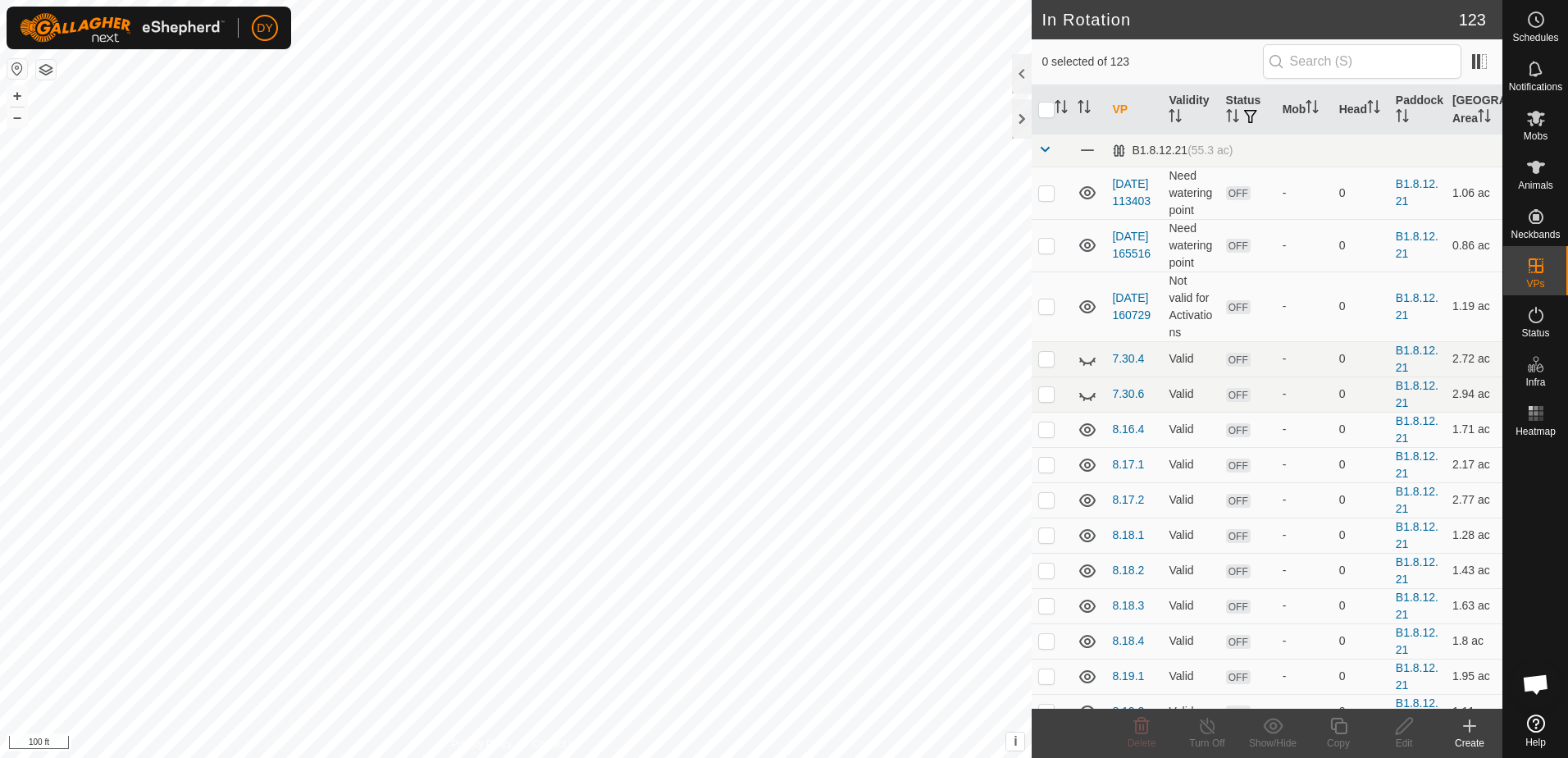
checkbox input "true"
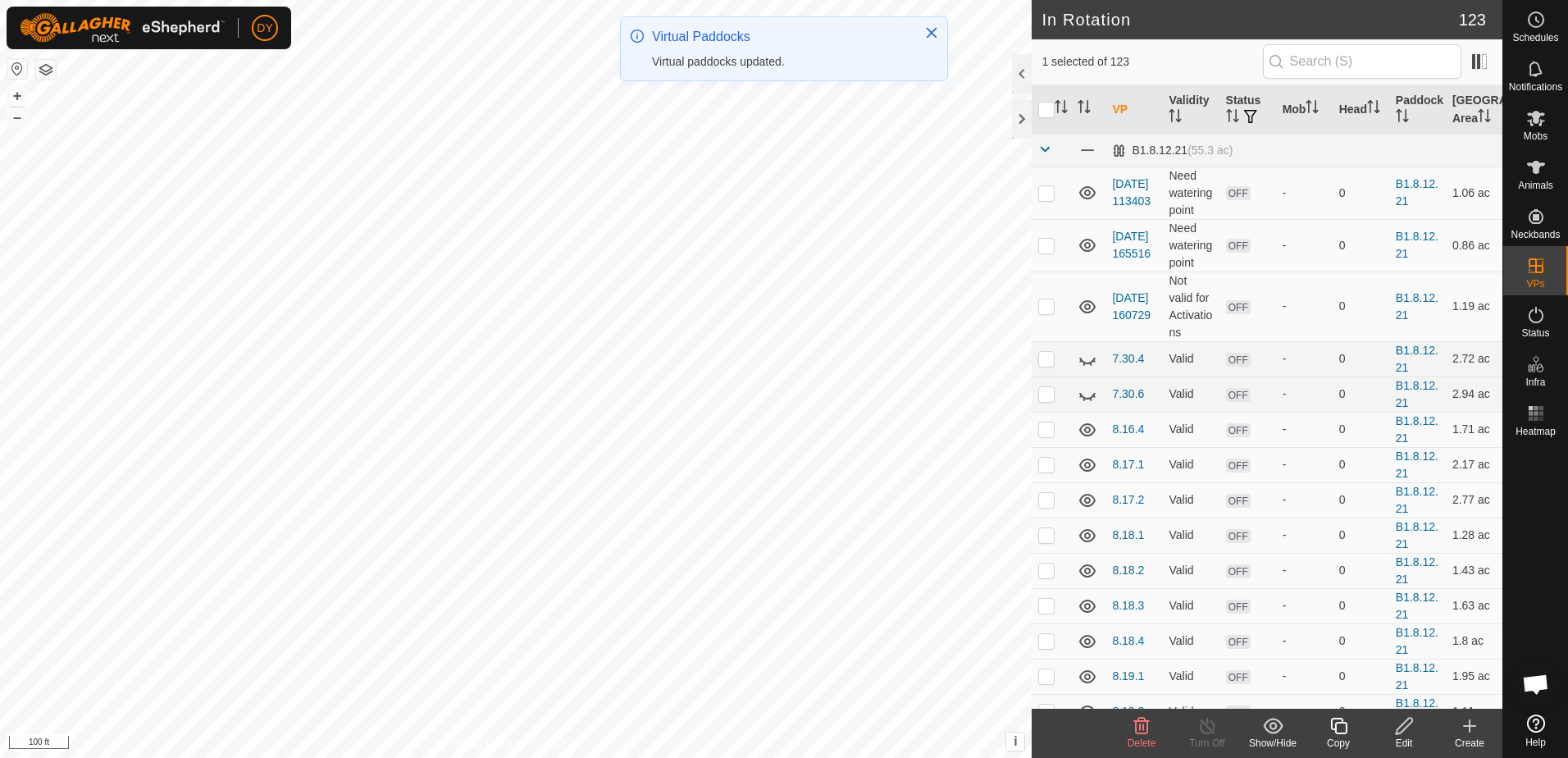
click at [1333, 729] on icon at bounding box center [1338, 726] width 17 height 17
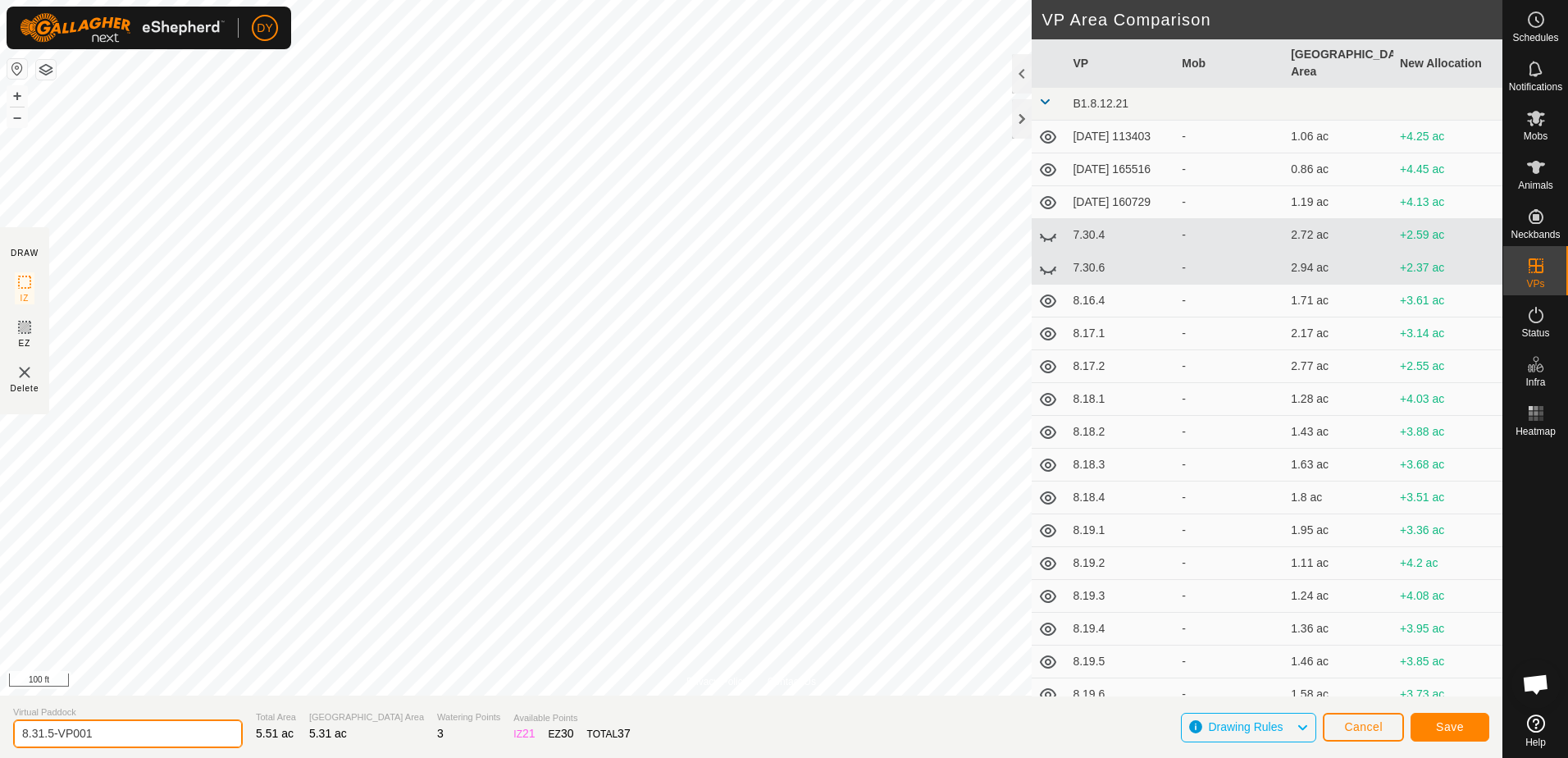
drag, startPoint x: 119, startPoint y: 732, endPoint x: 48, endPoint y: 734, distance: 71.0
click at [48, 734] on input "8.31.5-VP001" at bounding box center [127, 734] width 230 height 29
type input "8.31.6"
click at [1416, 725] on button "Save" at bounding box center [1449, 727] width 79 height 29
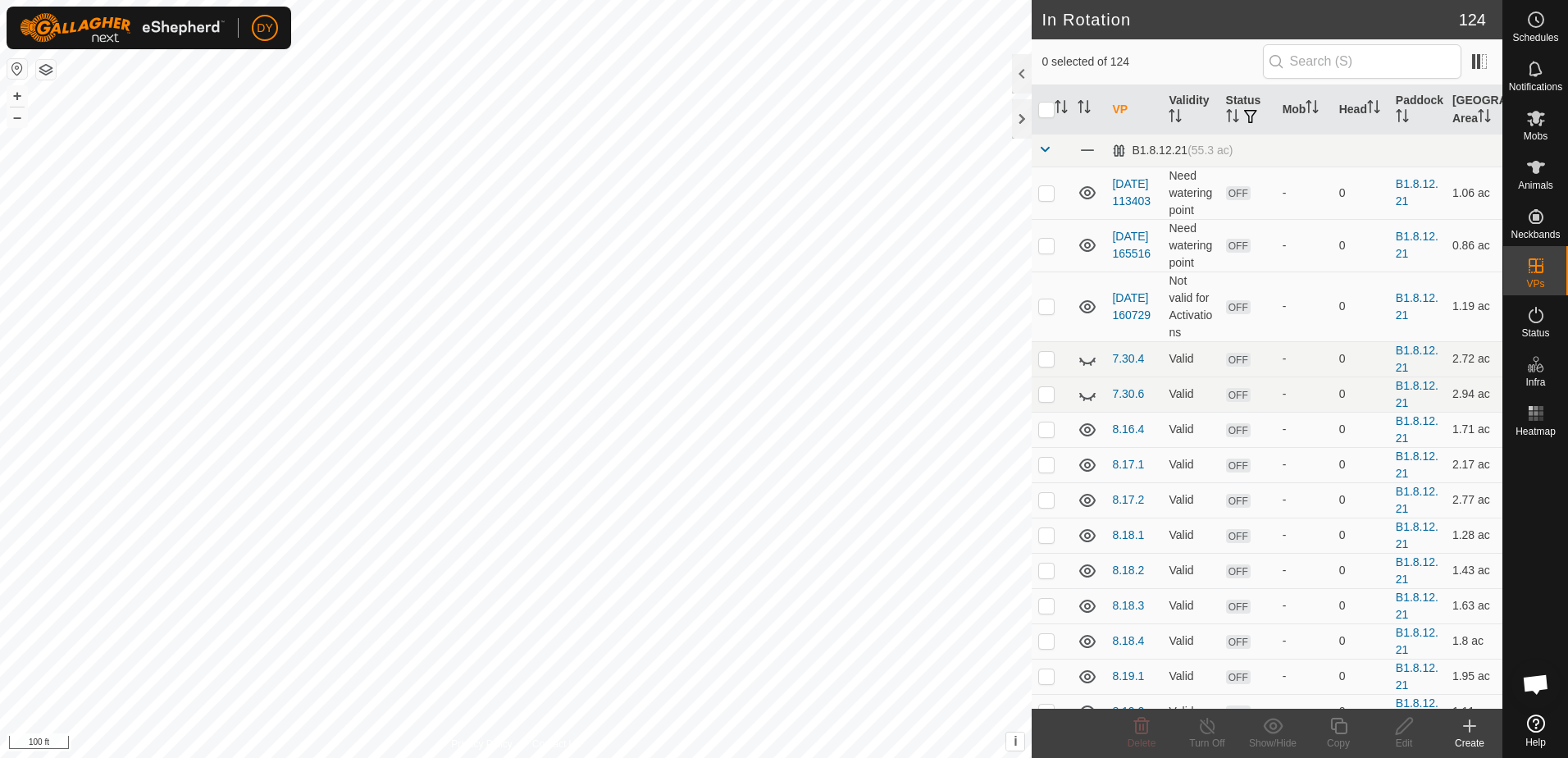
checkbox input "true"
click at [1337, 729] on icon at bounding box center [1338, 725] width 20 height 20
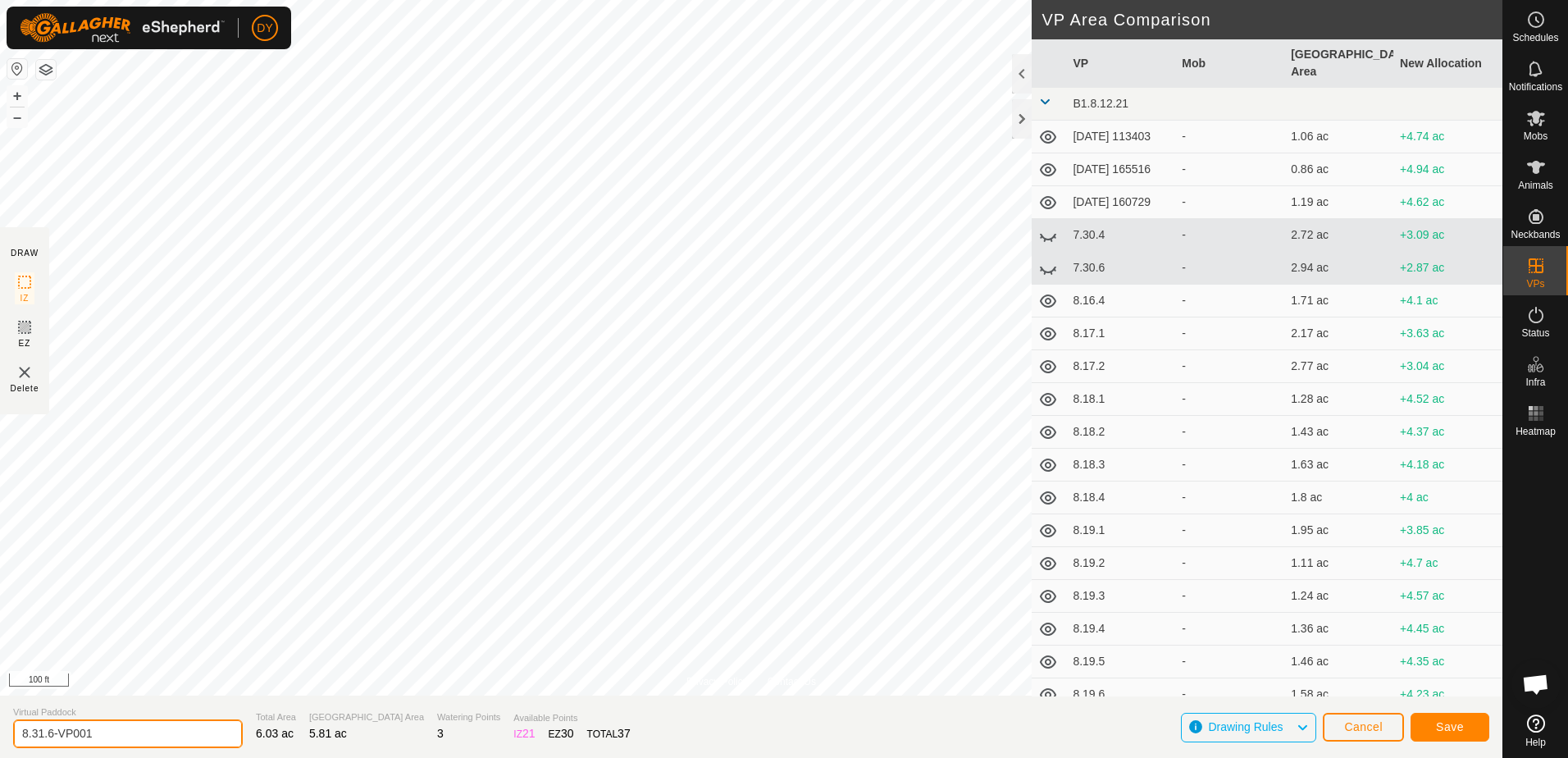
drag, startPoint x: 103, startPoint y: 728, endPoint x: 48, endPoint y: 730, distance: 55.0
click at [48, 730] on input "8.31.6-VP001" at bounding box center [127, 734] width 230 height 29
type input "8.31.7"
click at [1430, 729] on button "Save" at bounding box center [1449, 727] width 79 height 29
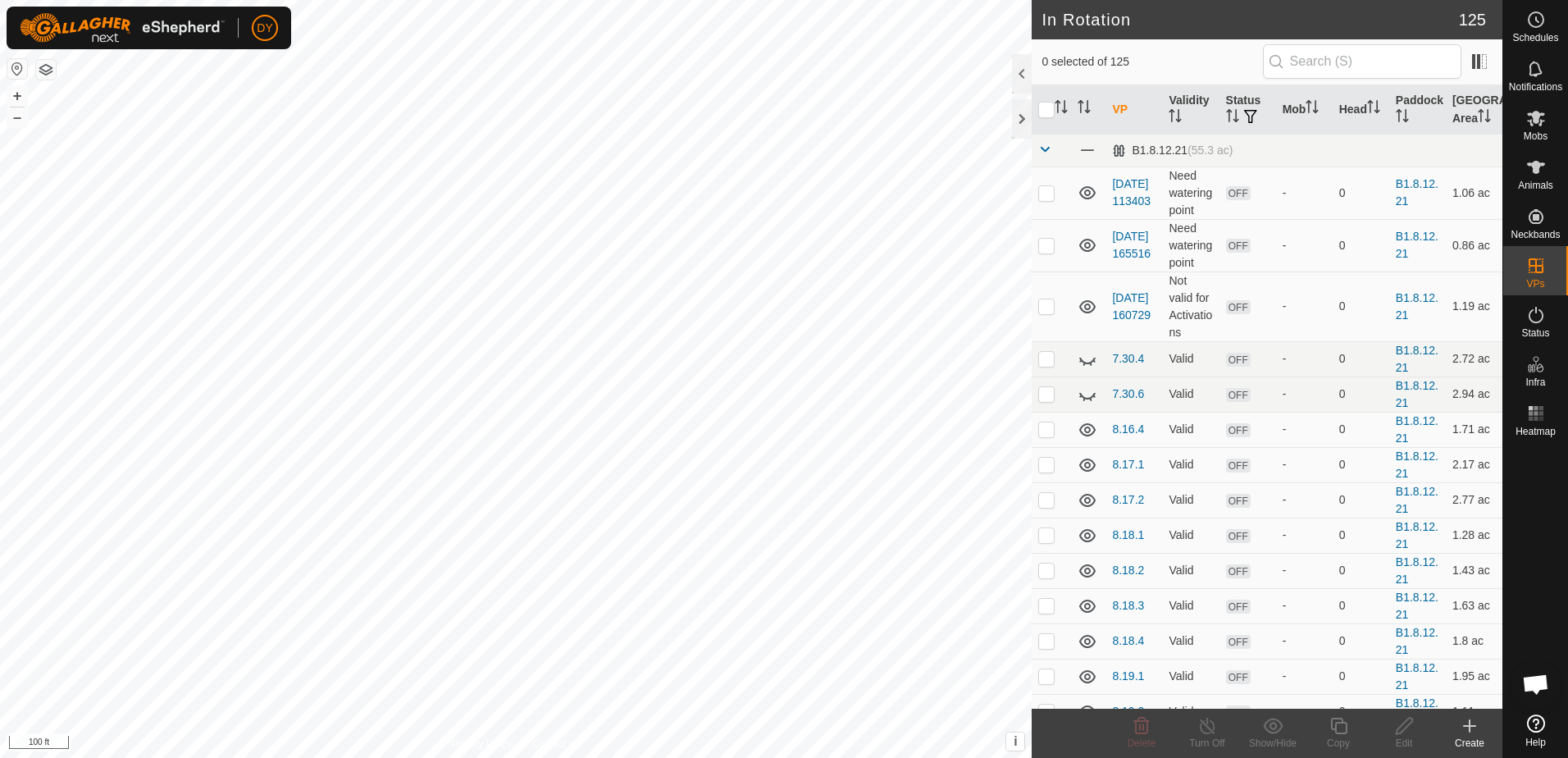
click at [1469, 726] on icon at bounding box center [1469, 726] width 11 height 0
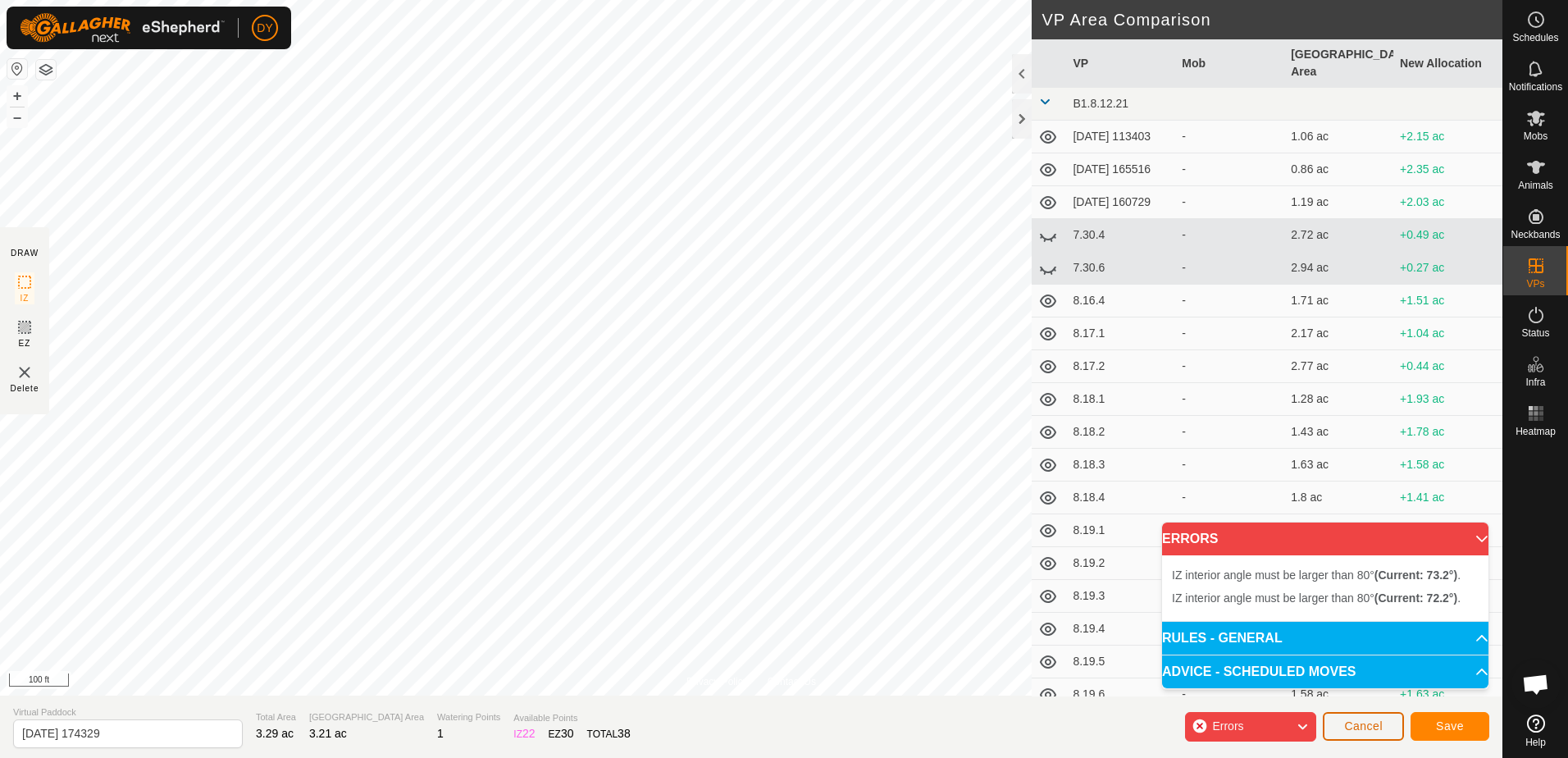
click at [1347, 723] on span "Cancel" at bounding box center [1363, 726] width 38 height 13
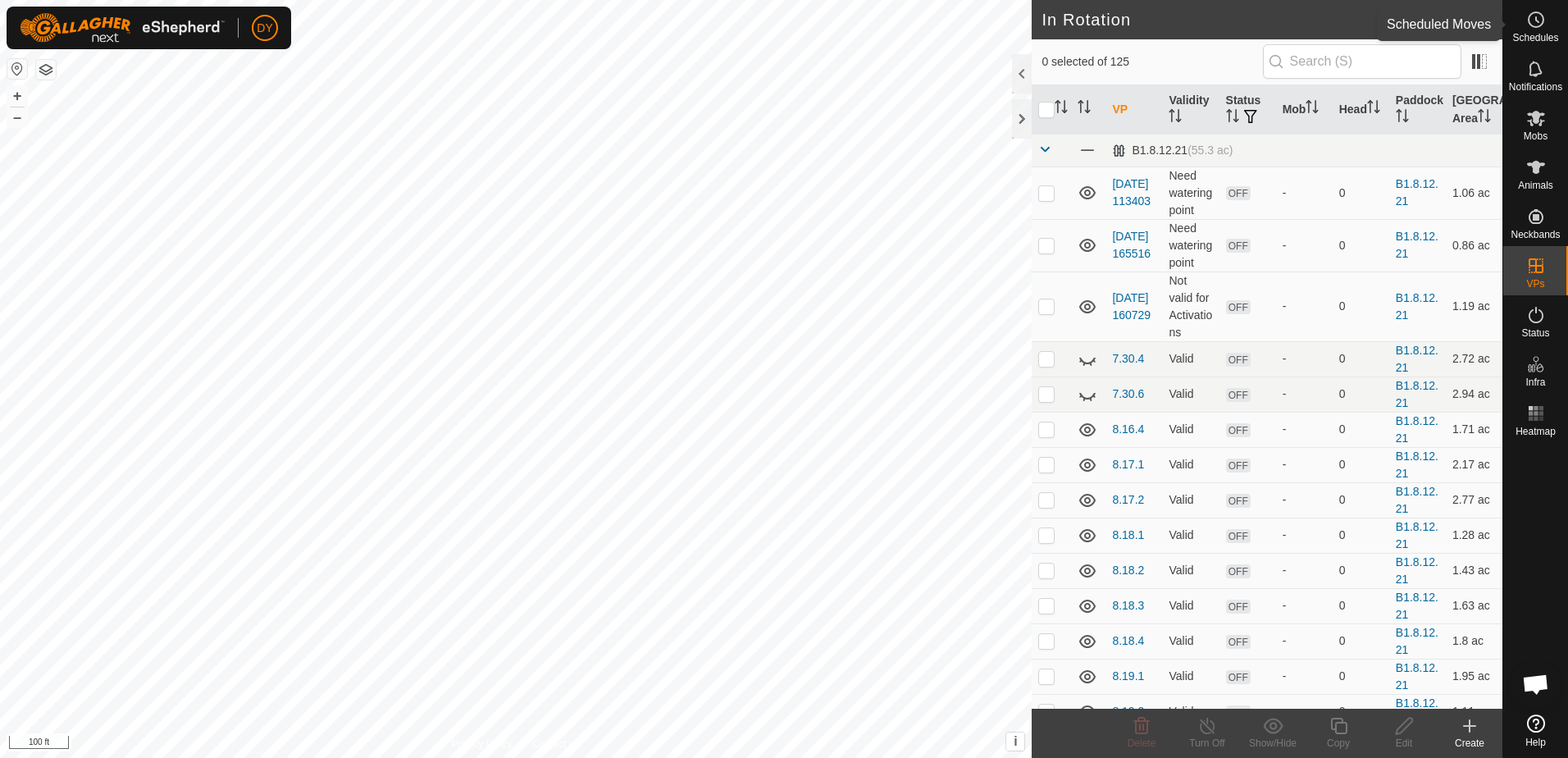
click at [1538, 22] on icon at bounding box center [1536, 20] width 3 height 5
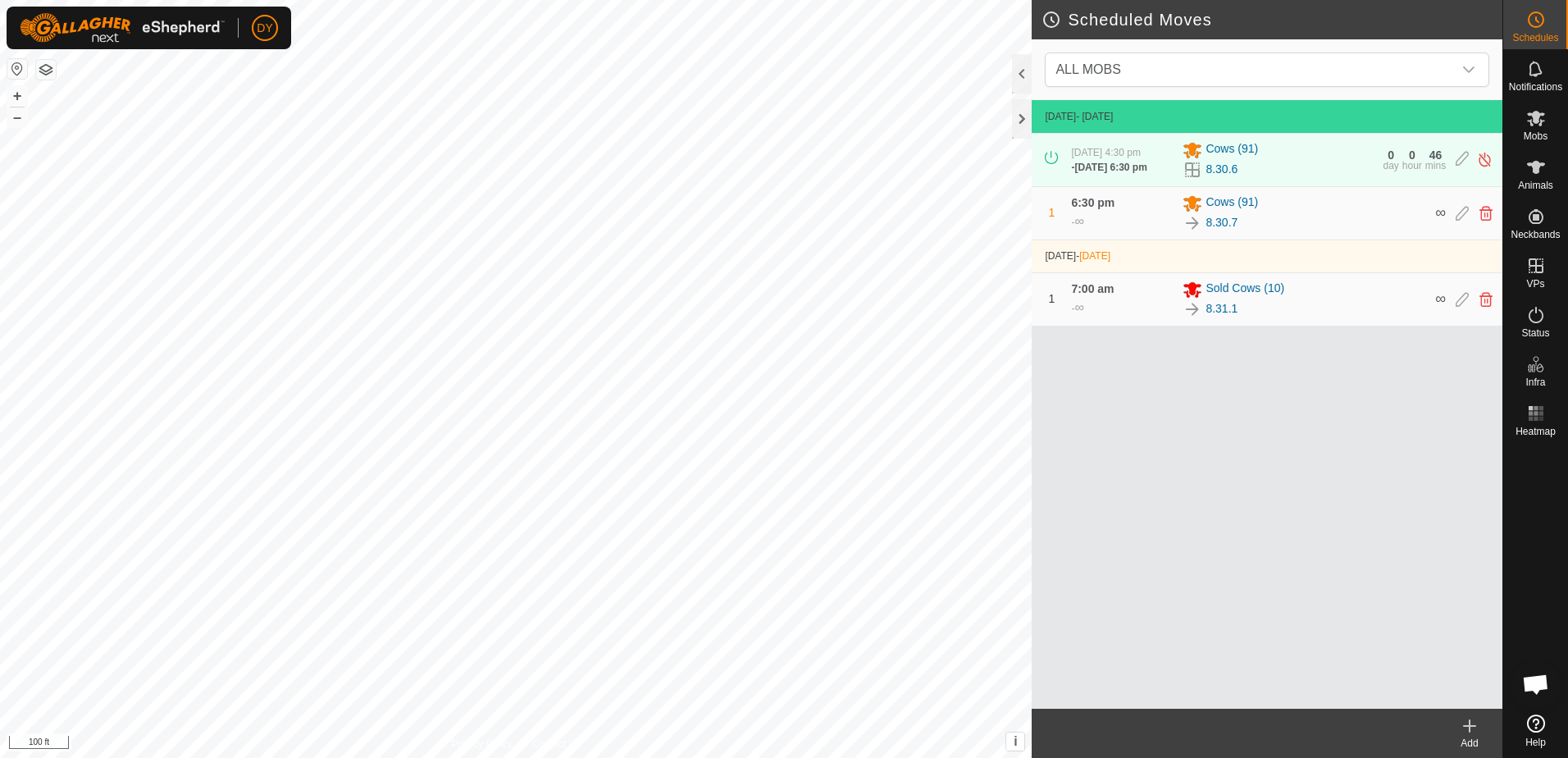
click at [1472, 730] on icon at bounding box center [1469, 725] width 20 height 20
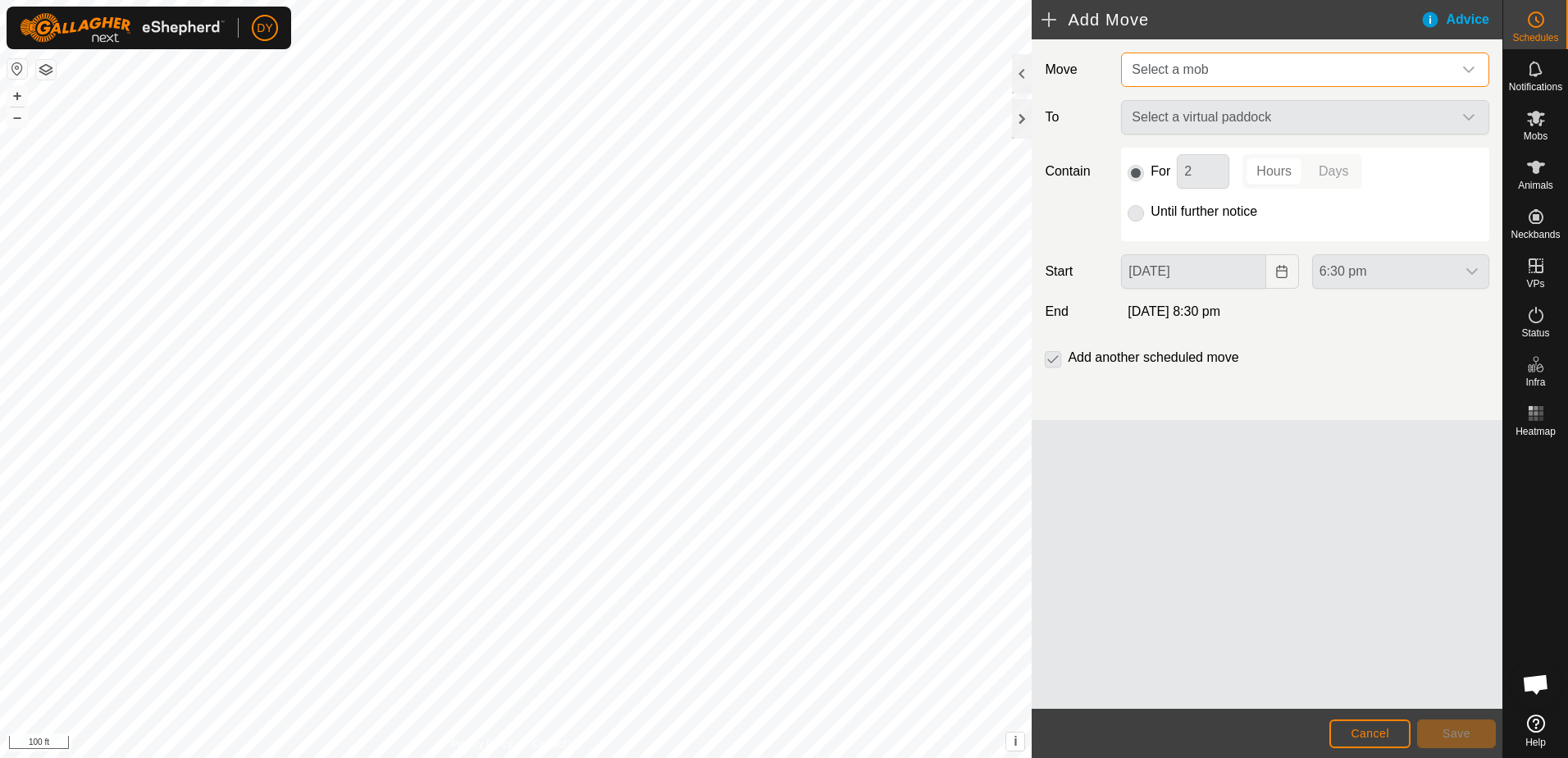
click at [1191, 75] on span "Select a mob" at bounding box center [1169, 69] width 76 height 14
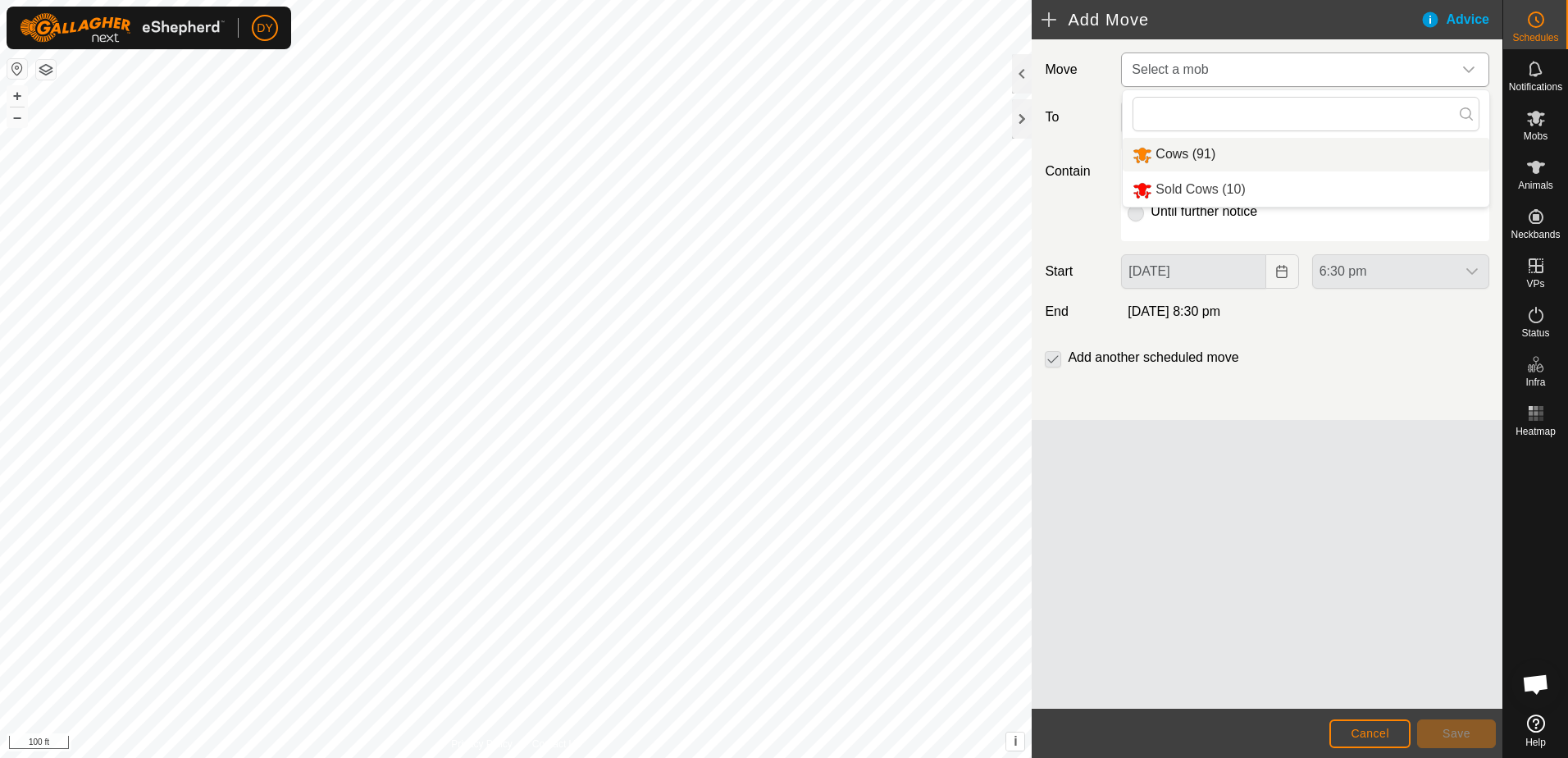
click at [1183, 157] on li "Cows (91)" at bounding box center [1306, 154] width 366 height 33
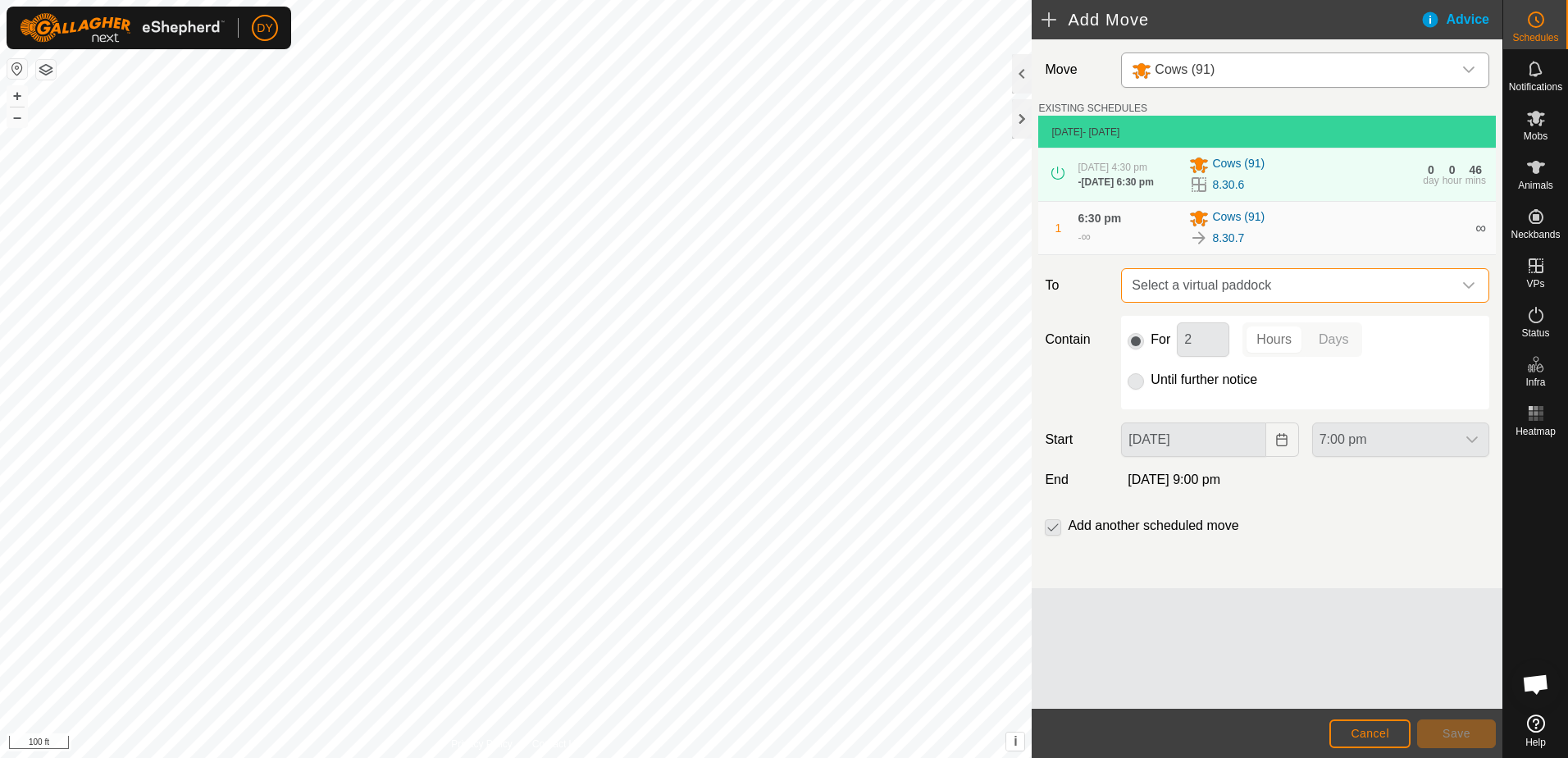
click at [1185, 295] on span "Select a virtual paddock" at bounding box center [1288, 285] width 327 height 33
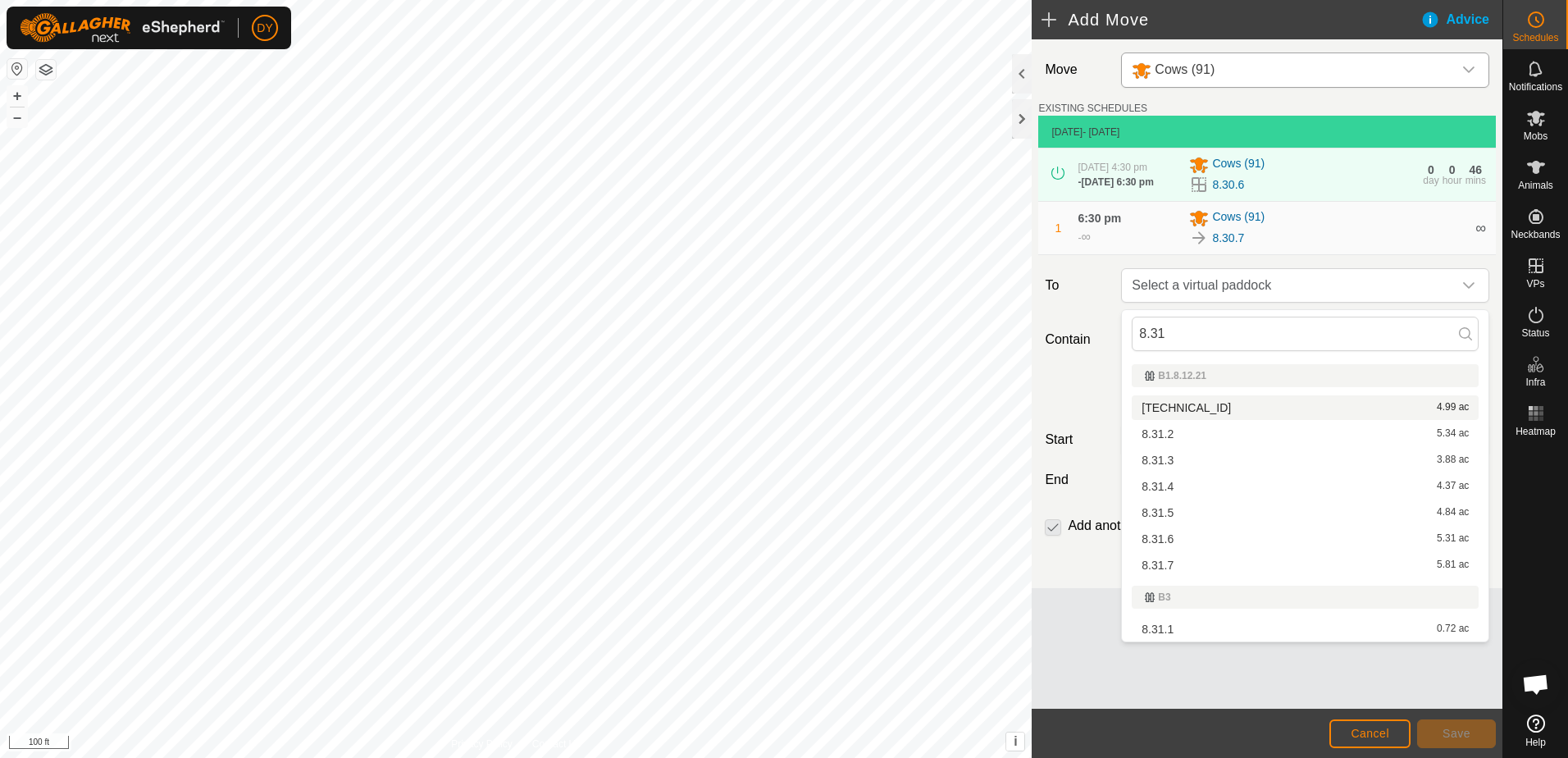
type input "8.31"
click at [1193, 402] on li "[TECHNICAL_ID] 4.99 ac" at bounding box center [1304, 407] width 347 height 24
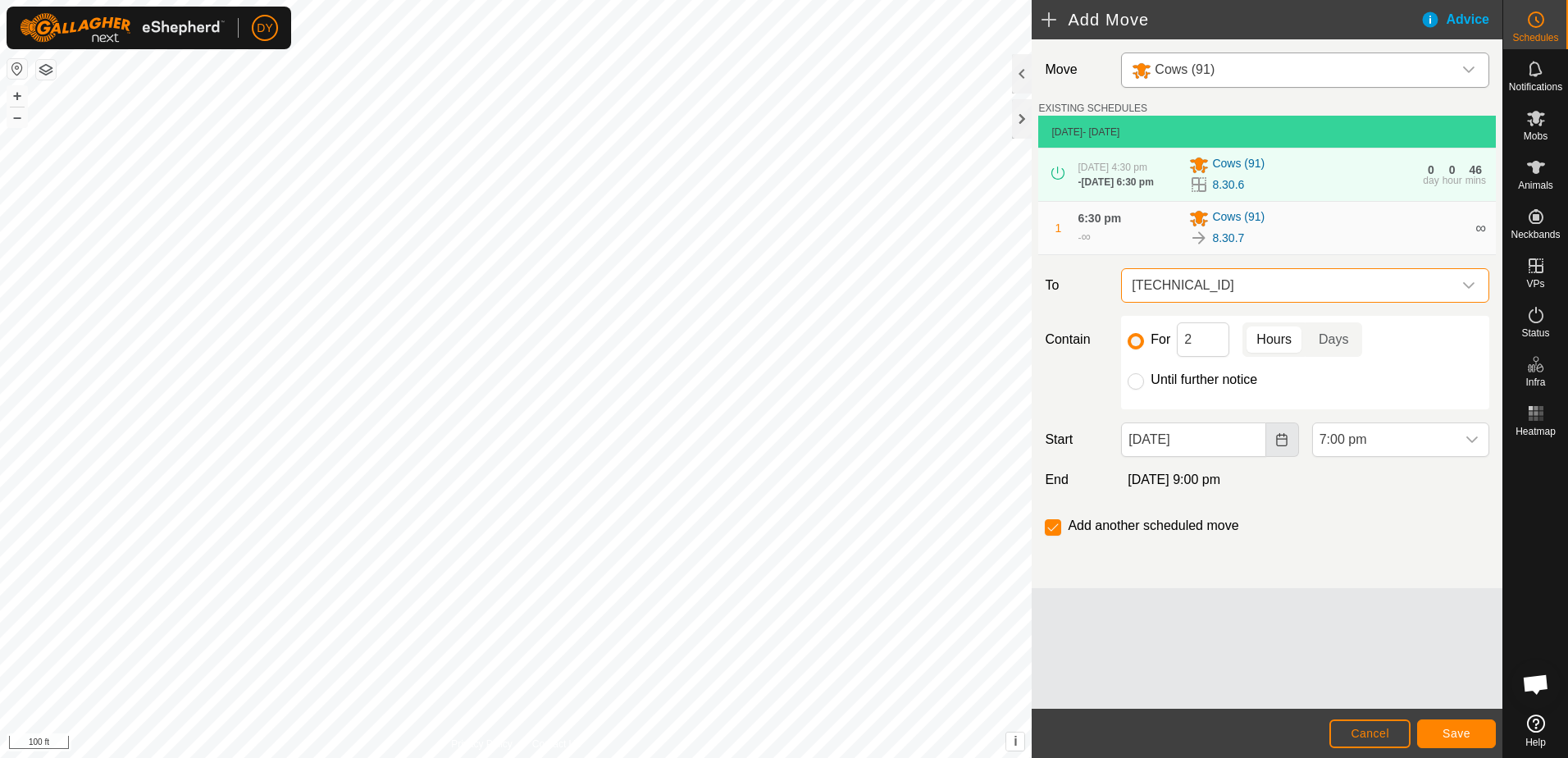
click at [1285, 446] on icon "Choose Date" at bounding box center [1282, 440] width 13 height 13
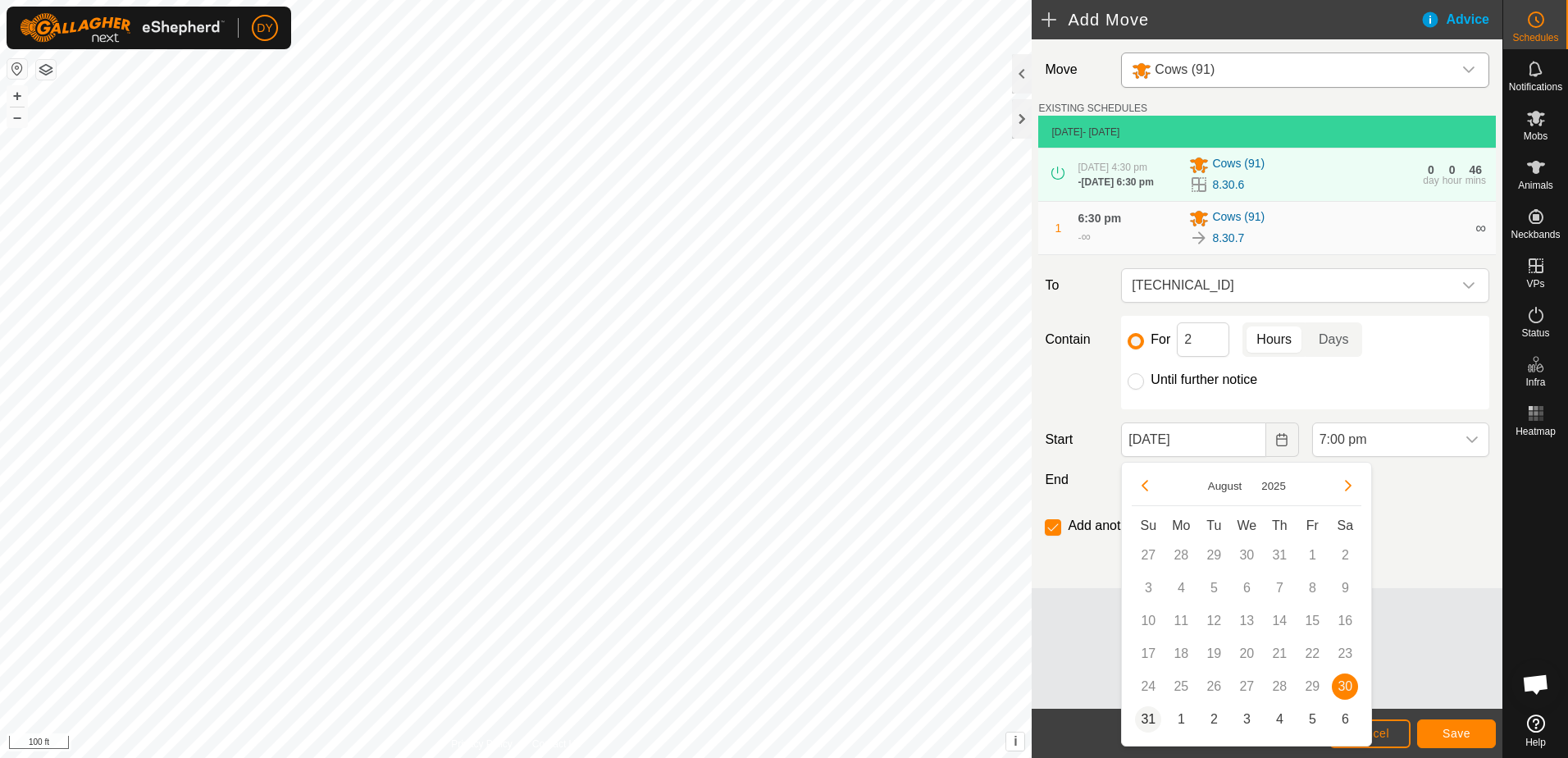
click at [1142, 714] on span "31" at bounding box center [1148, 720] width 26 height 26
type input "[DATE]"
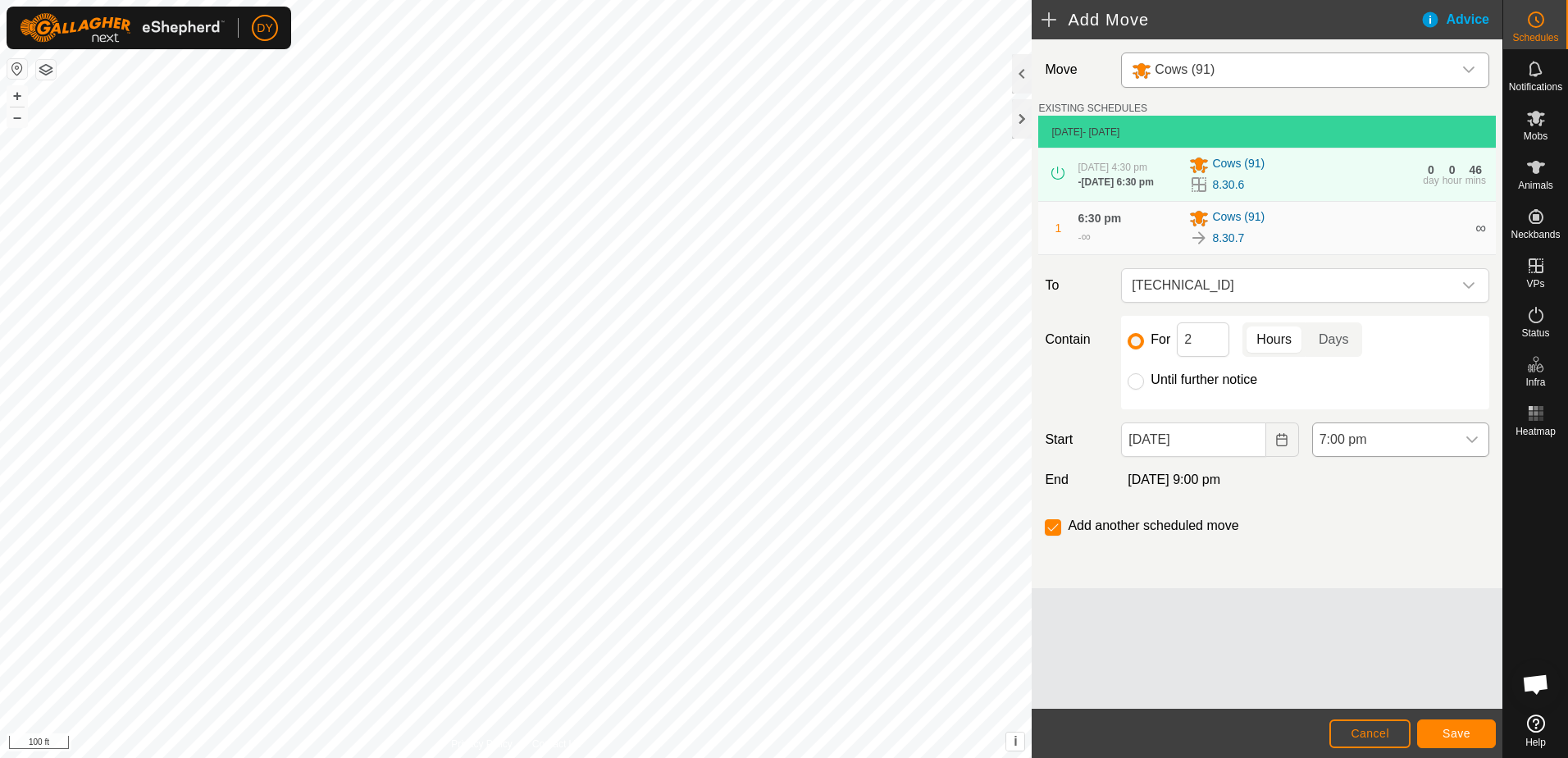
click at [1472, 442] on icon "dropdown trigger" at bounding box center [1471, 440] width 13 height 13
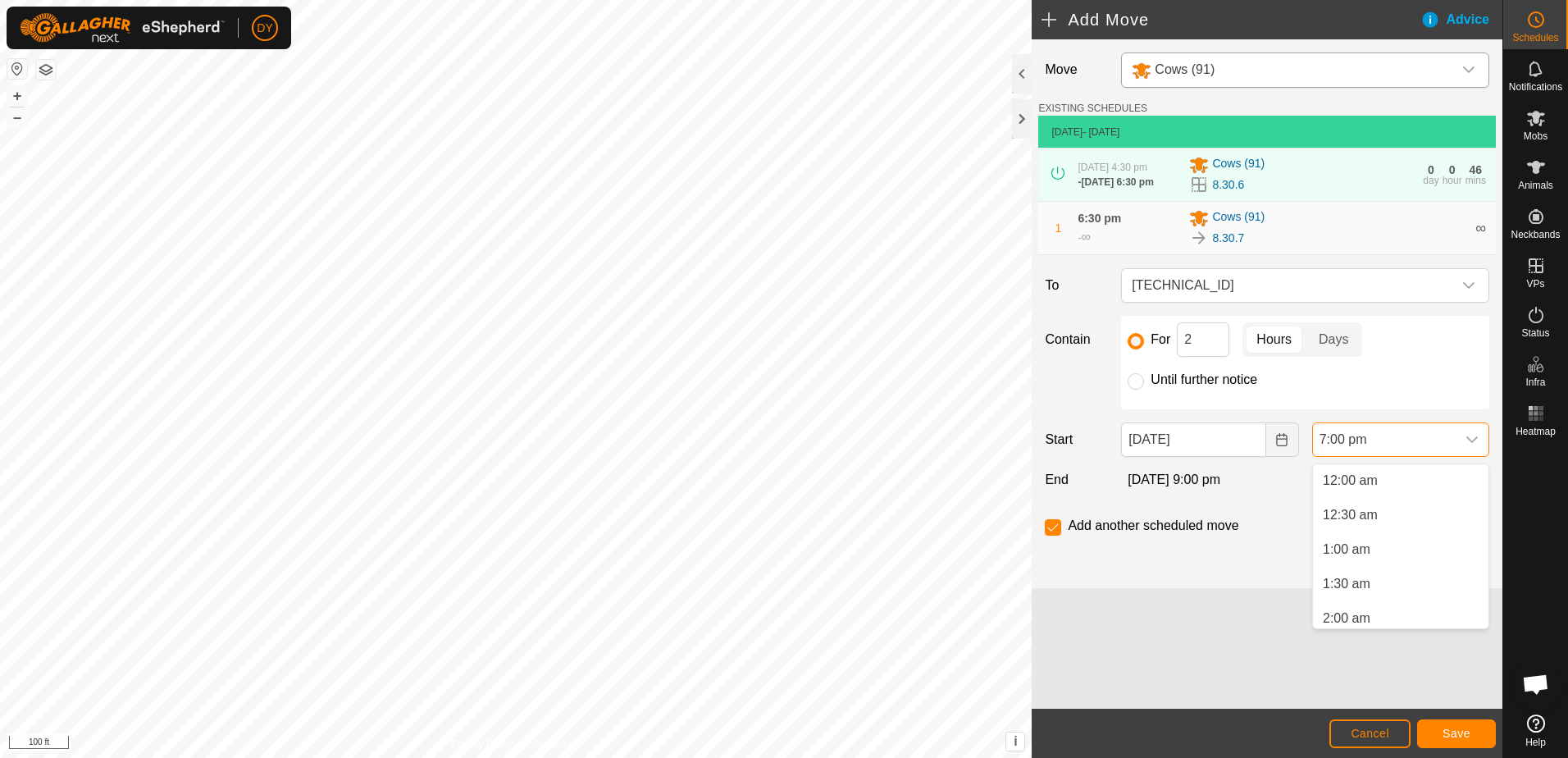
scroll to position [1172, 0]
click at [1359, 573] on li "6:30 am" at bounding box center [1400, 577] width 176 height 33
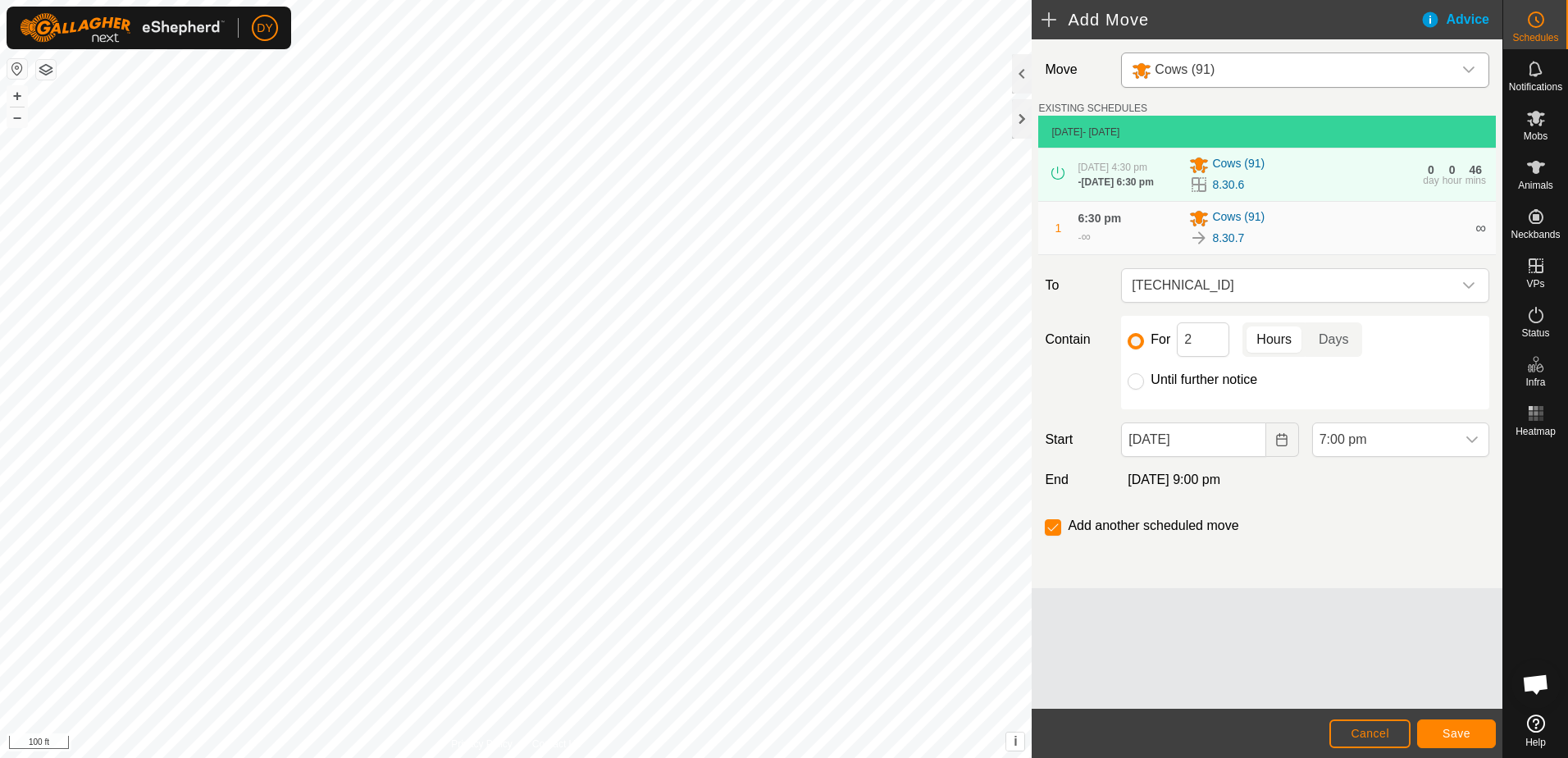
scroll to position [1178, 0]
click at [1436, 729] on button "Save" at bounding box center [1456, 734] width 79 height 29
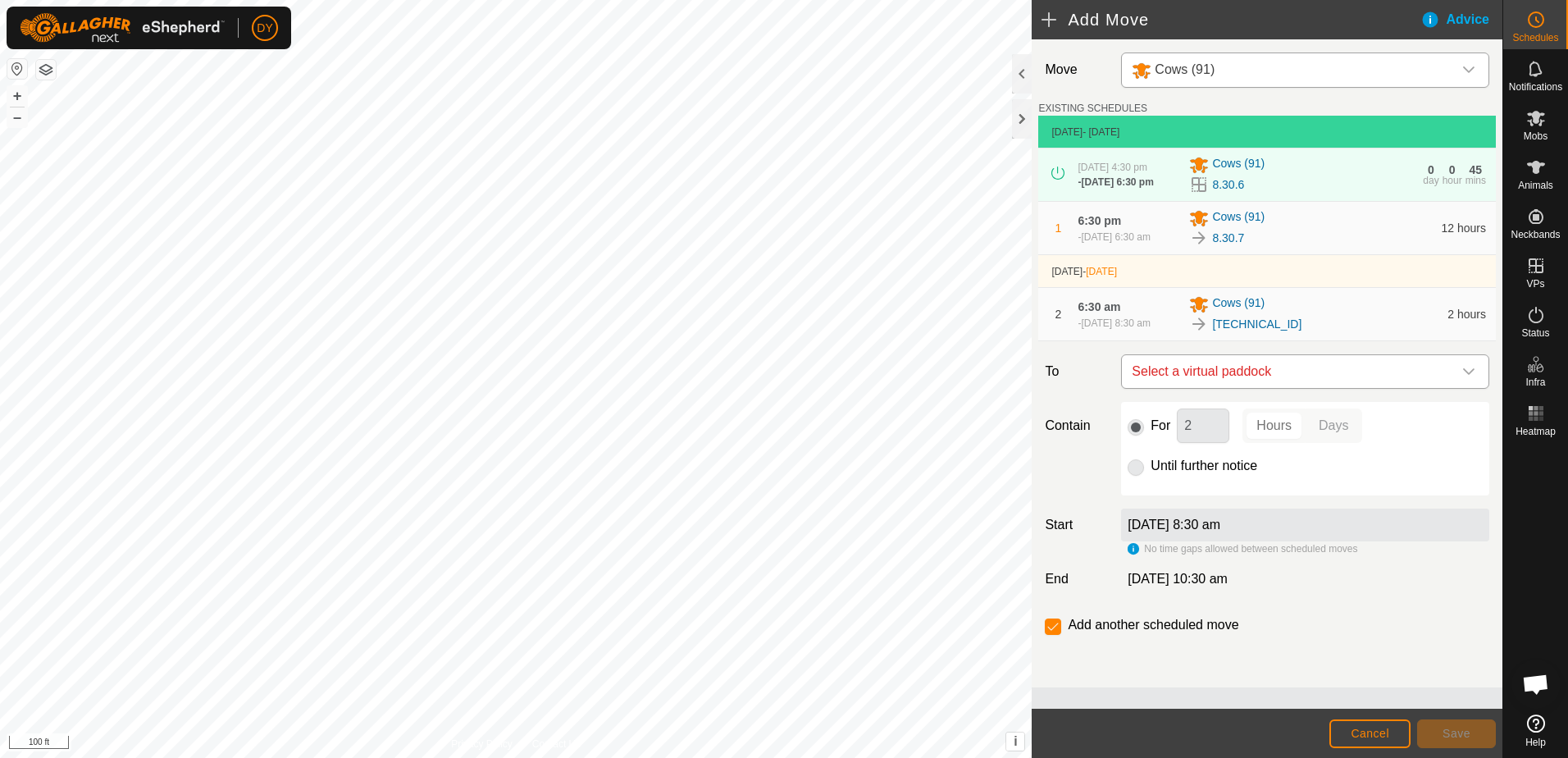
click at [1221, 372] on span "Select a virtual paddock" at bounding box center [1288, 371] width 327 height 33
type input "8.31.2"
click at [1150, 495] on li "8.31.2 5.34 ac" at bounding box center [1304, 494] width 347 height 24
click at [1486, 739] on button "Save" at bounding box center [1456, 734] width 79 height 29
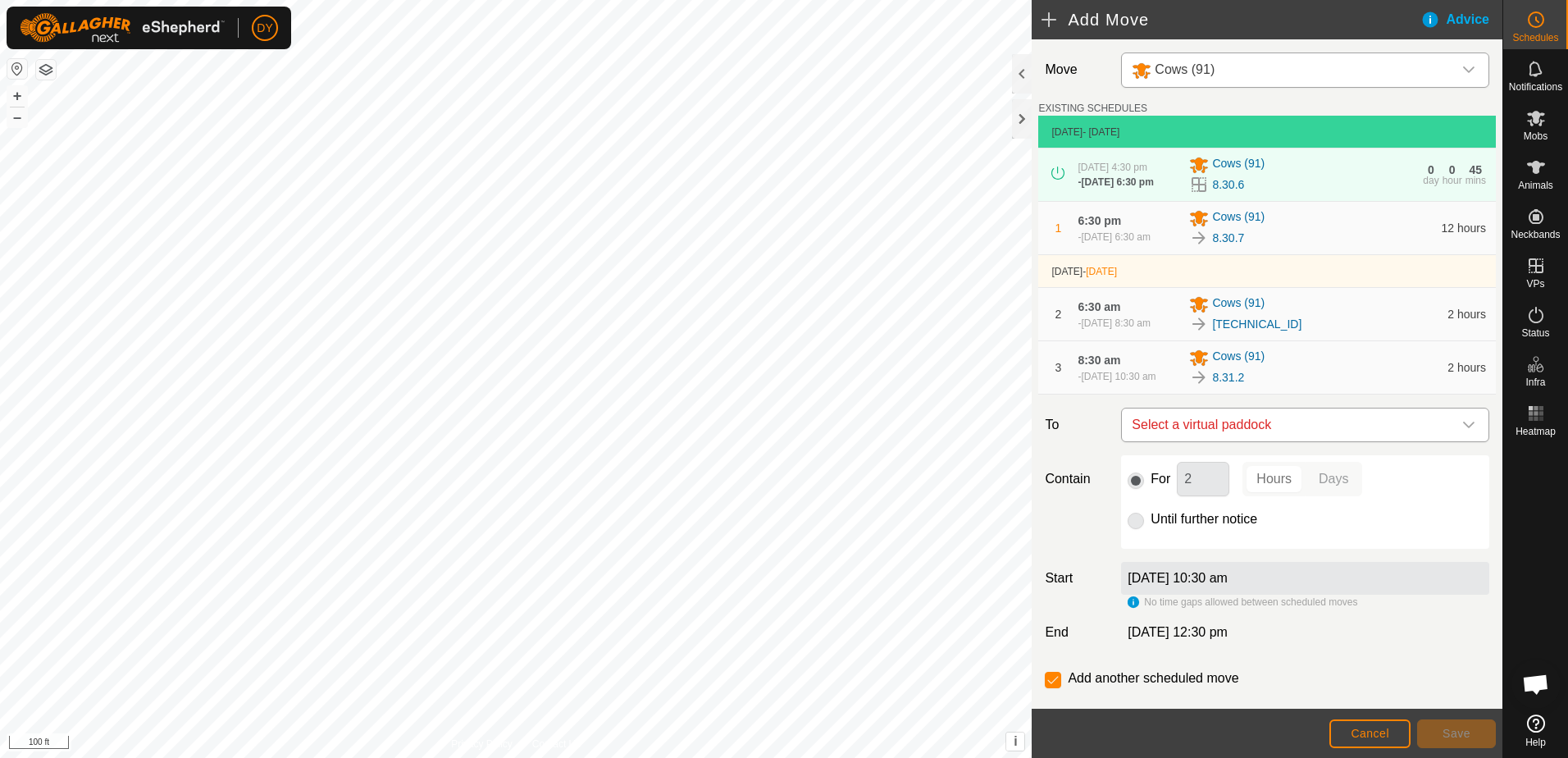
click at [1206, 439] on span "Select a virtual paddock" at bounding box center [1288, 424] width 327 height 33
type input "8.31.3"
click at [1162, 553] on li "8.31.3 3.88 ac" at bounding box center [1298, 554] width 336 height 24
click at [1442, 729] on button "Save" at bounding box center [1456, 734] width 79 height 29
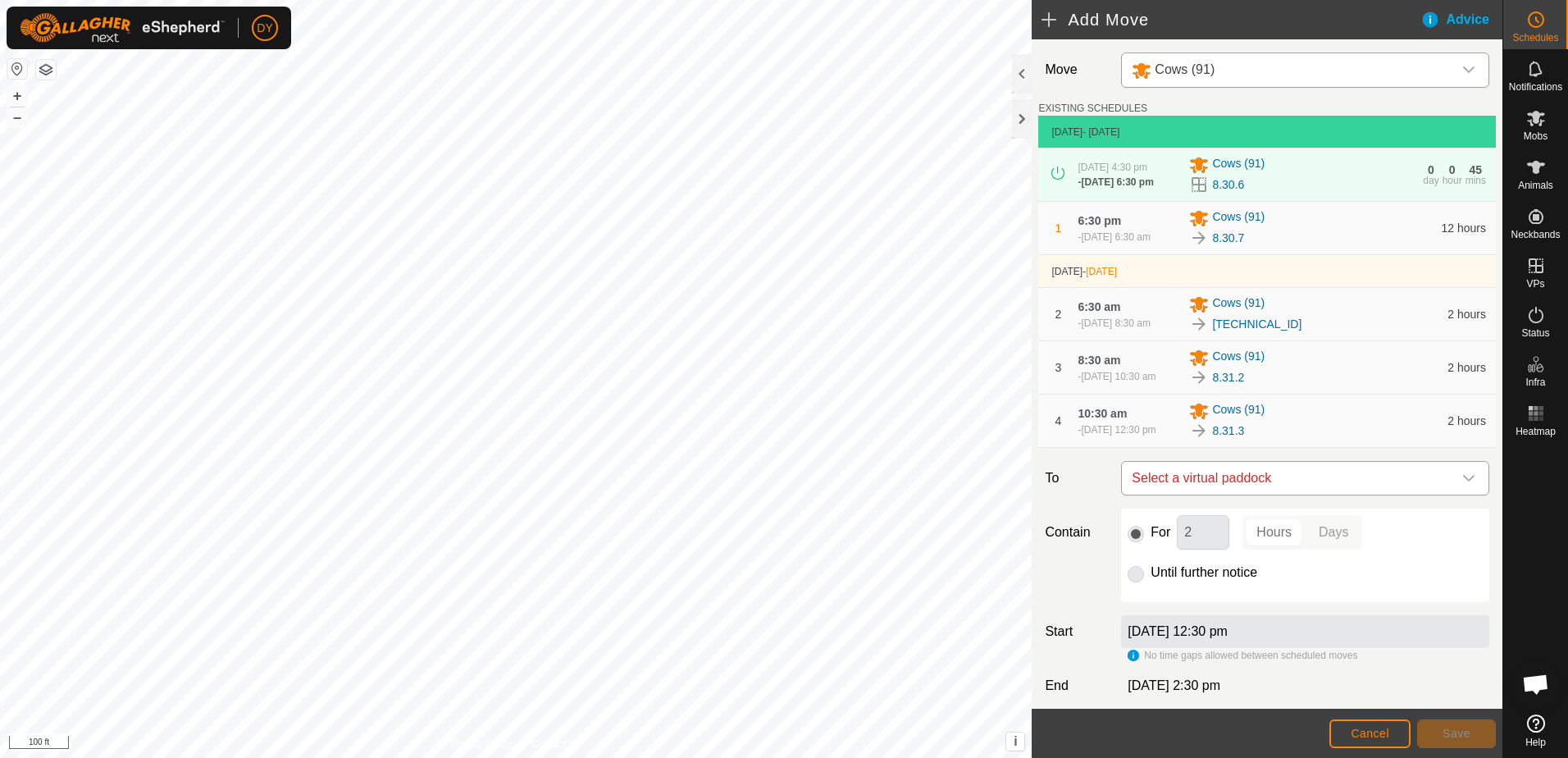
click at [1253, 491] on span "Select a virtual paddock" at bounding box center [1288, 478] width 327 height 33
type input "8.31.4"
click at [1152, 611] on li "8.31.4 4.37 ac" at bounding box center [1298, 615] width 336 height 24
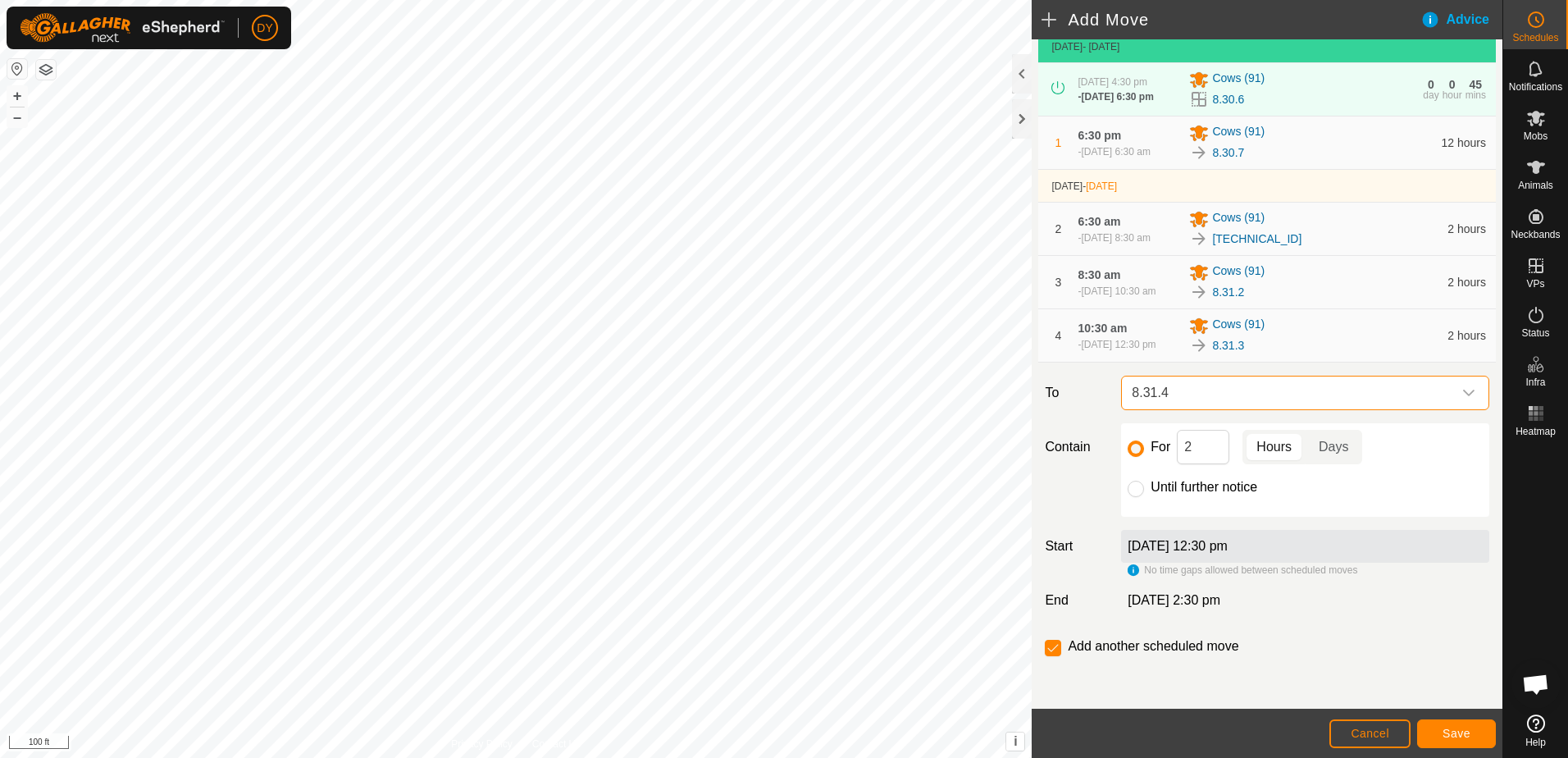
scroll to position [105, 0]
click at [1434, 727] on button "Save" at bounding box center [1456, 734] width 79 height 29
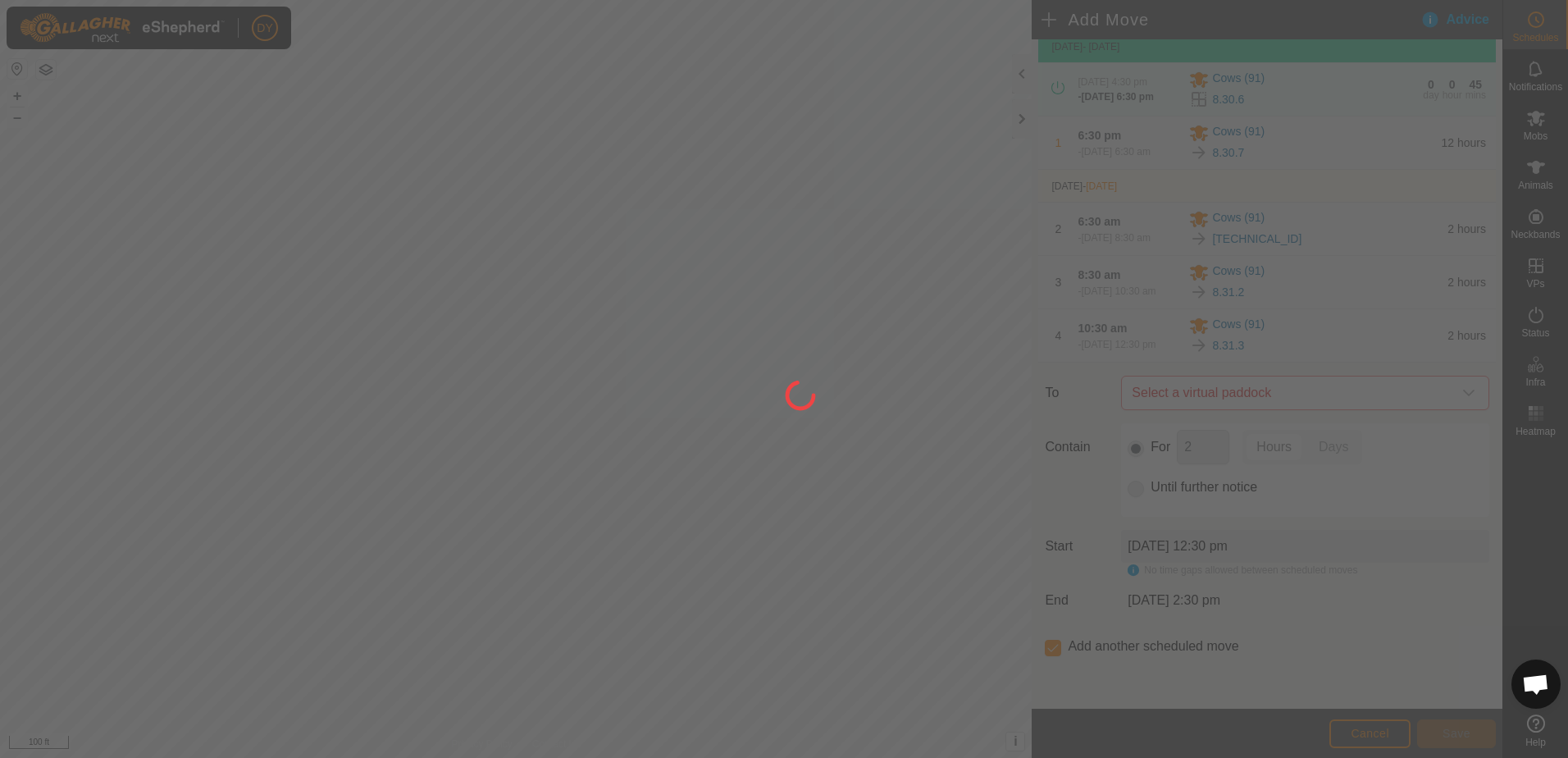
scroll to position [0, 0]
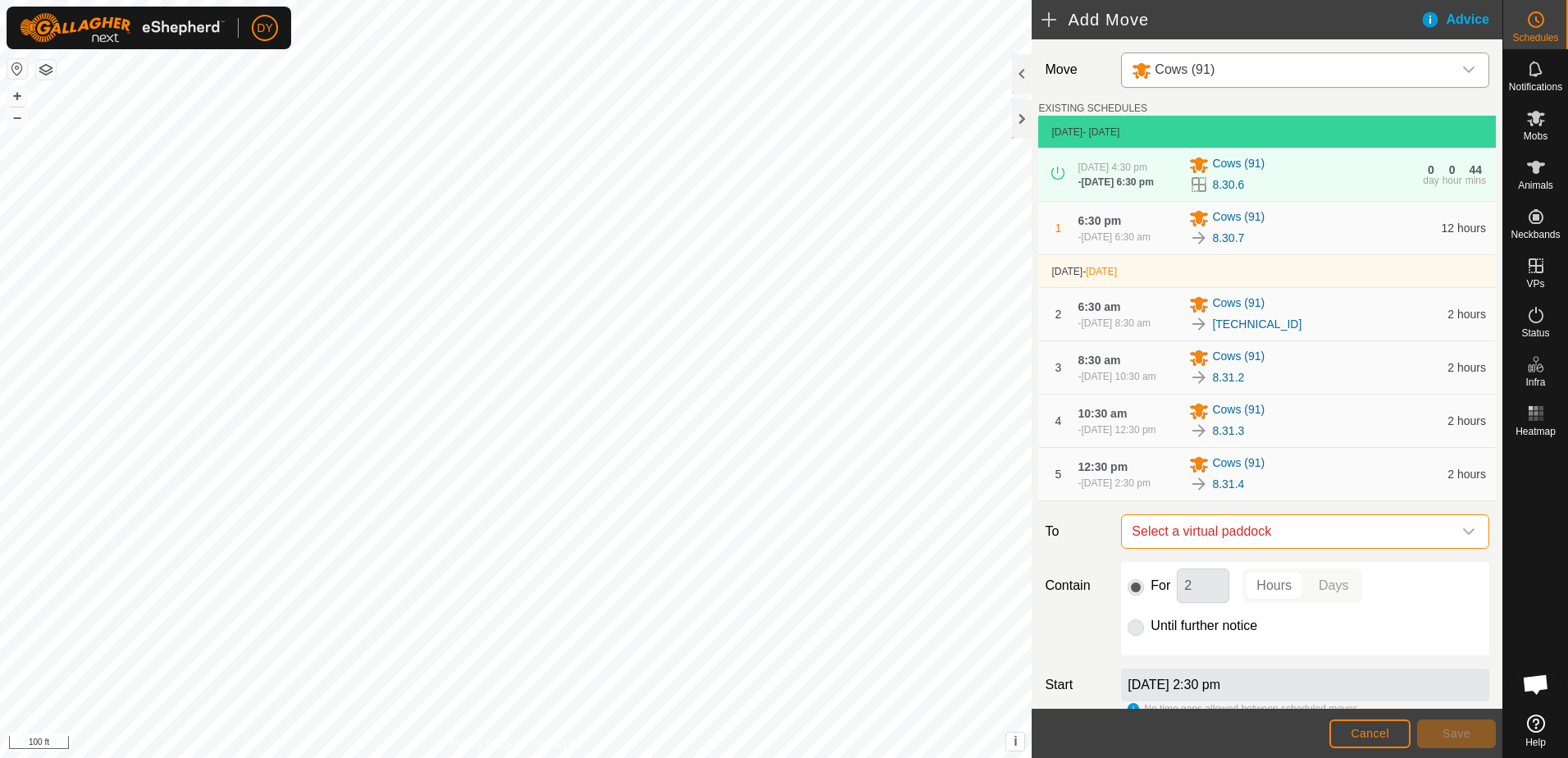
click at [1248, 548] on span "Select a virtual paddock" at bounding box center [1288, 531] width 327 height 33
type input "8.31.5"
click at [1157, 668] on li "8.31.5 4.84 ac" at bounding box center [1298, 669] width 336 height 24
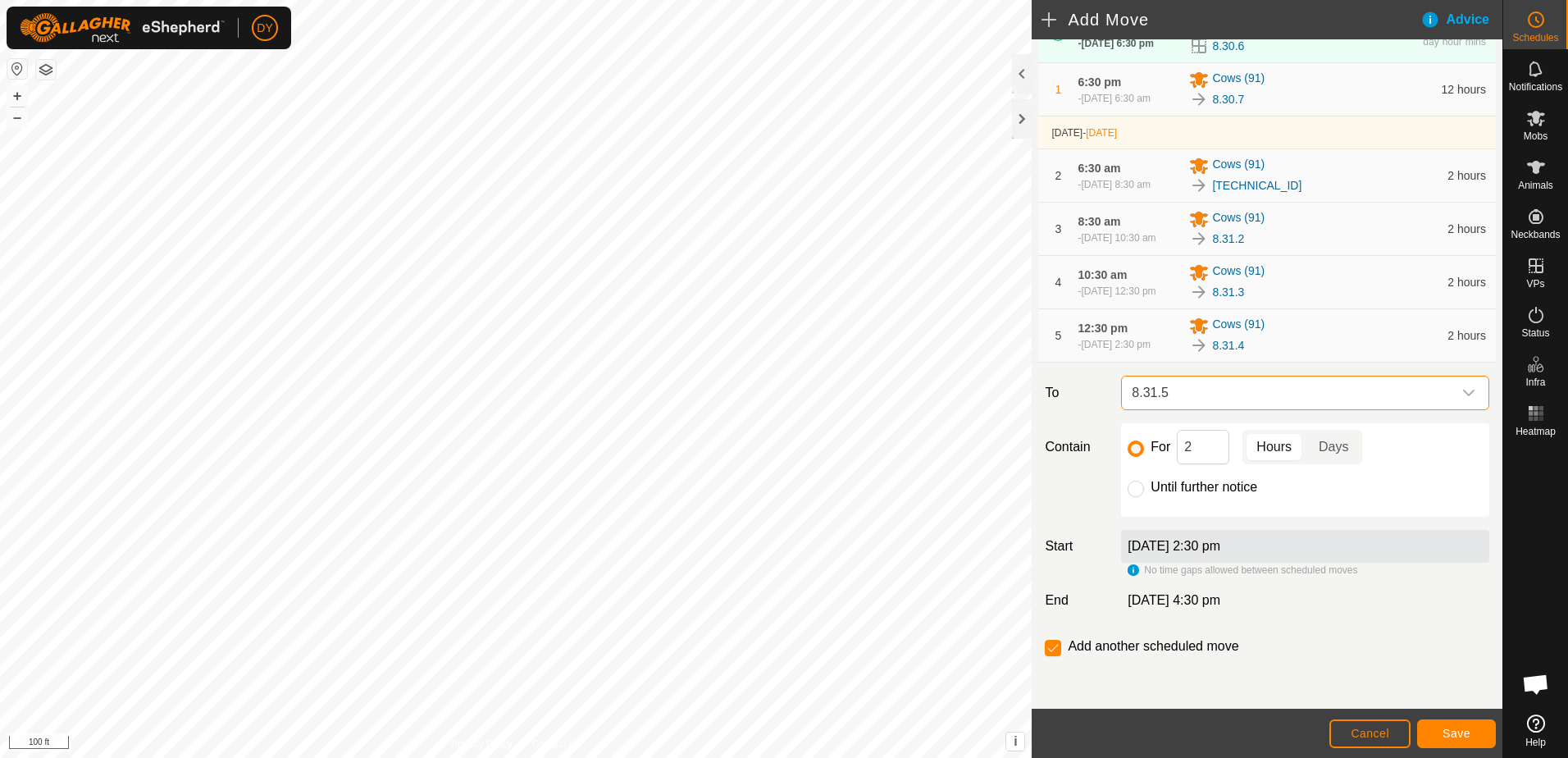
scroll to position [158, 0]
click at [1464, 736] on span "Save" at bounding box center [1456, 734] width 28 height 13
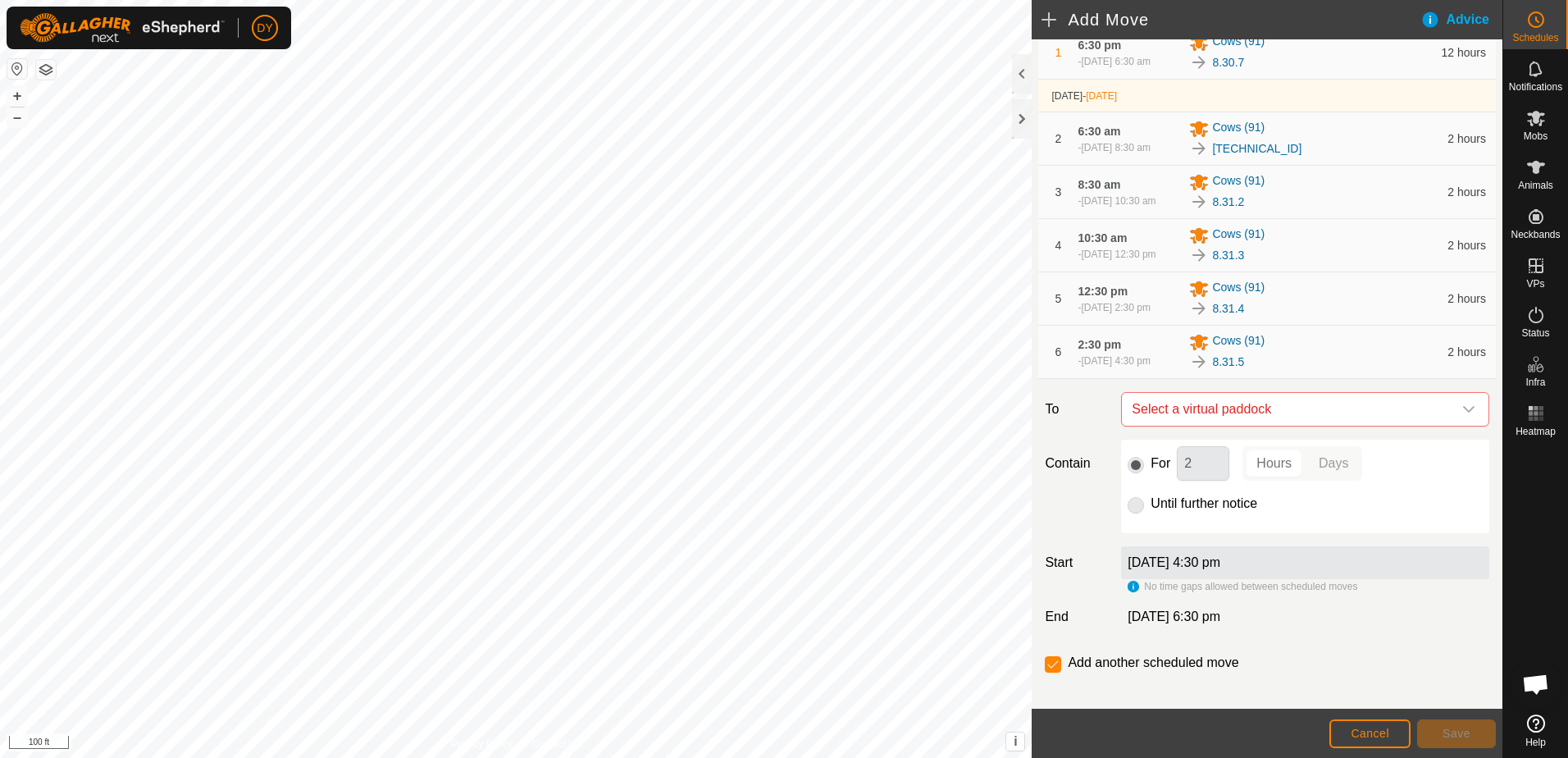
scroll to position [212, 0]
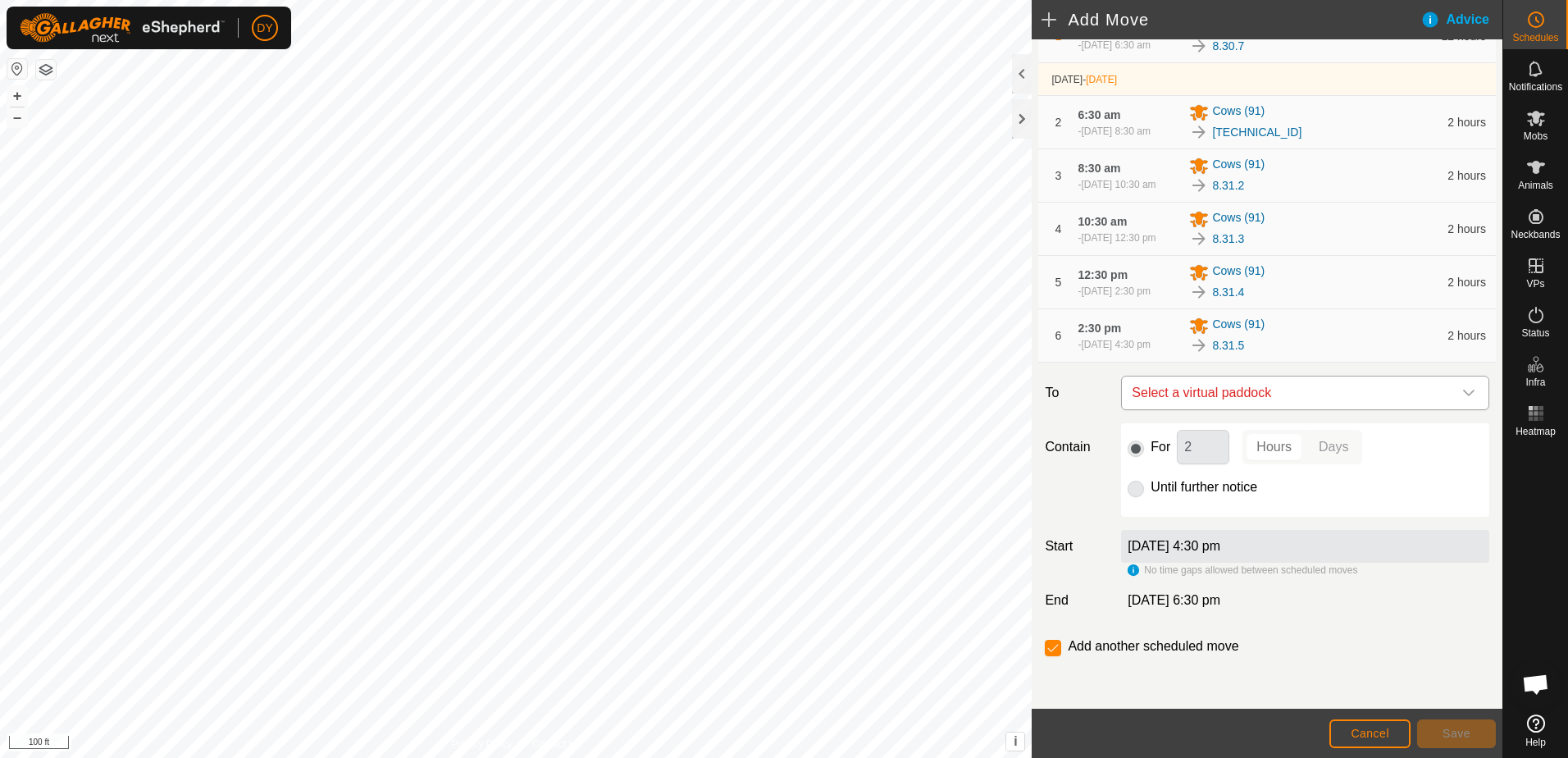
click at [1195, 395] on span "Select a virtual paddock" at bounding box center [1288, 392] width 327 height 33
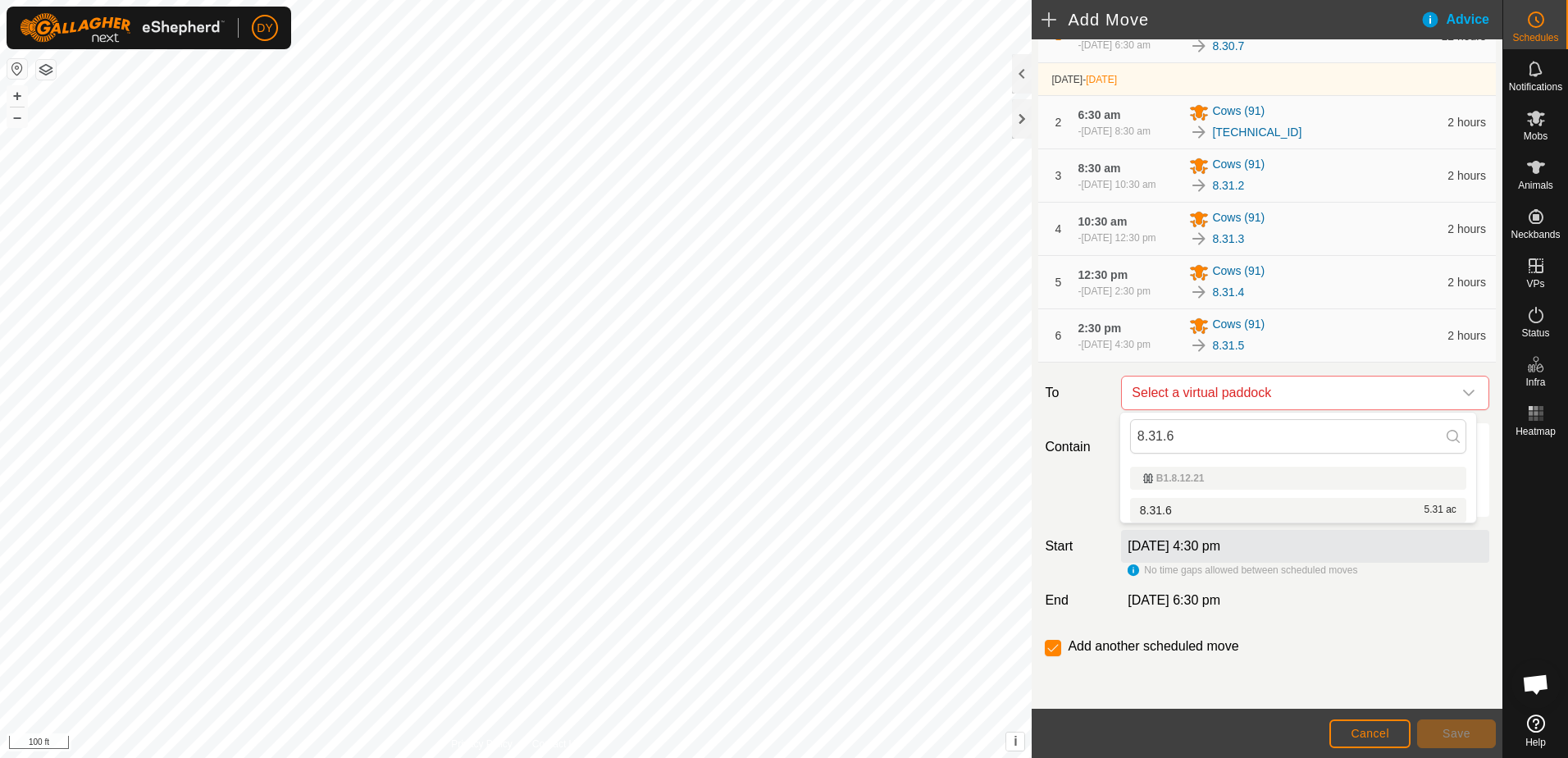
type input "8.31.6"
click at [1179, 506] on li "8.31.6 5.31 ac" at bounding box center [1298, 510] width 336 height 24
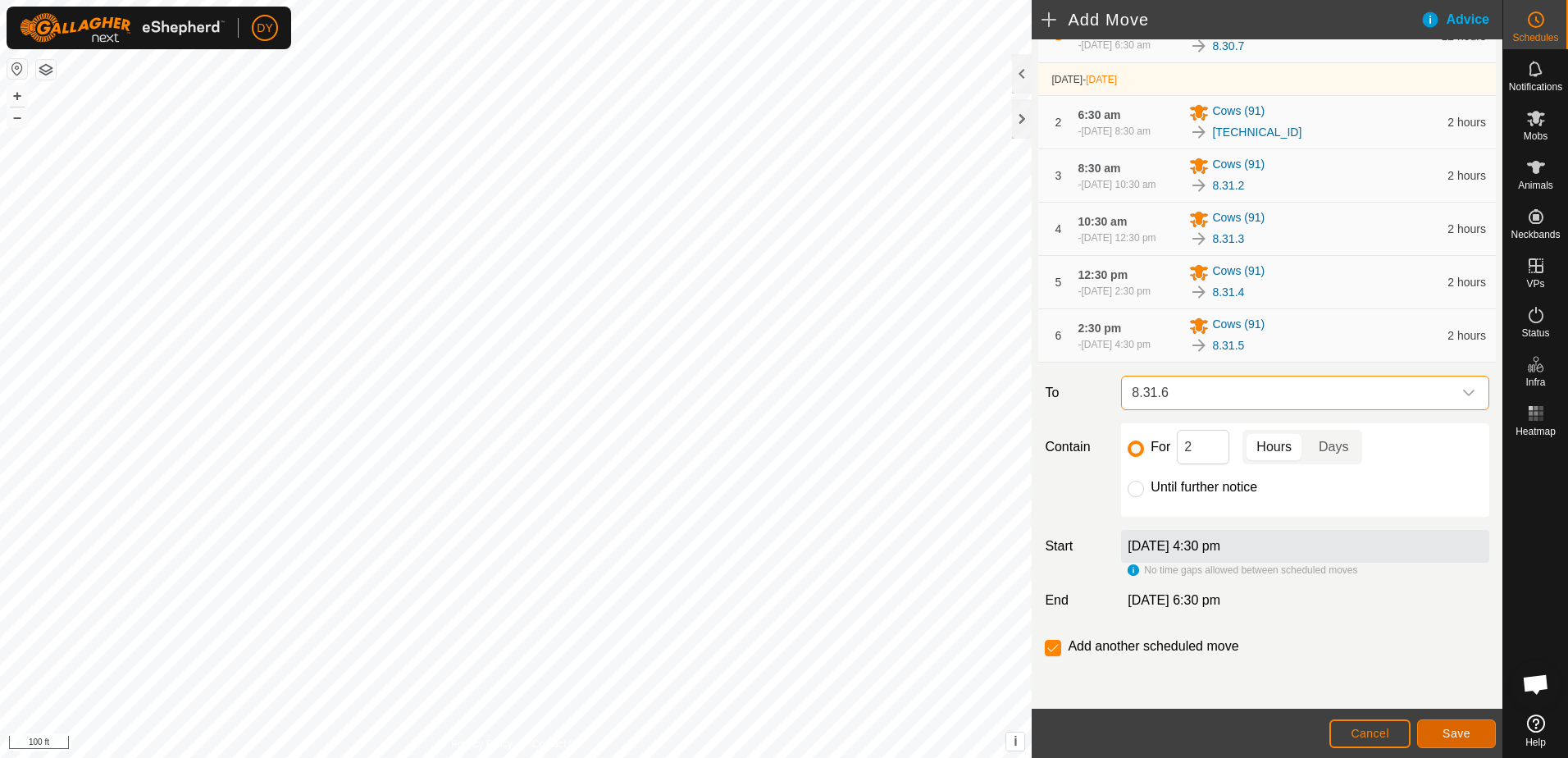
click at [1439, 730] on button "Save" at bounding box center [1456, 734] width 79 height 29
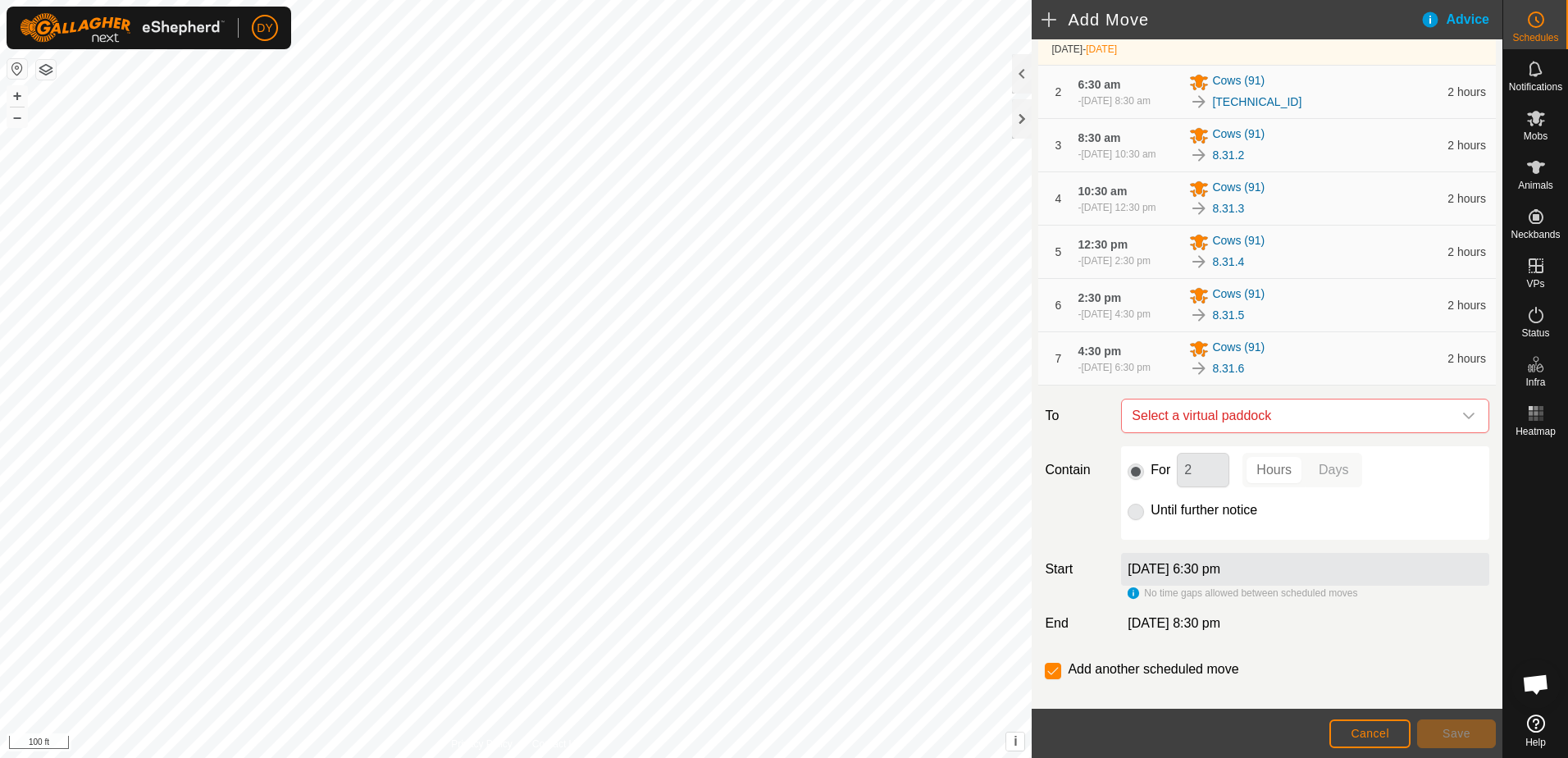
scroll to position [265, 0]
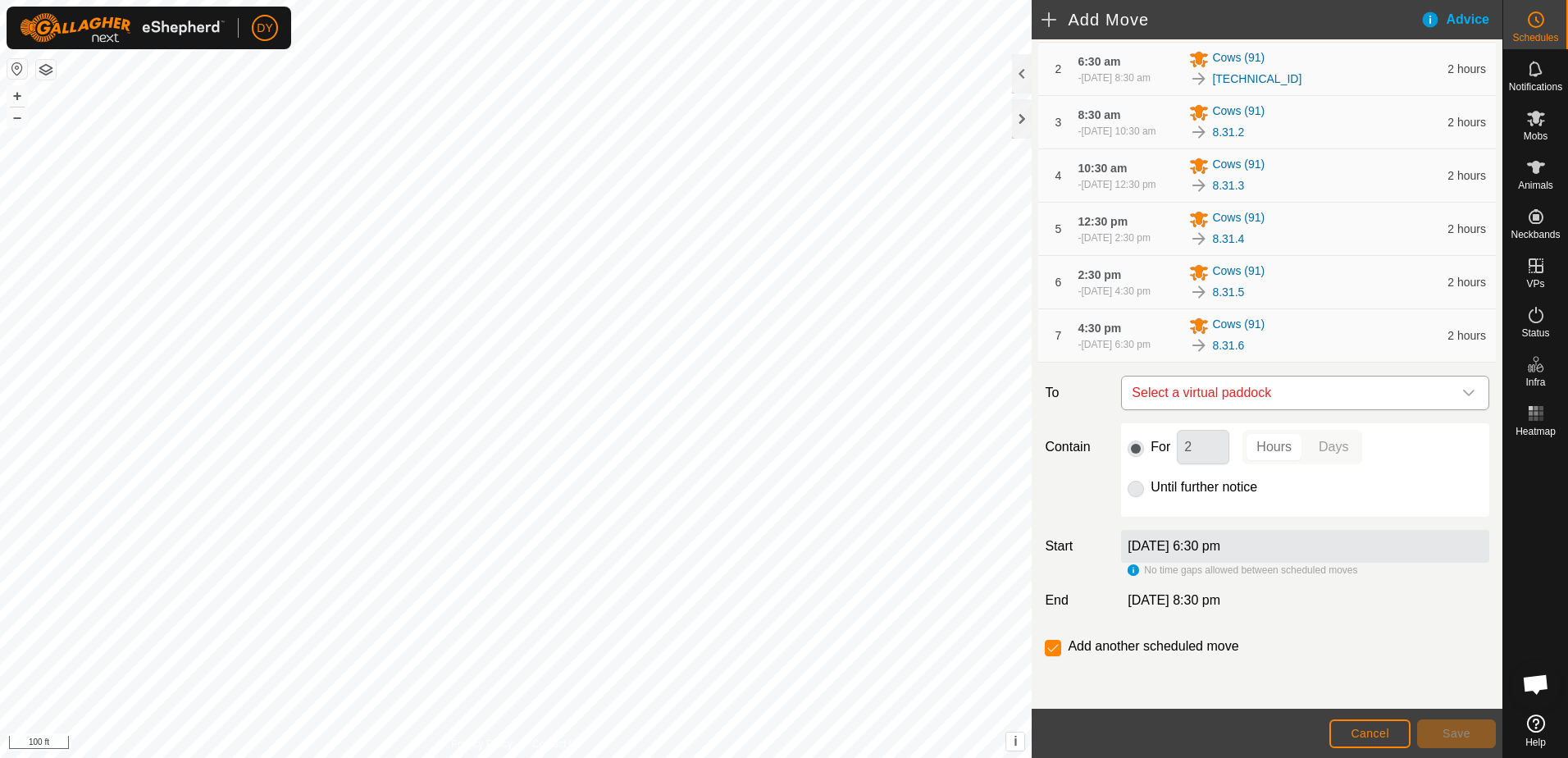
click at [1214, 390] on span "Select a virtual paddock" at bounding box center [1288, 392] width 327 height 33
type input "8.31.7"
click at [1164, 505] on li "8.31.7 5.81 ac" at bounding box center [1298, 510] width 336 height 24
click at [1134, 488] on input "Until further notice" at bounding box center [1136, 489] width 17 height 17
radio input "true"
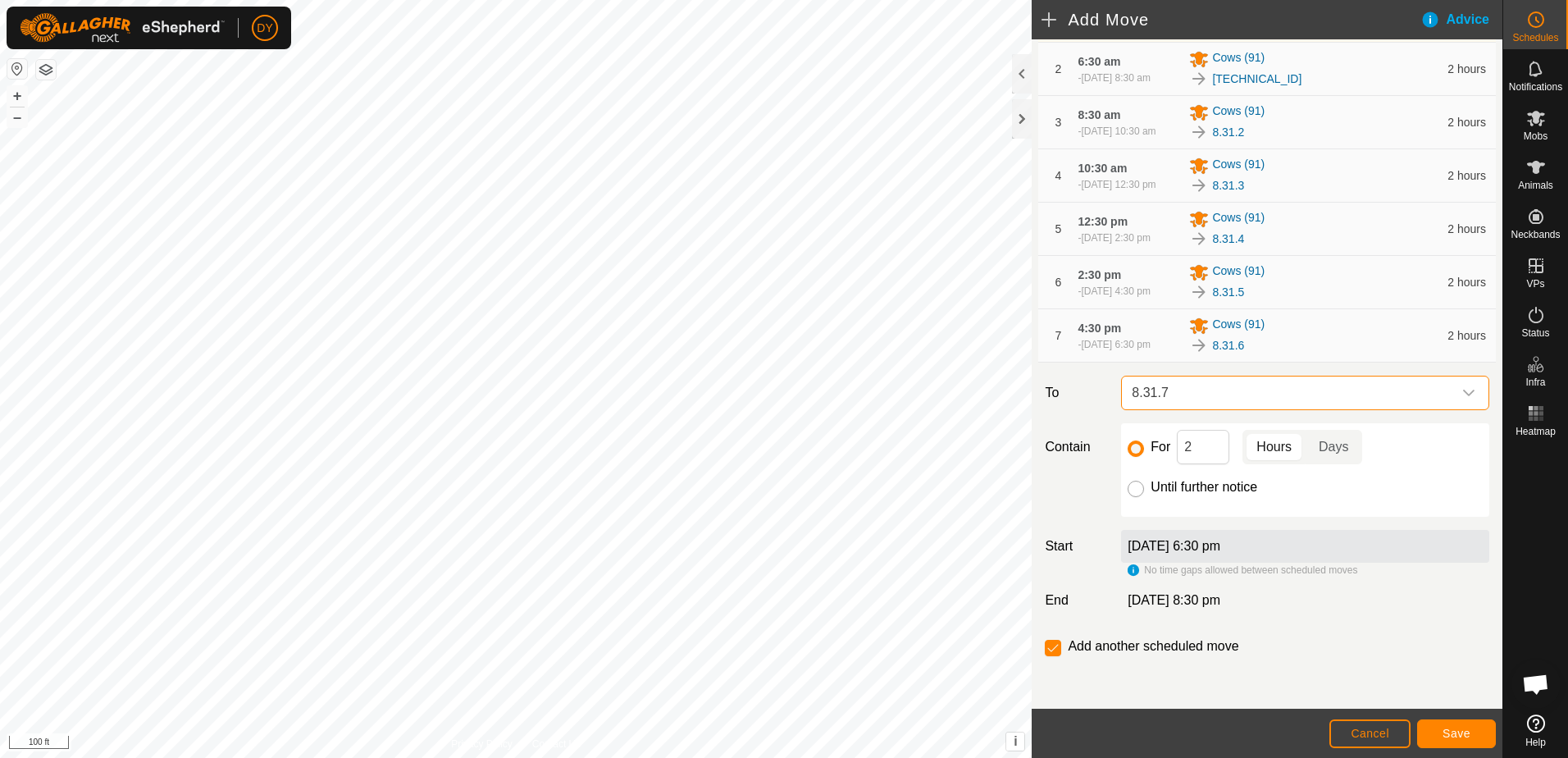
checkbox input "false"
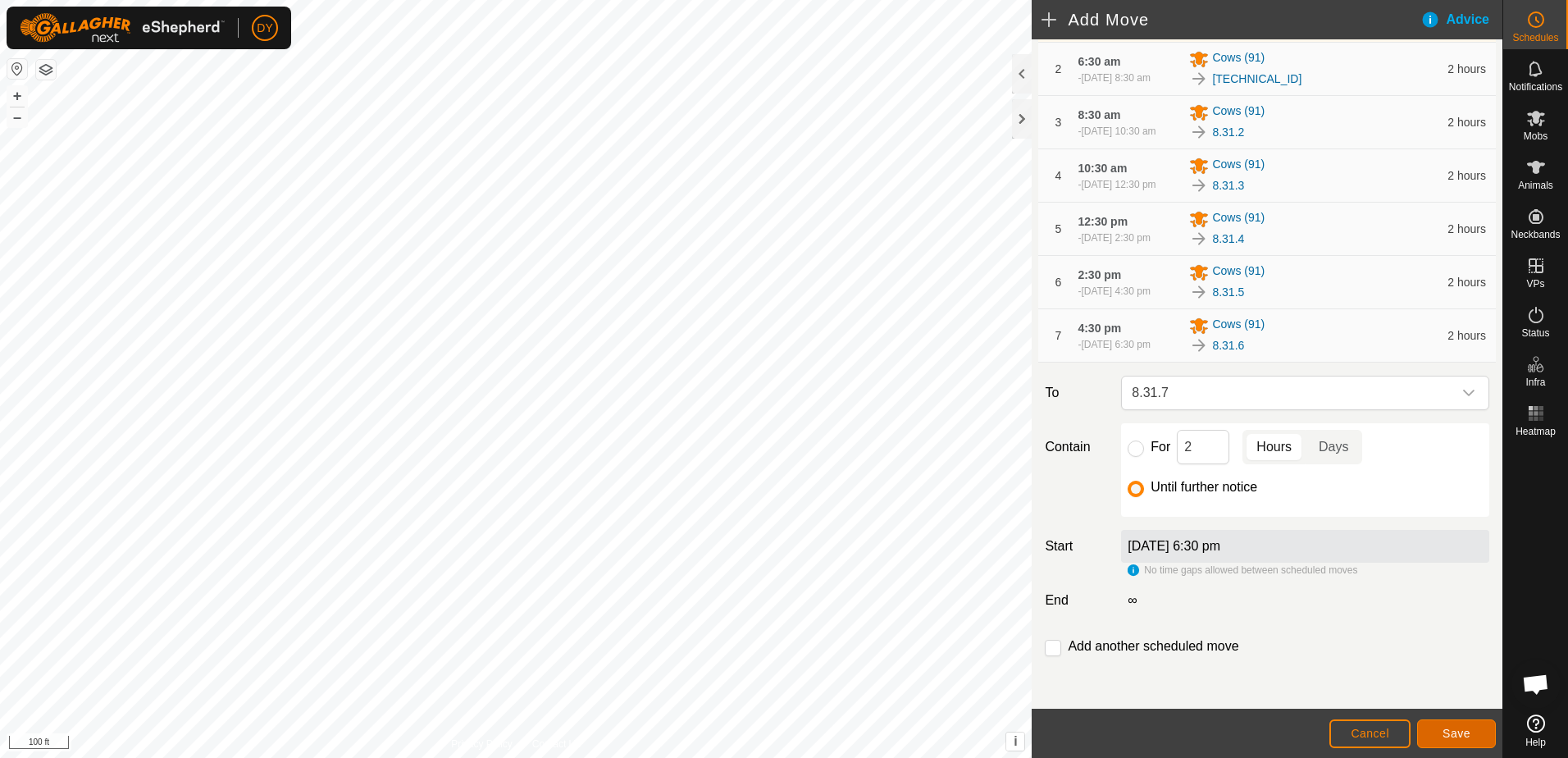
click at [1449, 735] on span "Save" at bounding box center [1456, 734] width 28 height 13
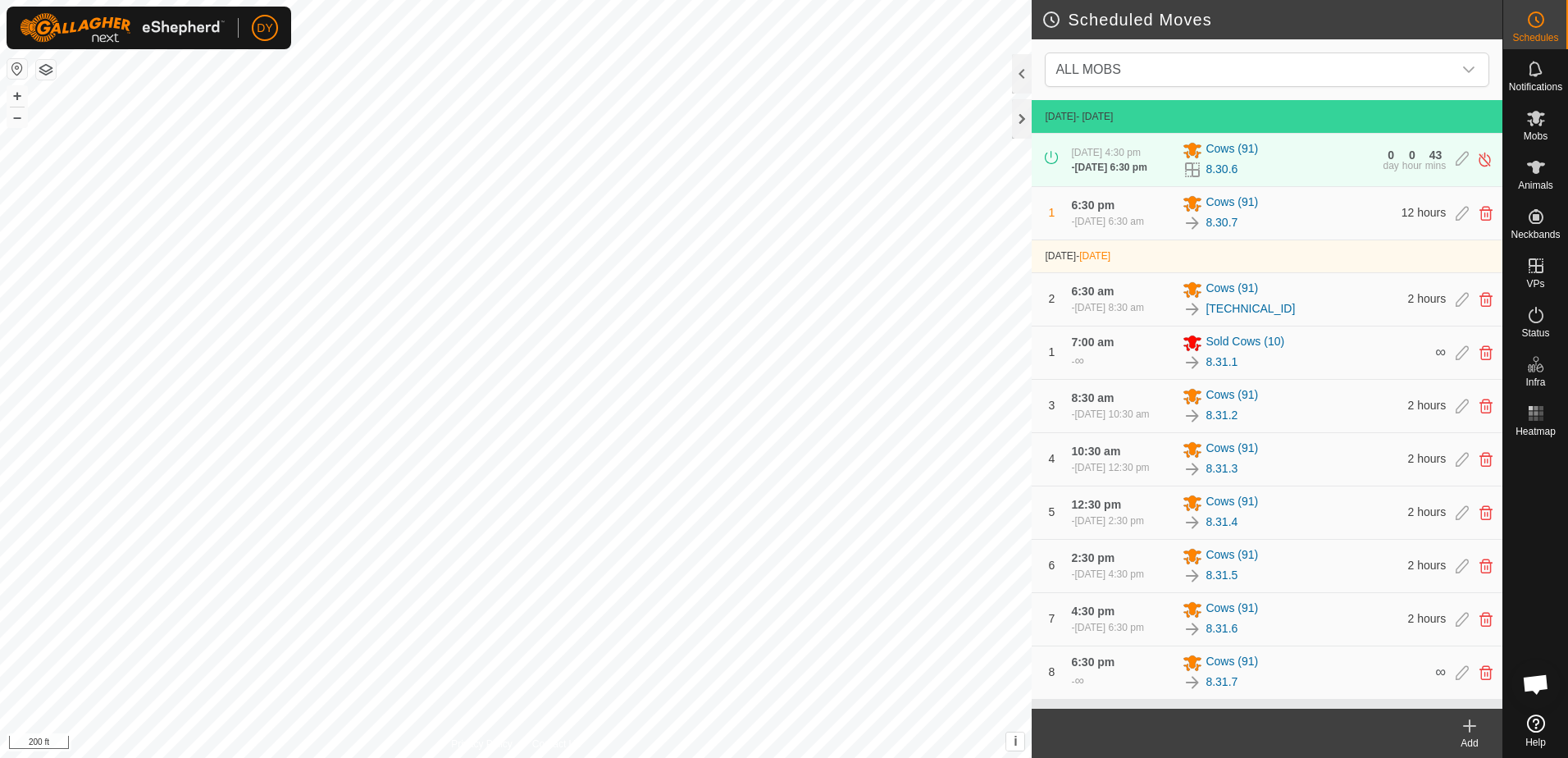
scroll to position [10, 0]
click at [1017, 115] on div at bounding box center [1021, 119] width 20 height 39
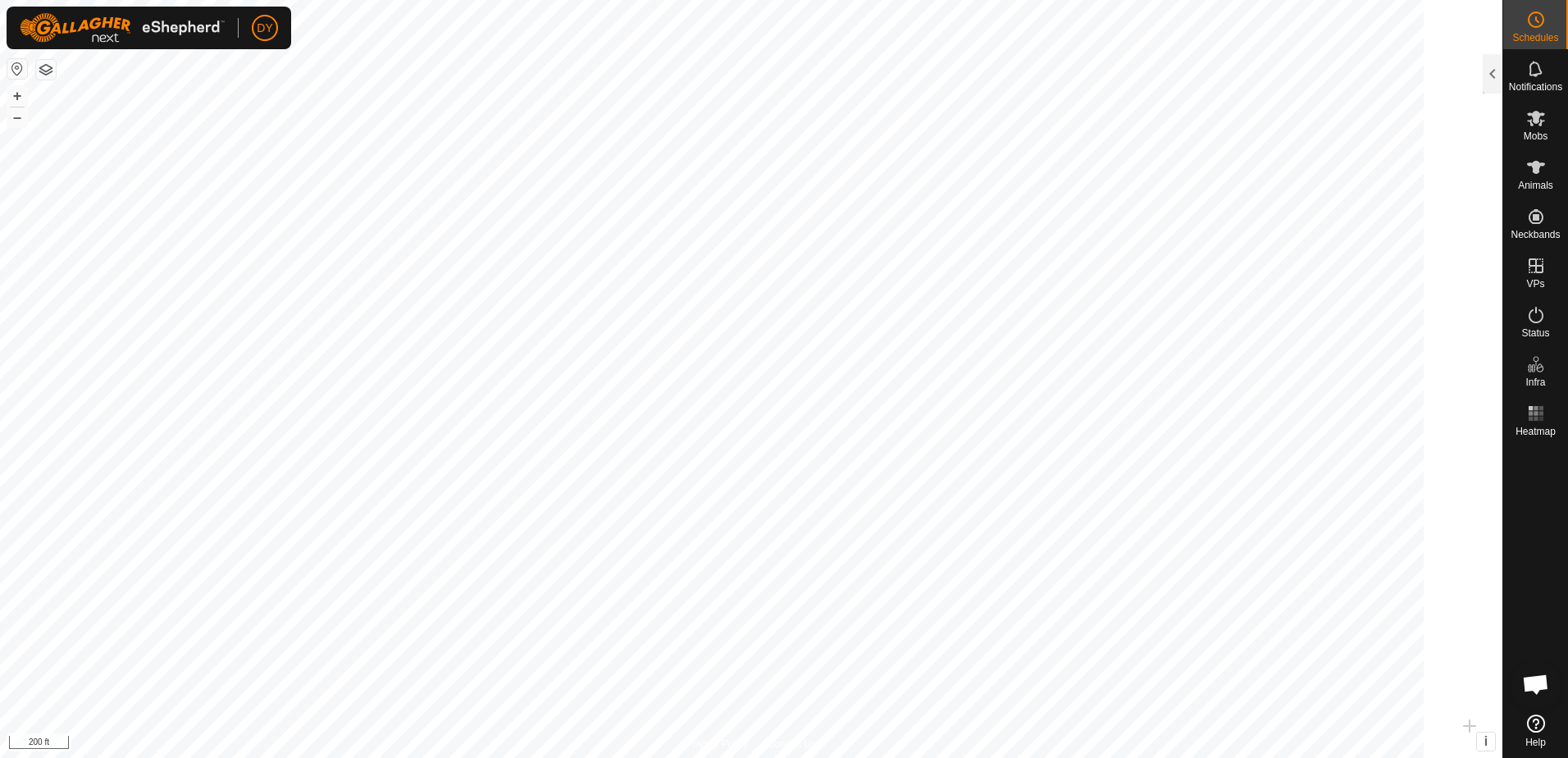
scroll to position [206, 0]
